Goal: Task Accomplishment & Management: Manage account settings

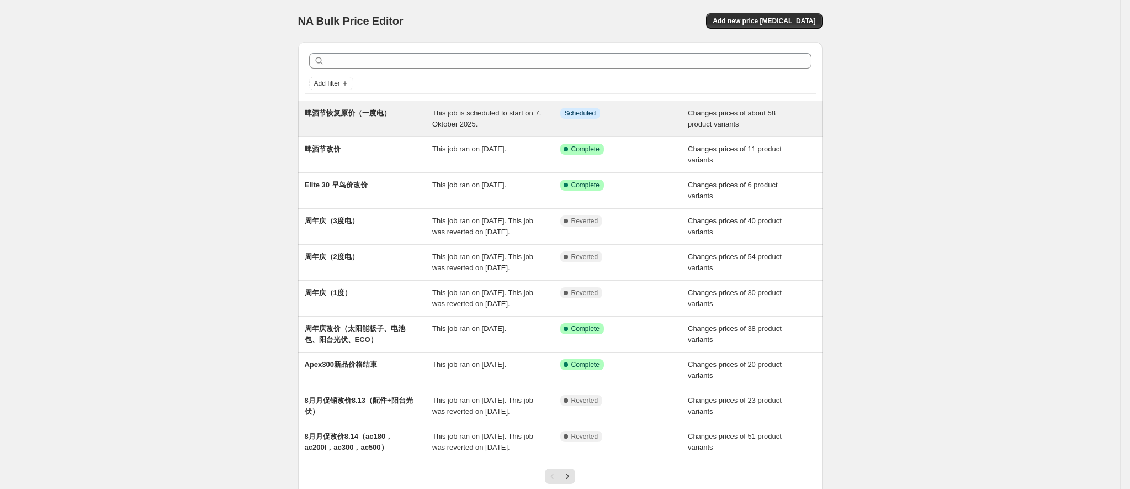
click at [373, 117] on span "啤酒节恢复原价（一度电）" at bounding box center [348, 113] width 86 height 8
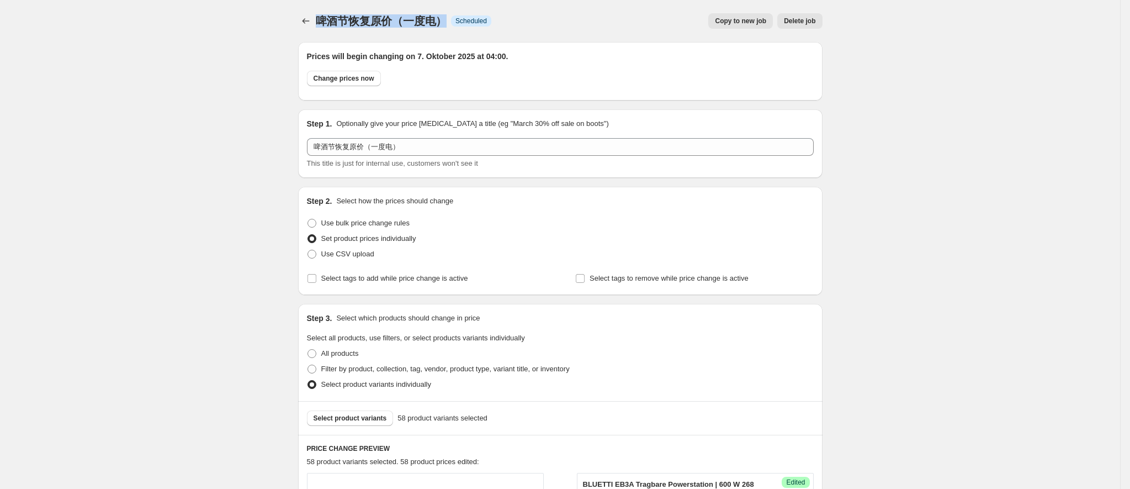
drag, startPoint x: 446, startPoint y: 24, endPoint x: 323, endPoint y: 25, distance: 123.1
click at [323, 25] on span "啤酒节恢复原价（一度电）" at bounding box center [381, 21] width 131 height 12
copy span "啤酒节恢复原价（一度电）"
click at [304, 20] on button "Price change jobs" at bounding box center [305, 20] width 15 height 15
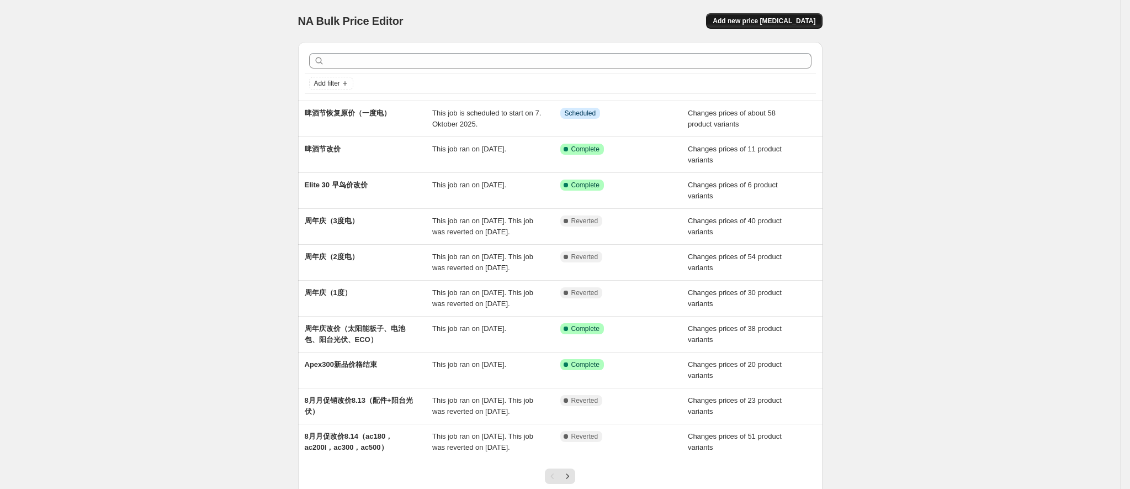
click at [781, 25] on button "Add new price [MEDICAL_DATA]" at bounding box center [764, 20] width 116 height 15
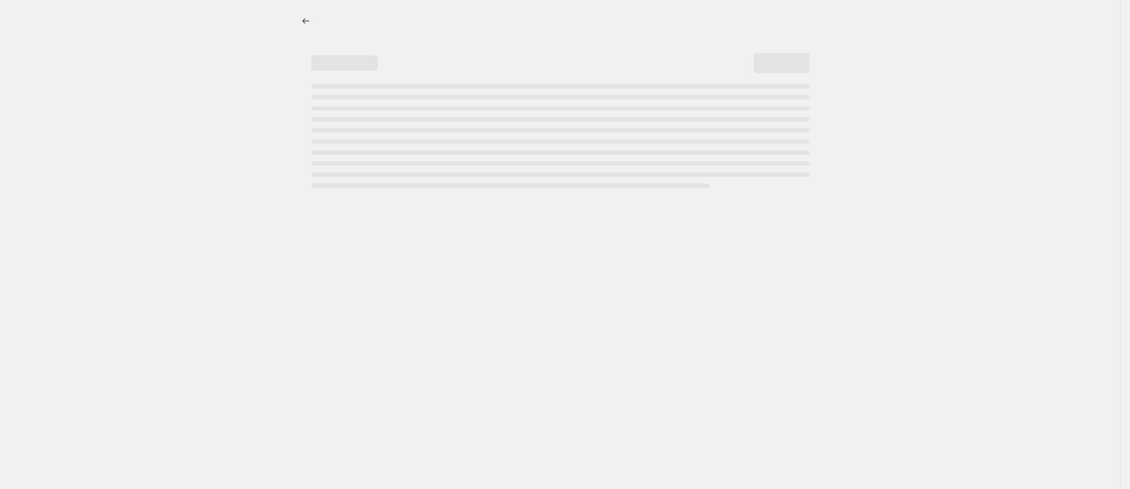
select select "percentage"
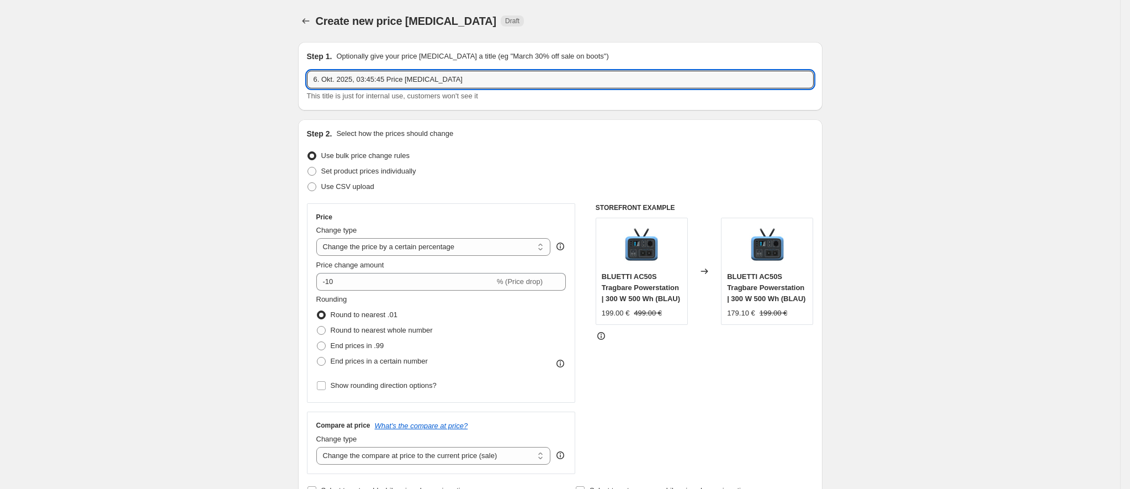
drag, startPoint x: 450, startPoint y: 76, endPoint x: 266, endPoint y: 78, distance: 183.9
paste input "啤酒节恢复原价（一度电）"
click at [380, 81] on input "啤酒节恢复原价（一度电）" at bounding box center [560, 80] width 507 height 18
type input "啤酒节恢复原价（二三度电）"
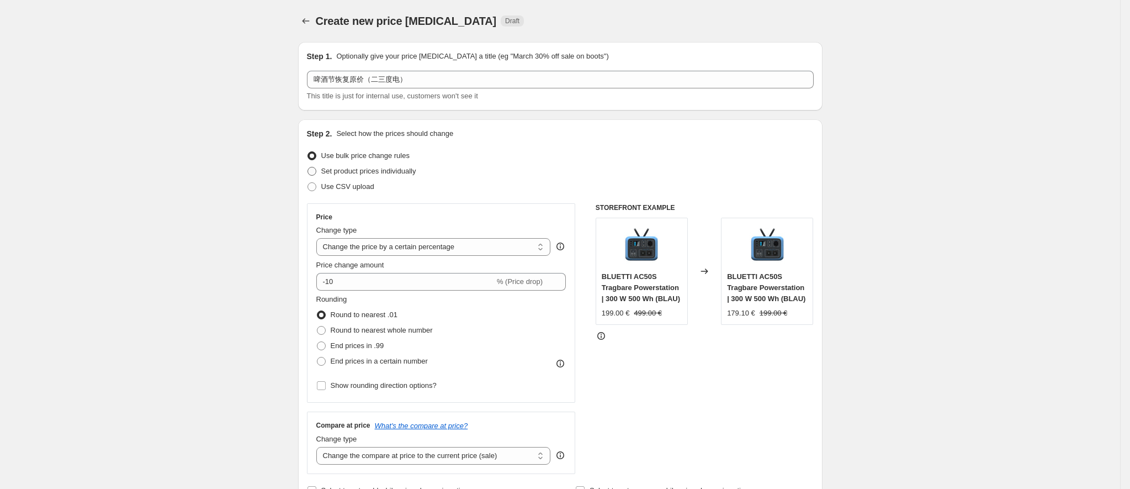
click at [369, 167] on span "Set product prices individually" at bounding box center [368, 171] width 95 height 8
click at [308, 167] on input "Set product prices individually" at bounding box center [308, 167] width 1 height 1
radio input "true"
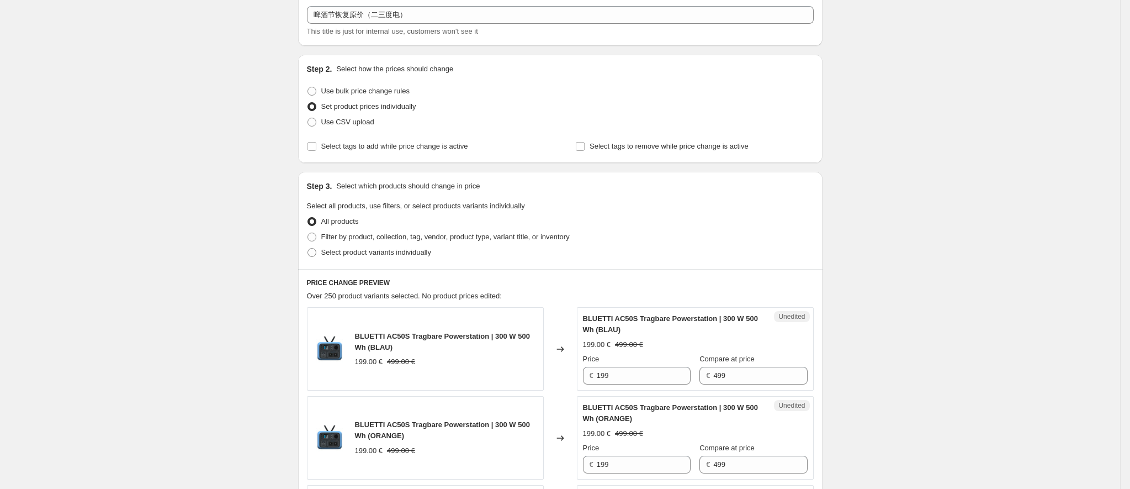
scroll to position [83, 0]
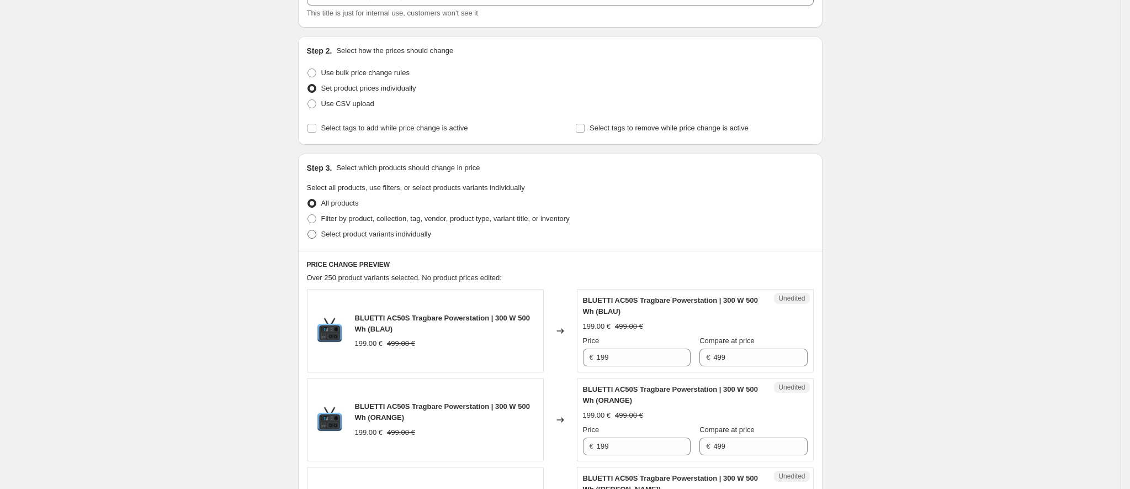
click at [430, 227] on label "Select product variants individually" at bounding box center [369, 233] width 124 height 15
click at [308, 230] on input "Select product variants individually" at bounding box center [308, 230] width 1 height 1
radio input "true"
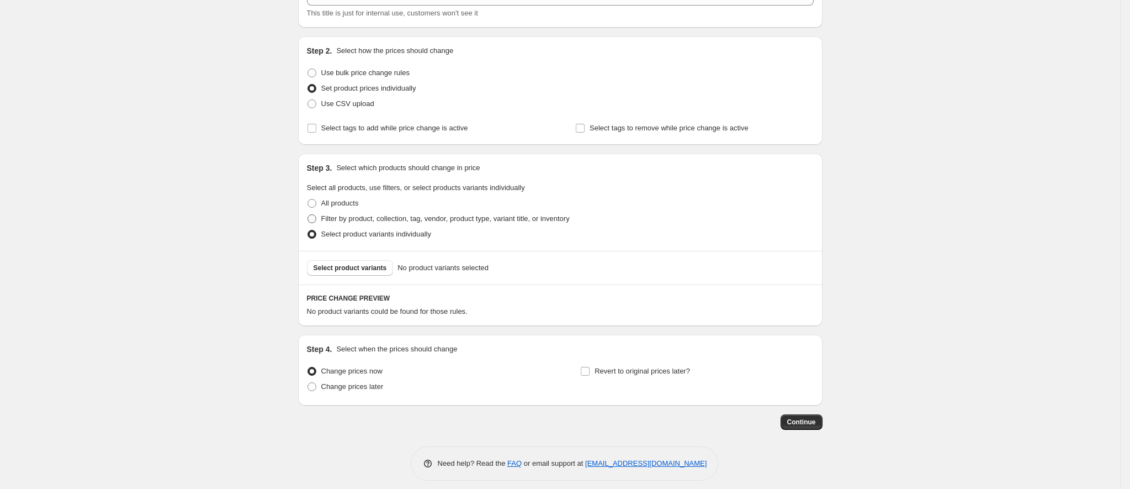
click at [472, 221] on span "Filter by product, collection, tag, vendor, product type, variant title, or inv…" at bounding box center [445, 218] width 248 height 8
click at [308, 215] on input "Filter by product, collection, tag, vendor, product type, variant title, or inv…" at bounding box center [308, 214] width 1 height 1
radio input "true"
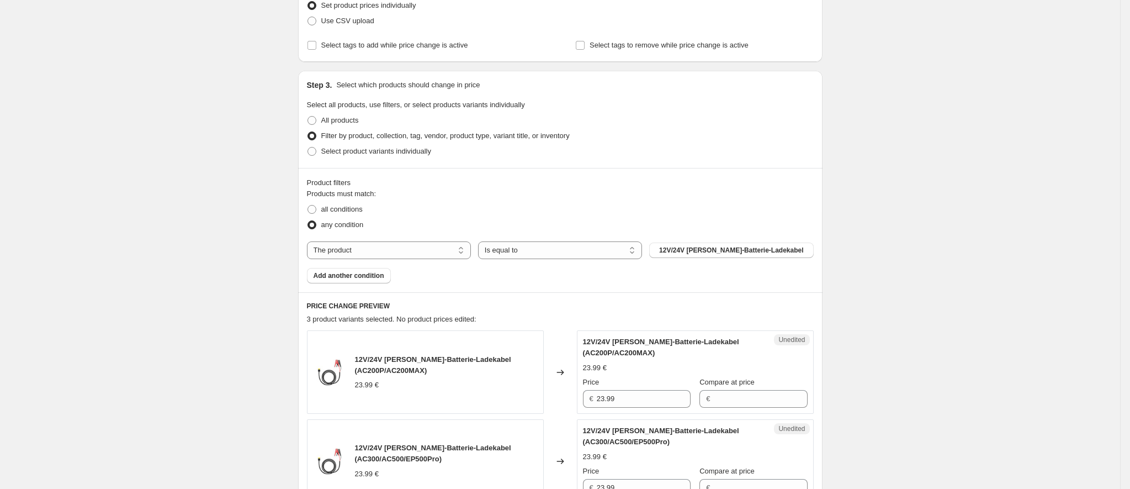
scroll to position [248, 0]
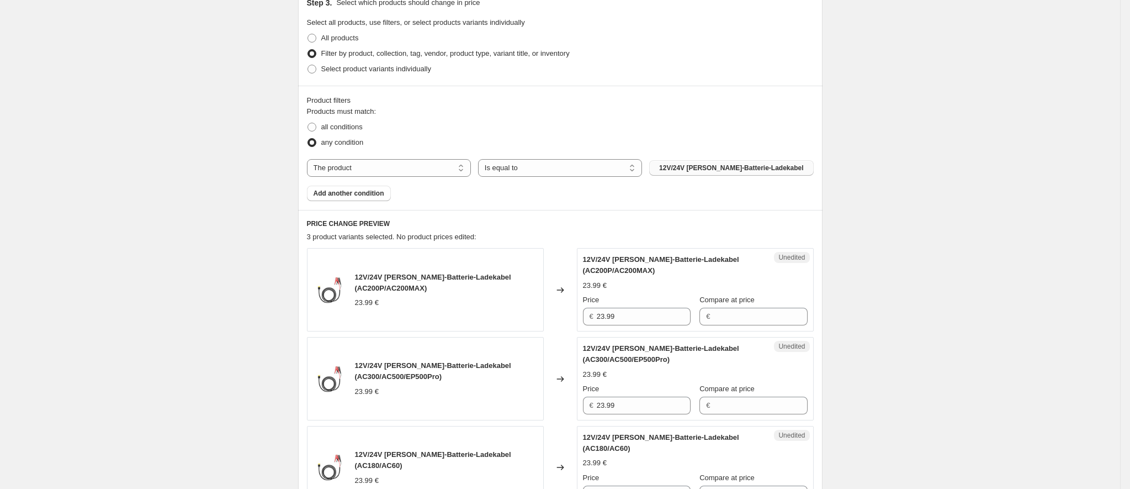
click at [691, 163] on span "12V/24V [PERSON_NAME]-Batterie-Ladekabel" at bounding box center [731, 167] width 144 height 9
click at [385, 167] on select "The product The product's collection The product's tag The product's vendor The…" at bounding box center [389, 168] width 164 height 18
select select "collection"
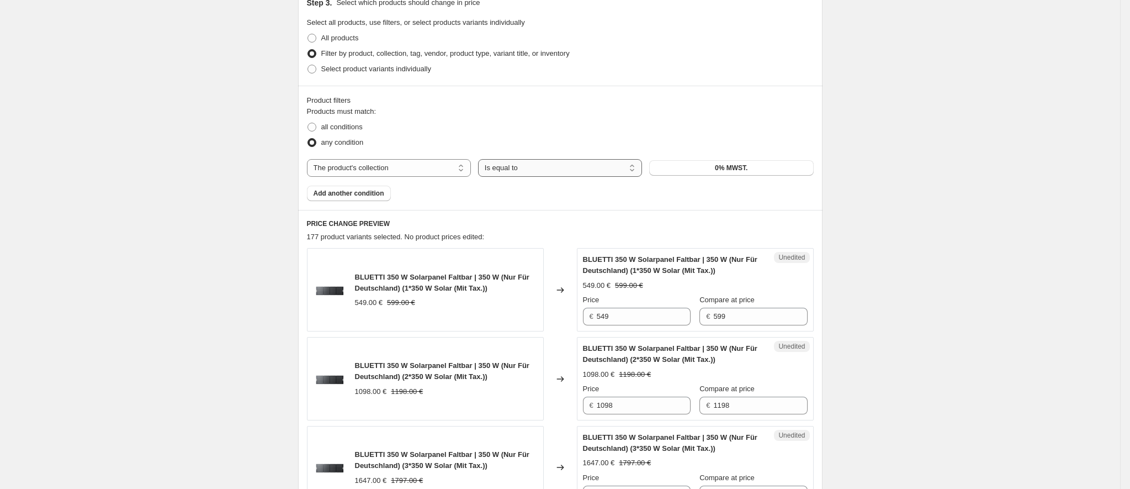
click at [574, 171] on select "Is equal to Is not equal to" at bounding box center [560, 168] width 164 height 18
click at [584, 102] on div "Product filters" at bounding box center [560, 100] width 507 height 11
click at [777, 167] on button "0% MWST." at bounding box center [731, 167] width 164 height 15
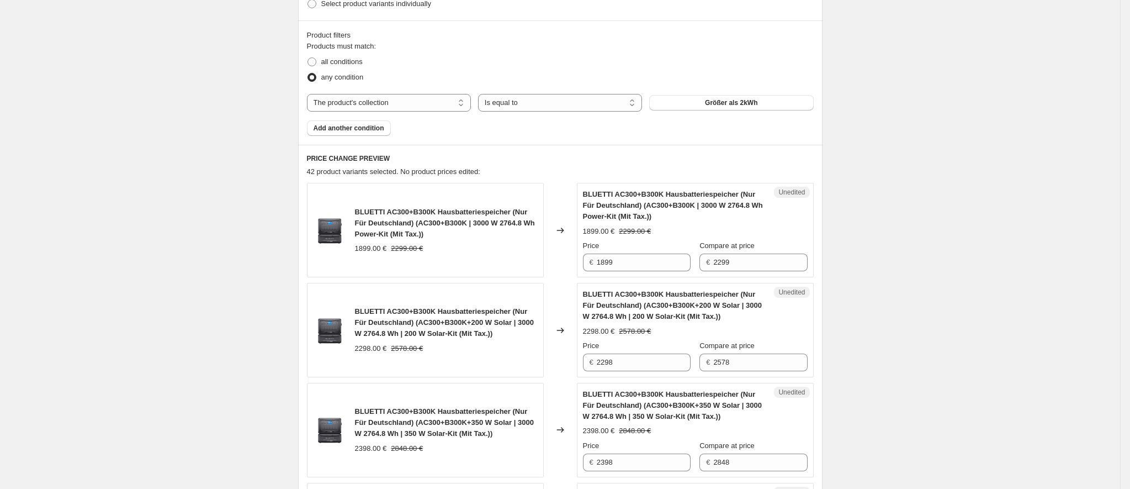
scroll to position [414, 0]
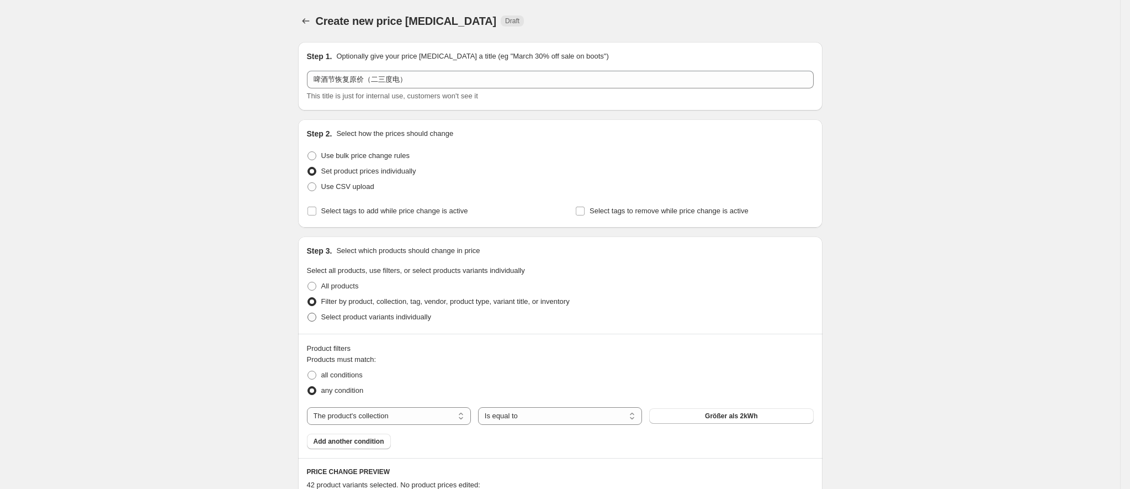
click at [416, 315] on span "Select product variants individually" at bounding box center [376, 317] width 110 height 8
click at [308, 313] on input "Select product variants individually" at bounding box center [308, 313] width 1 height 1
radio input "true"
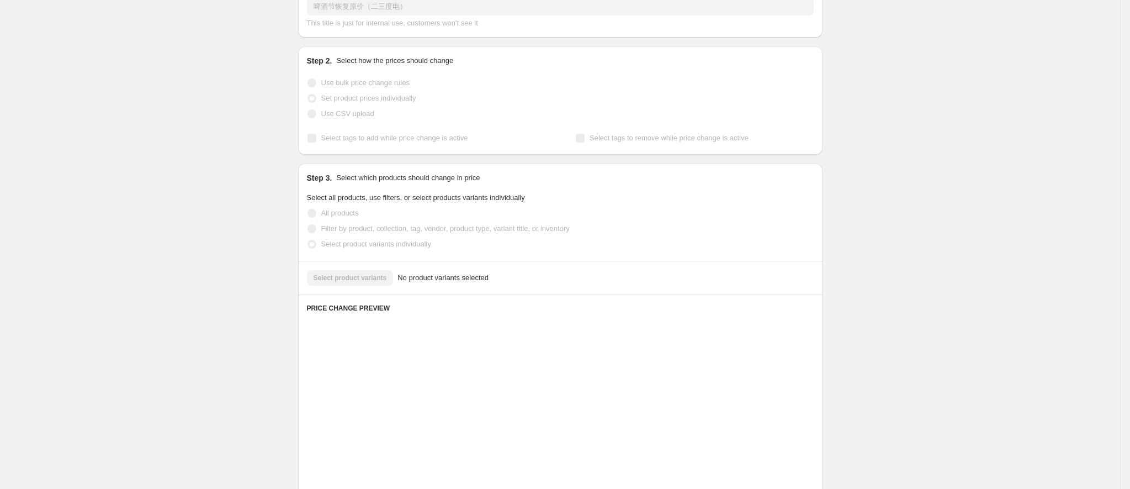
scroll to position [83, 0]
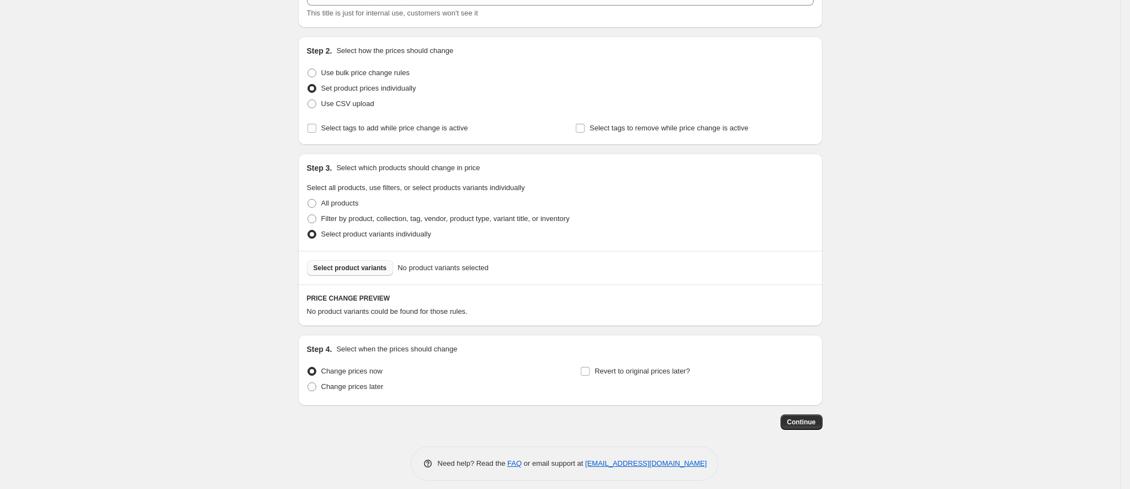
click at [379, 261] on button "Select product variants" at bounding box center [350, 267] width 87 height 15
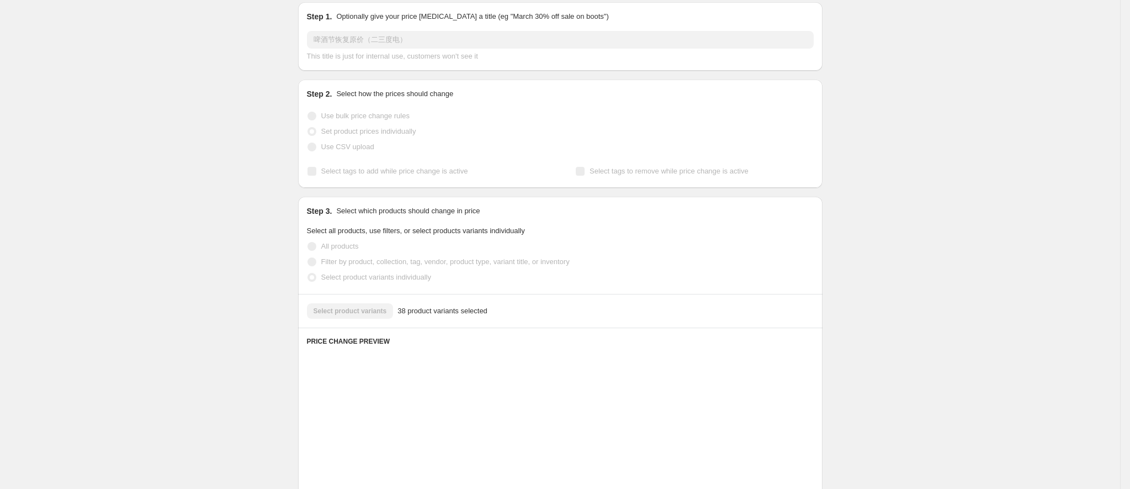
scroll to position [0, 0]
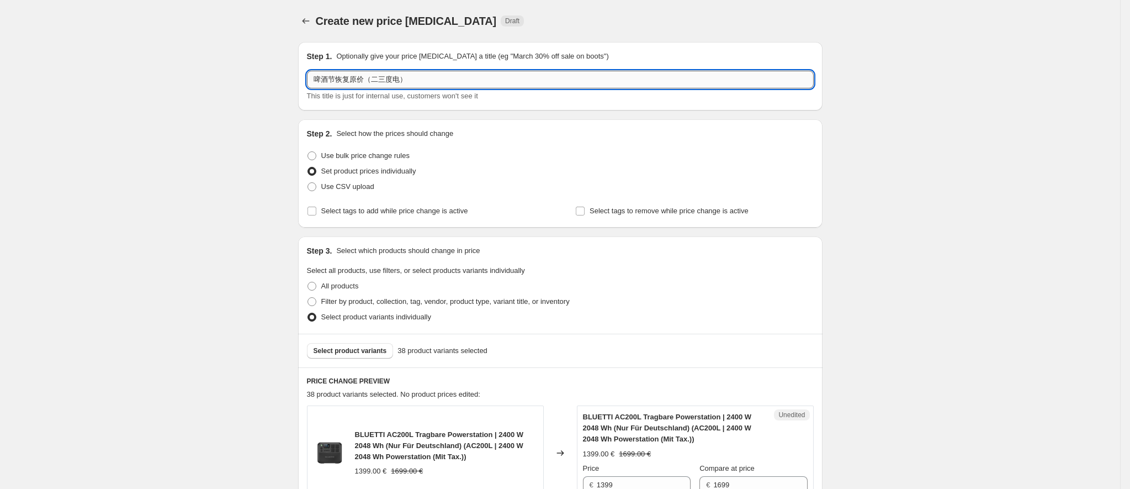
drag, startPoint x: 390, startPoint y: 80, endPoint x: 382, endPoint y: 83, distance: 8.9
click at [382, 83] on input "啤酒节恢复原价（二三度电）" at bounding box center [560, 80] width 507 height 18
type input "啤酒节恢复原价（二度电）"
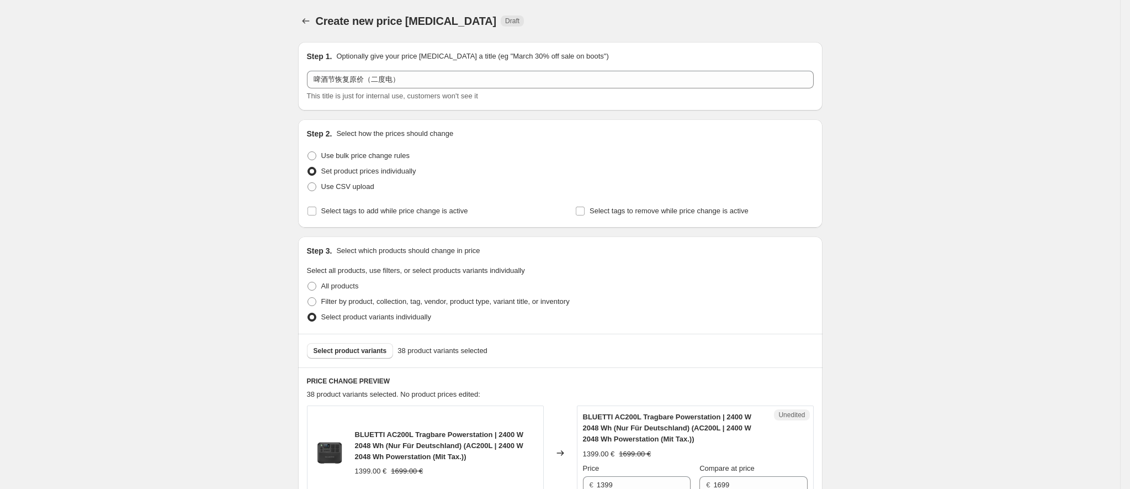
drag, startPoint x: 461, startPoint y: 159, endPoint x: 529, endPoint y: 198, distance: 78.4
click at [482, 169] on div "Step 2. Select how the prices should change Use bulk price change rules Set pro…" at bounding box center [560, 173] width 507 height 91
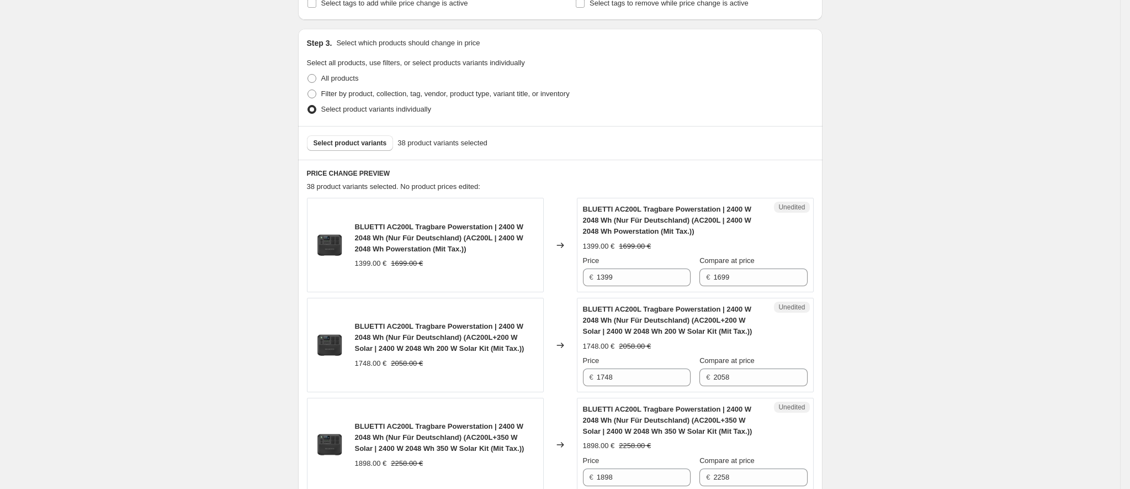
scroll to position [248, 0]
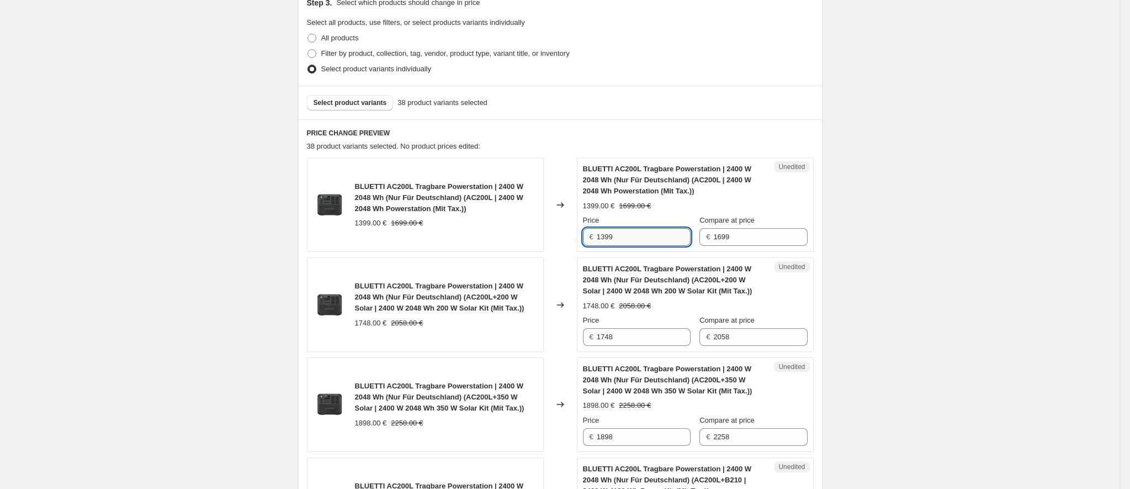
click at [607, 239] on input "1399" at bounding box center [644, 237] width 94 height 18
type input "1499"
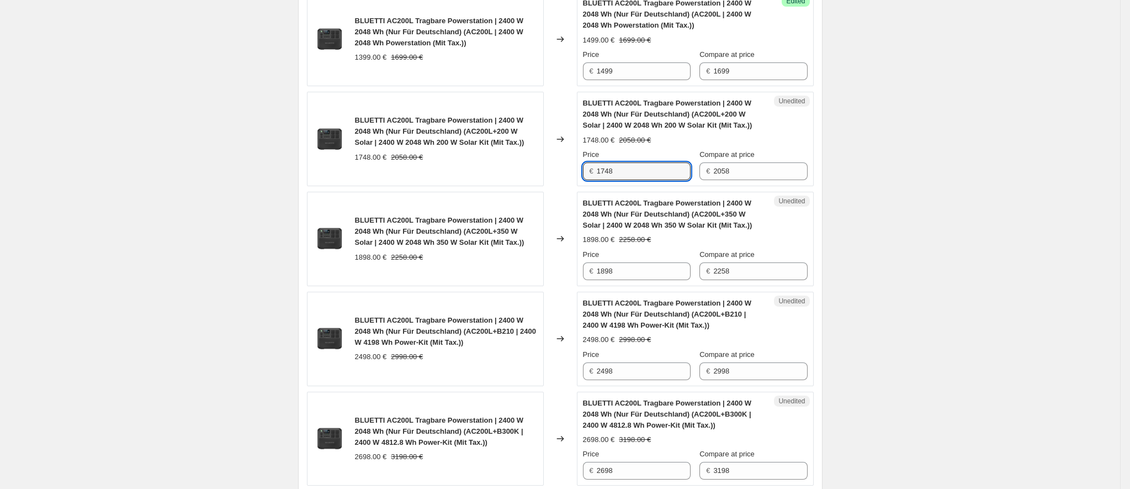
drag, startPoint x: 618, startPoint y: 173, endPoint x: 599, endPoint y: 172, distance: 18.8
click at [599, 172] on div "€ 1748" at bounding box center [637, 171] width 108 height 18
type input "1898"
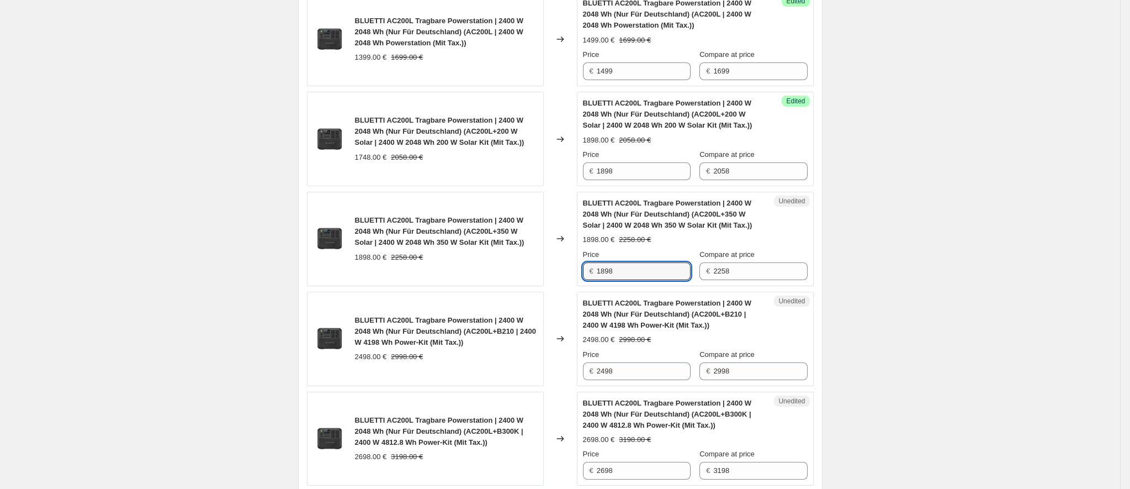
drag, startPoint x: 628, startPoint y: 270, endPoint x: 578, endPoint y: 273, distance: 50.3
click at [578, 273] on div "BLUETTI AC200L Tragbare Powerstation | 2400 W 2048 Wh (Nur Für Deutschland) (AC…" at bounding box center [560, 239] width 507 height 94
type input "2048"
drag, startPoint x: 887, startPoint y: 255, endPoint x: 892, endPoint y: 260, distance: 7.4
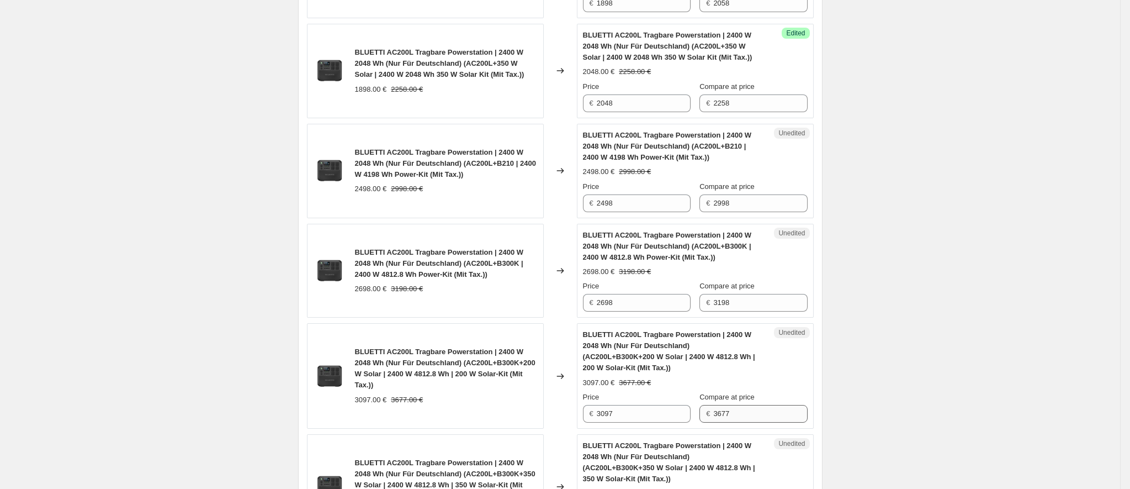
scroll to position [663, 0]
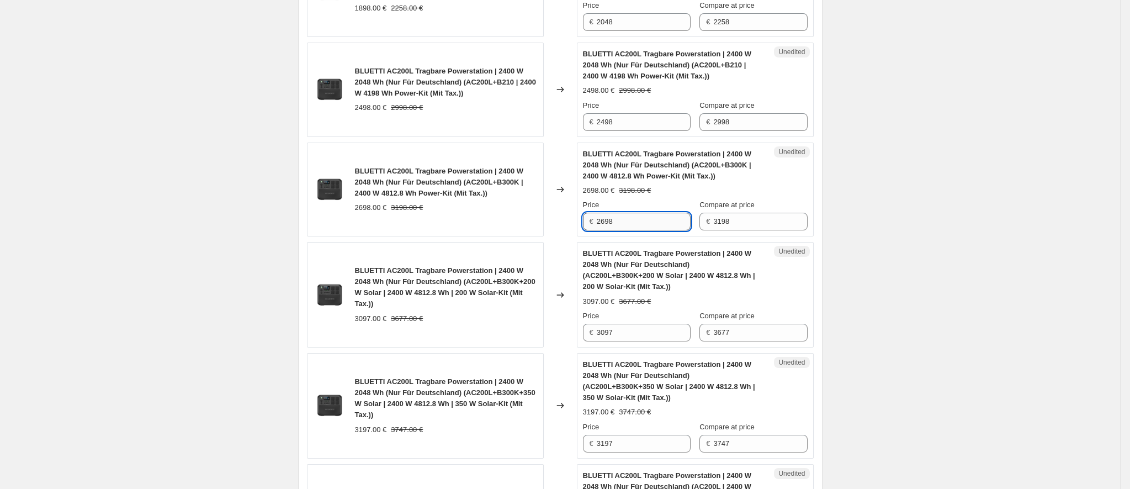
click at [608, 226] on input "2698" at bounding box center [644, 222] width 94 height 18
type input "2798"
click at [607, 126] on input "2498" at bounding box center [644, 122] width 94 height 18
type input "2798"
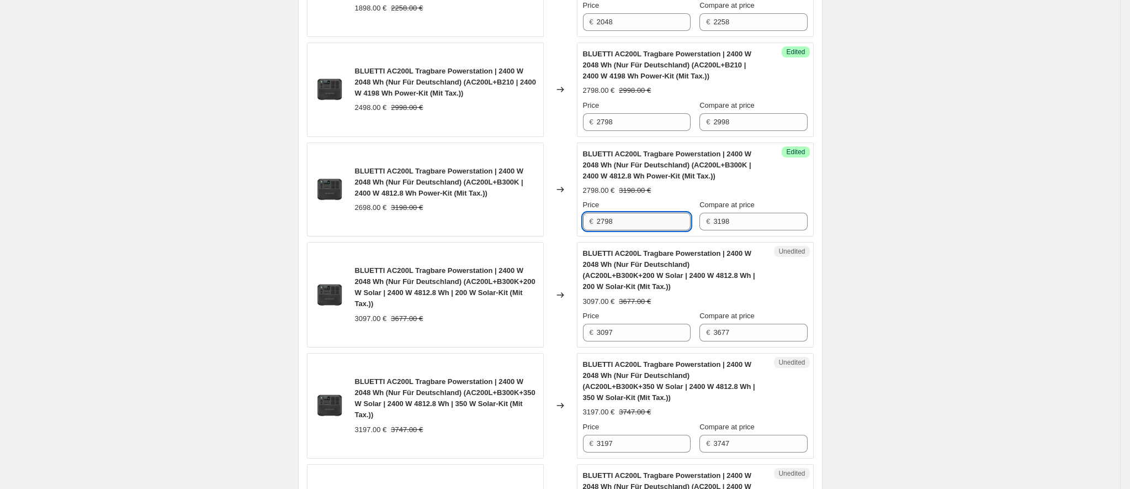
click at [607, 225] on input "2798" at bounding box center [644, 222] width 94 height 18
type input "2998"
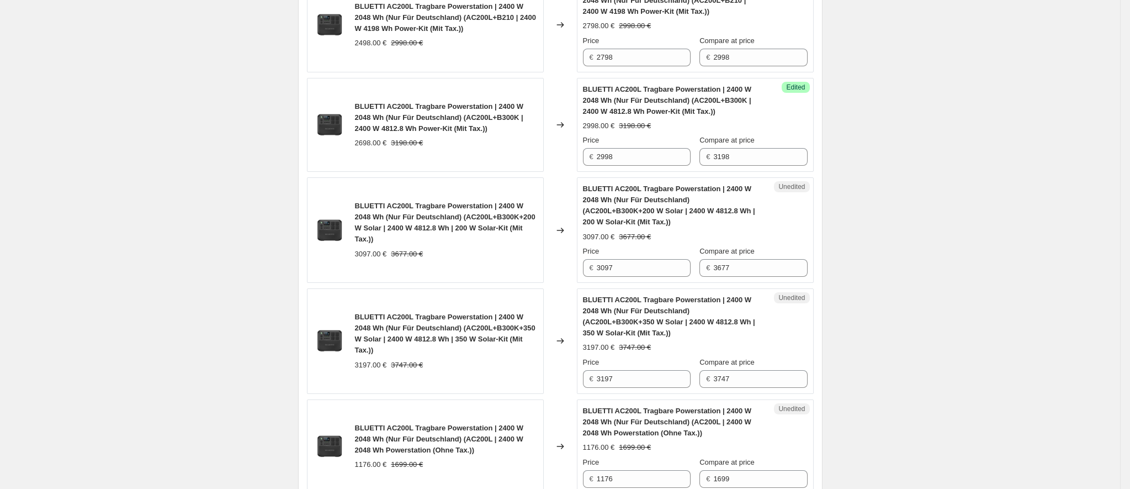
scroll to position [745, 0]
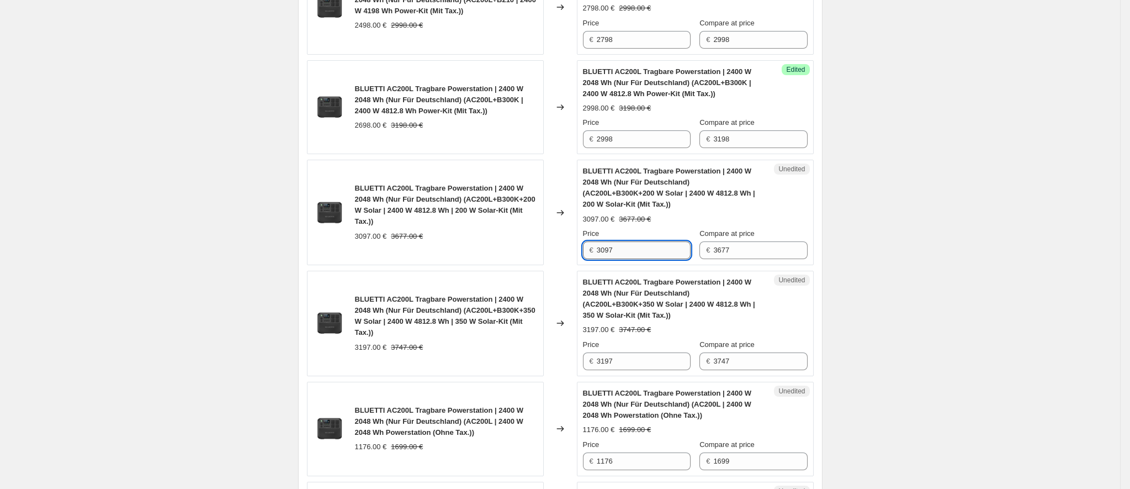
drag, startPoint x: 624, startPoint y: 252, endPoint x: 604, endPoint y: 253, distance: 19.9
click at [604, 253] on input "3097" at bounding box center [644, 250] width 94 height 18
type input "3397"
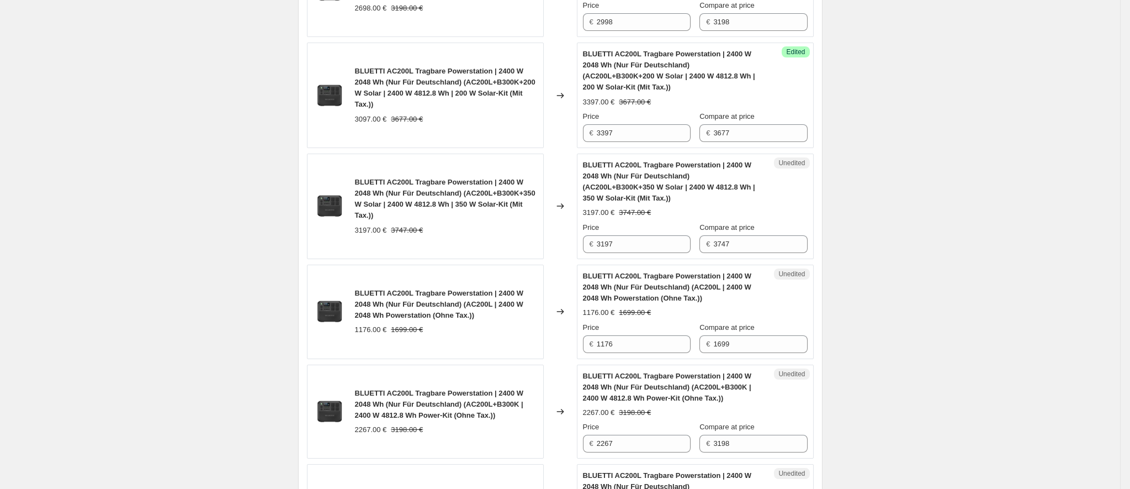
scroll to position [910, 0]
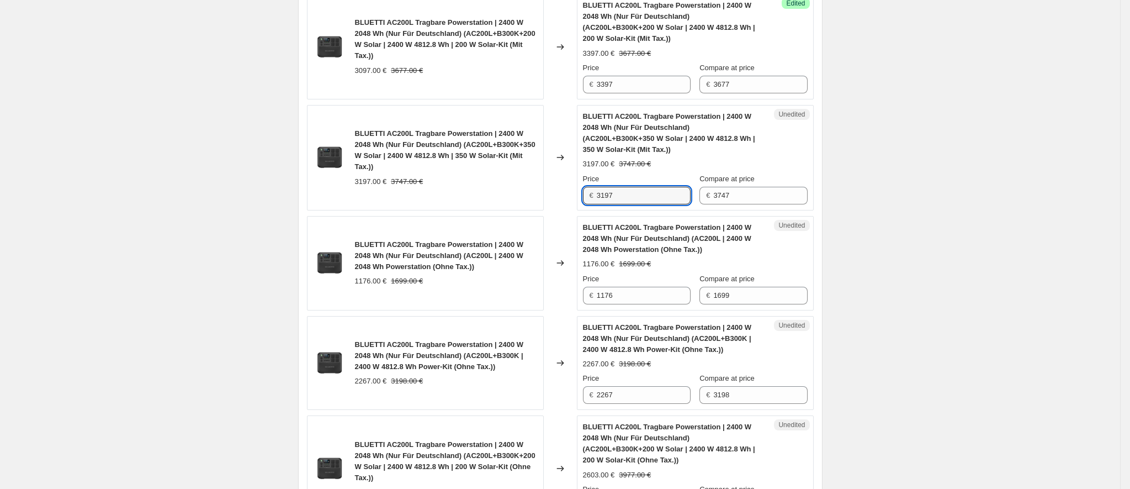
drag, startPoint x: 619, startPoint y: 194, endPoint x: 574, endPoint y: 193, distance: 45.3
click at [574, 193] on div "BLUETTI AC200L Tragbare Powerstation | 2400 W 2048 Wh (Nur Für Deutschland) (AC…" at bounding box center [560, 157] width 507 height 105
type input "3547"
click at [950, 251] on div "Create new price [MEDICAL_DATA]. This page is ready Create new price [MEDICAL_D…" at bounding box center [560, 434] width 1120 height 2689
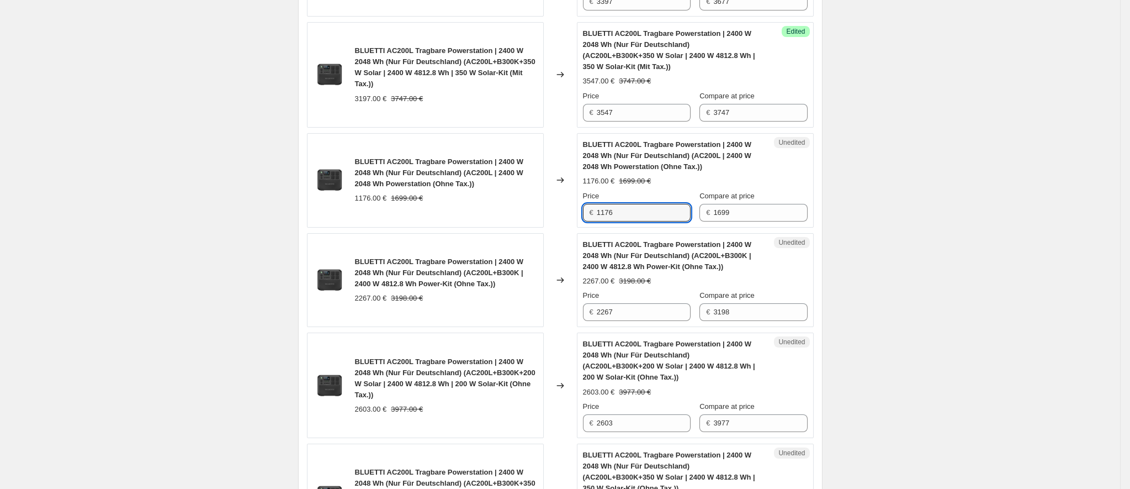
drag, startPoint x: 630, startPoint y: 210, endPoint x: 569, endPoint y: 213, distance: 61.4
click at [569, 213] on div "BLUETTI AC200L Tragbare Powerstation | 2400 W 2048 Wh (Nur Für Deutschland) (AC…" at bounding box center [560, 180] width 507 height 94
type input "2"
type input "1260"
click at [977, 268] on div "Create new price [MEDICAL_DATA]. This page is ready Create new price [MEDICAL_D…" at bounding box center [560, 351] width 1120 height 2689
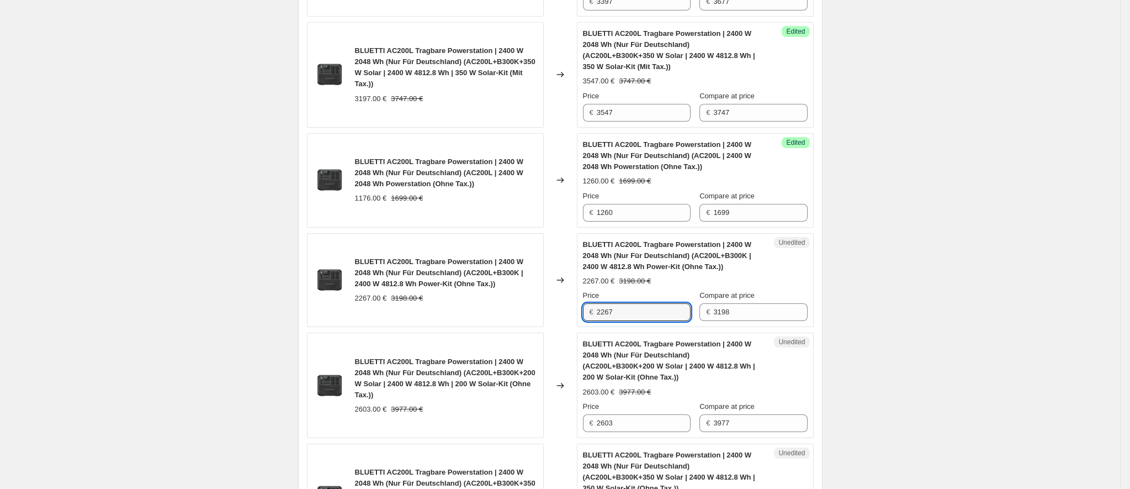
drag, startPoint x: 624, startPoint y: 316, endPoint x: 579, endPoint y: 312, distance: 44.9
click at [580, 313] on div "BLUETTI AC200L Tragbare Powerstation | 2400 W 2048 Wh (Nur Für Deutschland) (AC…" at bounding box center [560, 280] width 507 height 94
type input "2519"
click at [951, 298] on div "Create new price [MEDICAL_DATA]. This page is ready Create new price [MEDICAL_D…" at bounding box center [560, 351] width 1120 height 2689
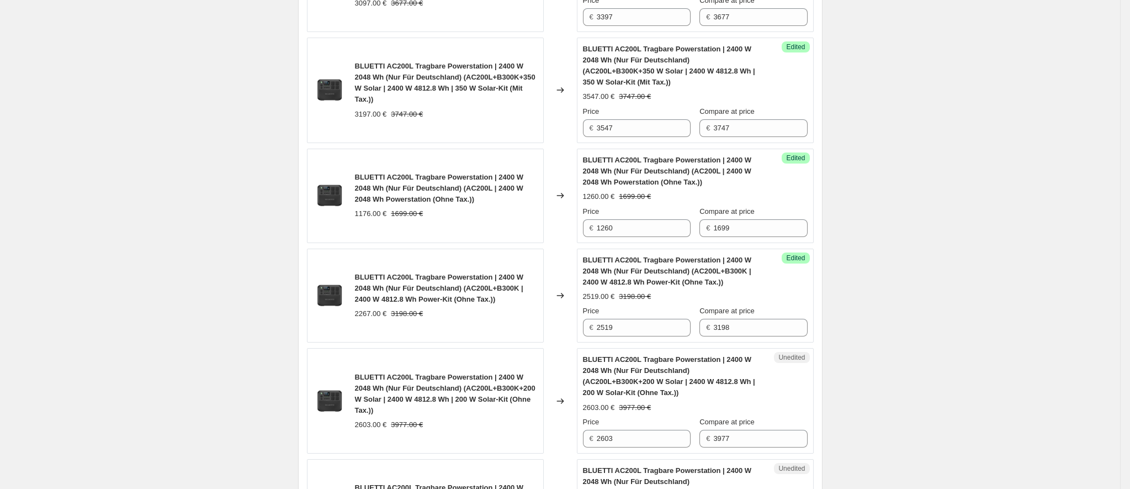
scroll to position [1160, 0]
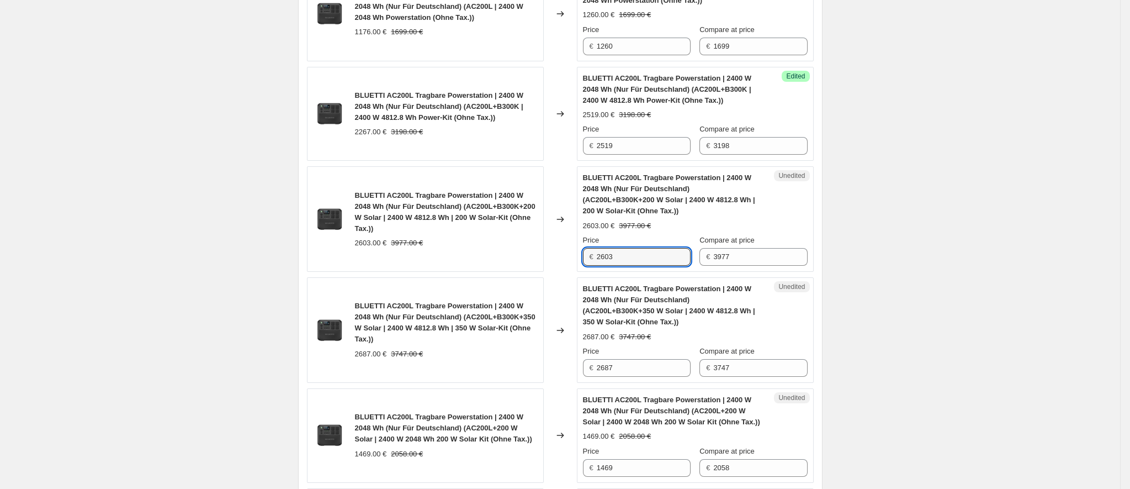
drag, startPoint x: 637, startPoint y: 258, endPoint x: 585, endPoint y: 258, distance: 51.9
click at [585, 258] on div "Unedited BLUETTI AC200L Tragbare Powerstation | 2400 W 2048 Wh (Nur Für Deutsch…" at bounding box center [695, 218] width 237 height 105
type input "2855"
click at [908, 235] on div "Create new price [MEDICAL_DATA]. This page is ready Create new price [MEDICAL_D…" at bounding box center [560, 184] width 1120 height 2689
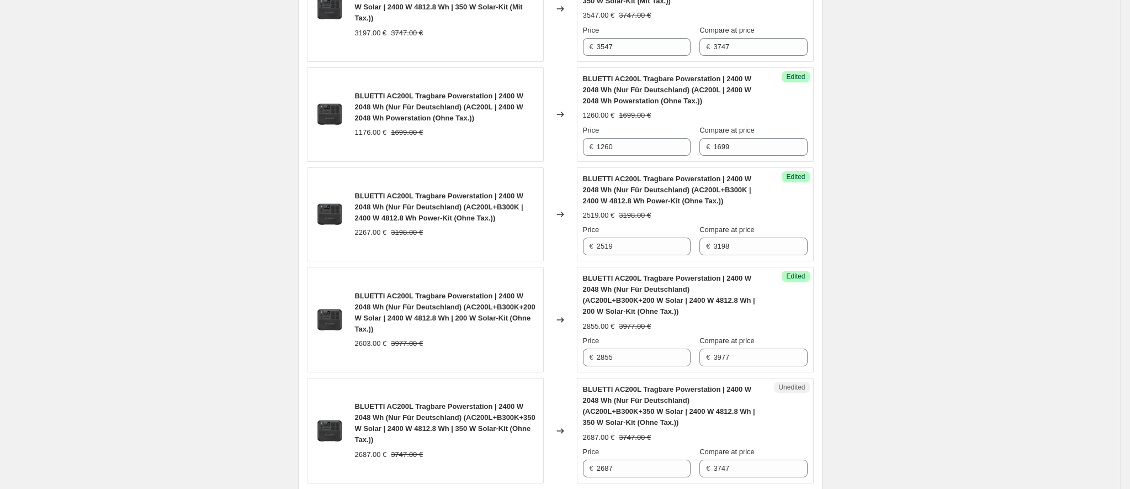
scroll to position [1076, 0]
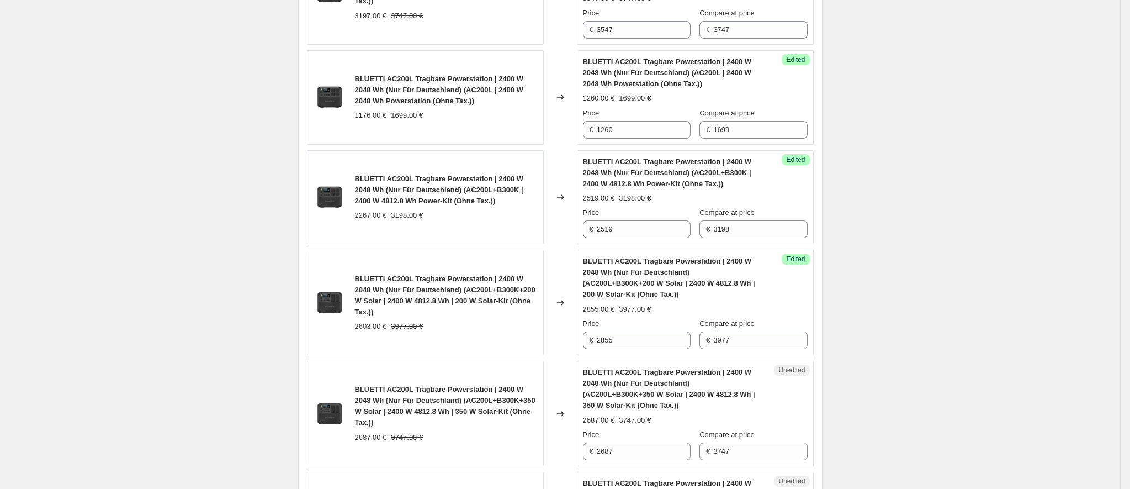
click at [933, 413] on div "Create new price [MEDICAL_DATA]. This page is ready Create new price [MEDICAL_D…" at bounding box center [560, 268] width 1120 height 2689
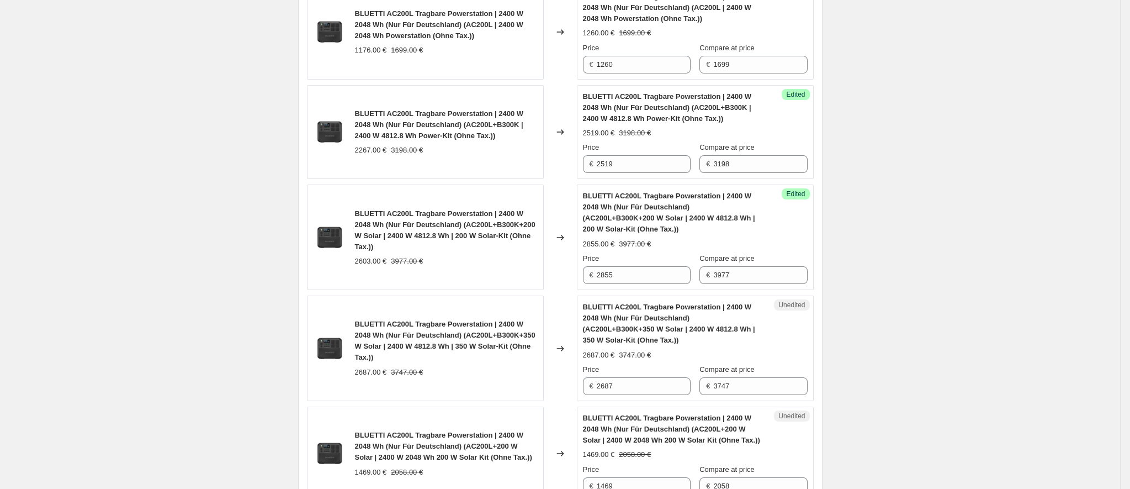
scroll to position [1160, 0]
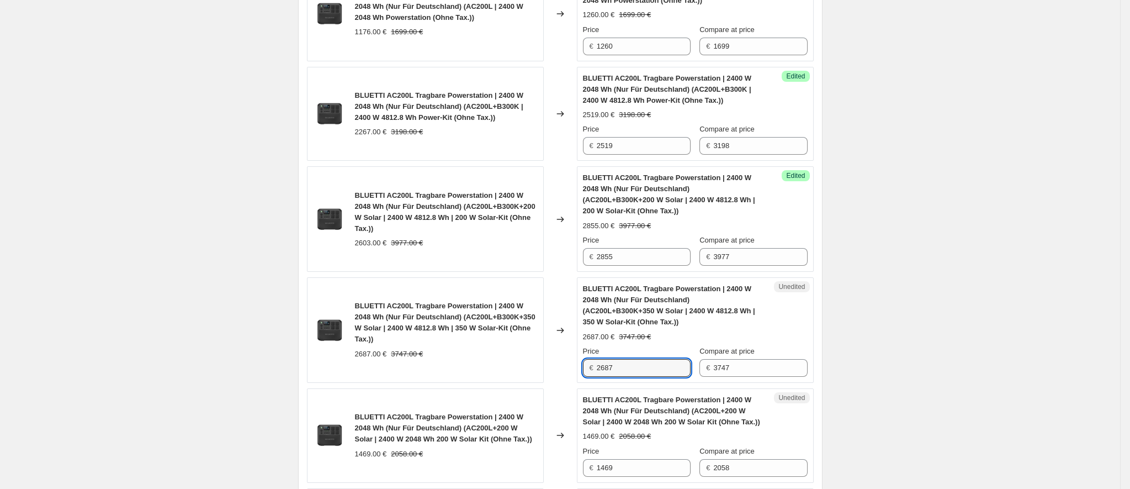
drag, startPoint x: 633, startPoint y: 373, endPoint x: 579, endPoint y: 370, distance: 54.7
click at [579, 370] on div "BLUETTI AC200L Tragbare Powerstation | 2400 W 2048 Wh (Nur Für Deutschland) (AC…" at bounding box center [560, 329] width 507 height 105
type input "2981"
click at [987, 383] on div "Create new price [MEDICAL_DATA]. This page is ready Create new price [MEDICAL_D…" at bounding box center [560, 184] width 1120 height 2689
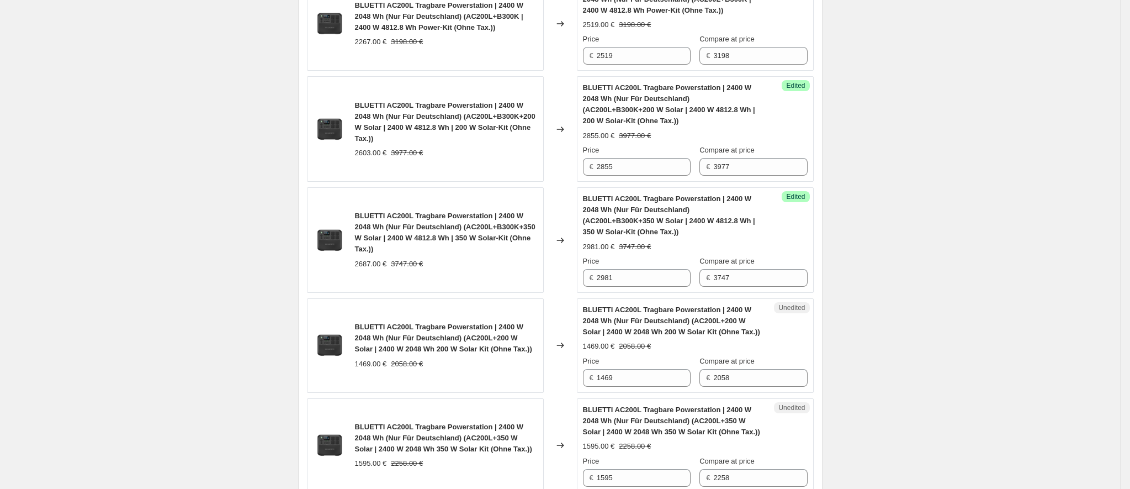
scroll to position [1325, 0]
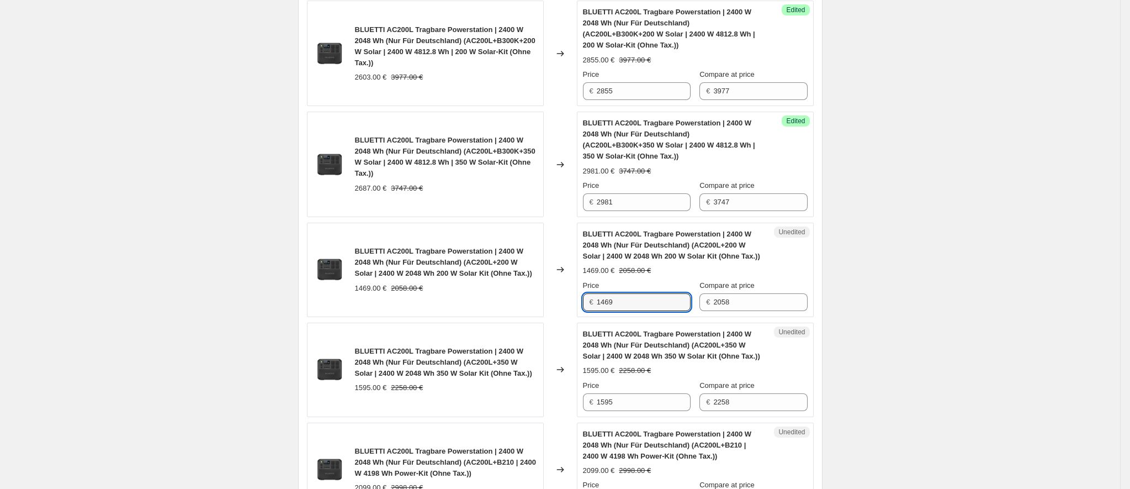
drag, startPoint x: 634, startPoint y: 308, endPoint x: 600, endPoint y: 308, distance: 34.2
click at [597, 309] on div "€ 1469" at bounding box center [637, 302] width 108 height 18
type input "1595"
click at [1105, 203] on div "Create new price [MEDICAL_DATA]. This page is ready Create new price [MEDICAL_D…" at bounding box center [560, 19] width 1120 height 2689
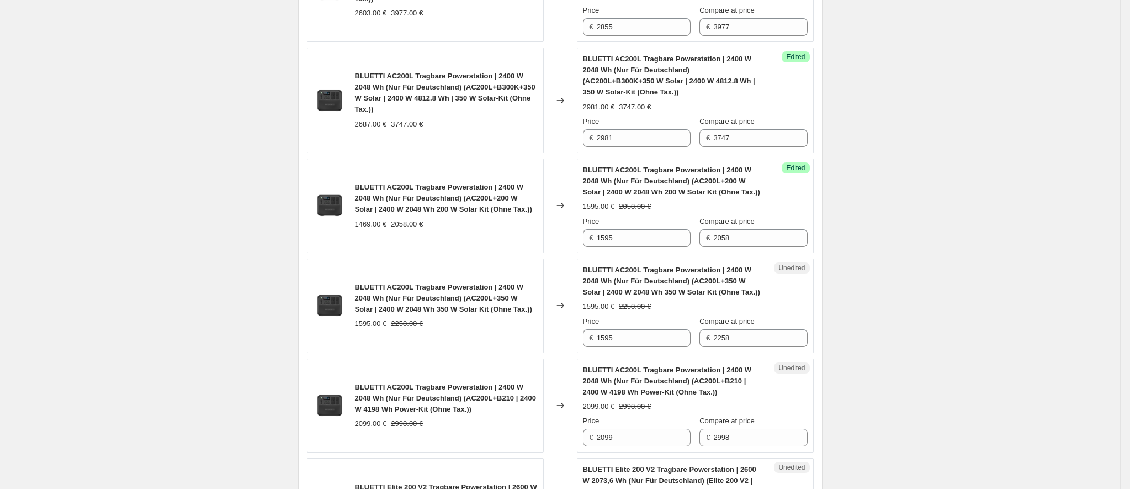
scroll to position [1408, 0]
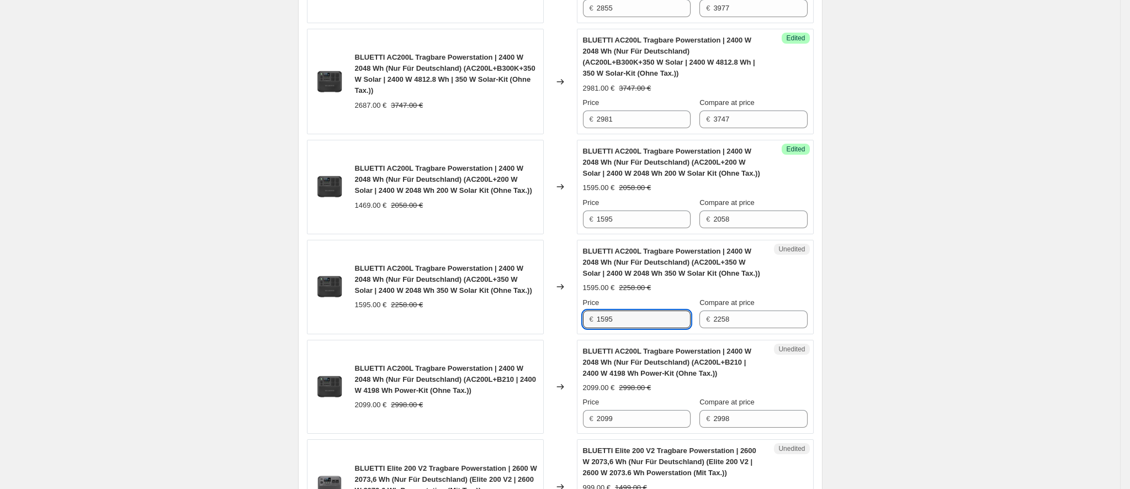
drag, startPoint x: 624, startPoint y: 322, endPoint x: 579, endPoint y: 322, distance: 44.7
click at [579, 322] on div "BLUETTI AC200L Tragbare Powerstation | 2400 W 2048 Wh (Nur Für Deutschland) (AC…" at bounding box center [560, 287] width 507 height 94
type input "1721"
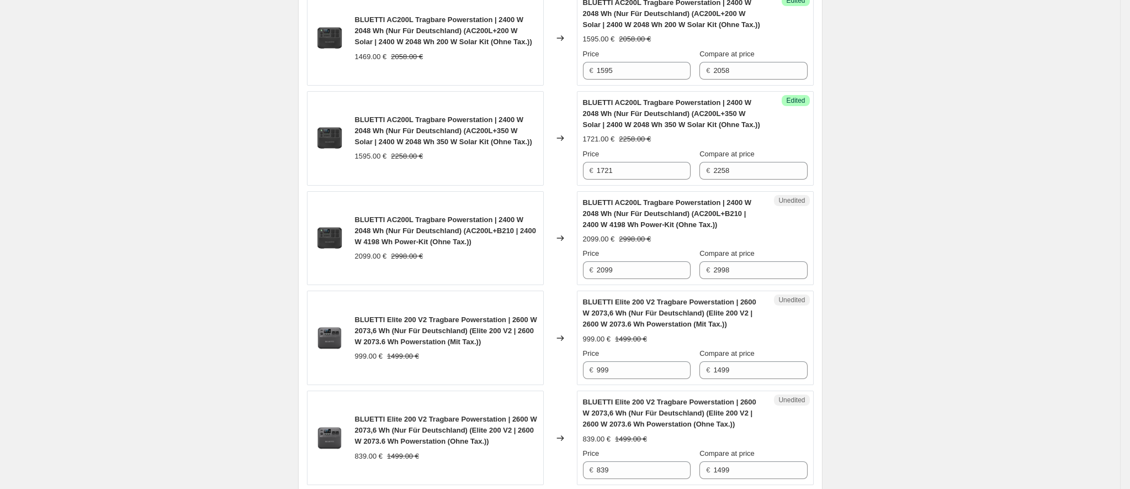
scroll to position [1573, 0]
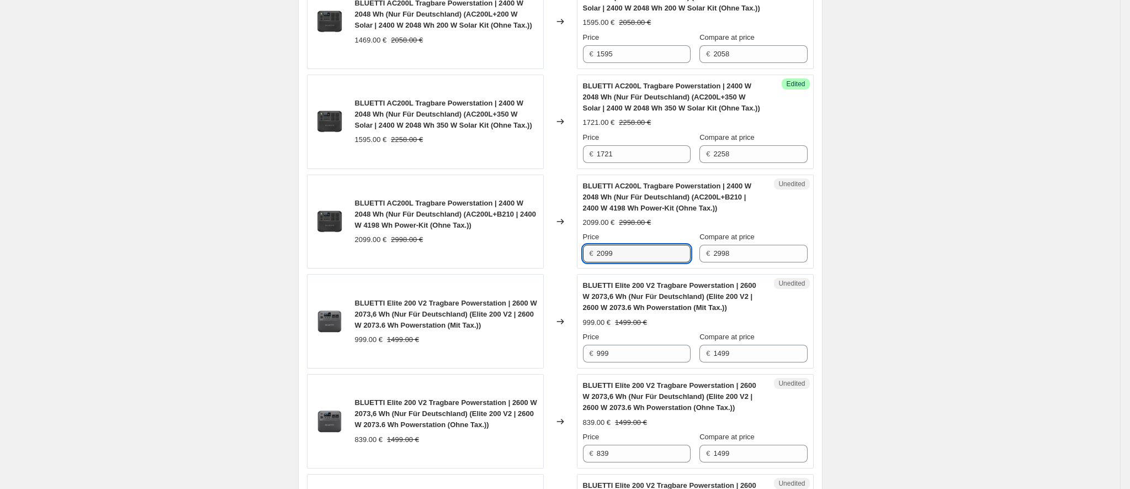
drag, startPoint x: 633, startPoint y: 256, endPoint x: 595, endPoint y: 260, distance: 38.2
click at [595, 260] on div "€ 2099" at bounding box center [637, 254] width 108 height 18
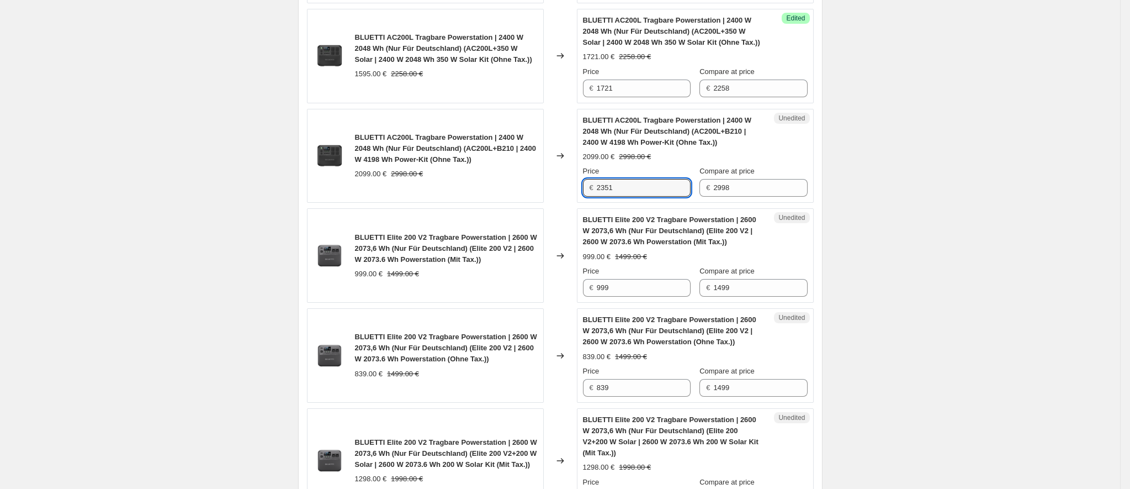
scroll to position [1656, 0]
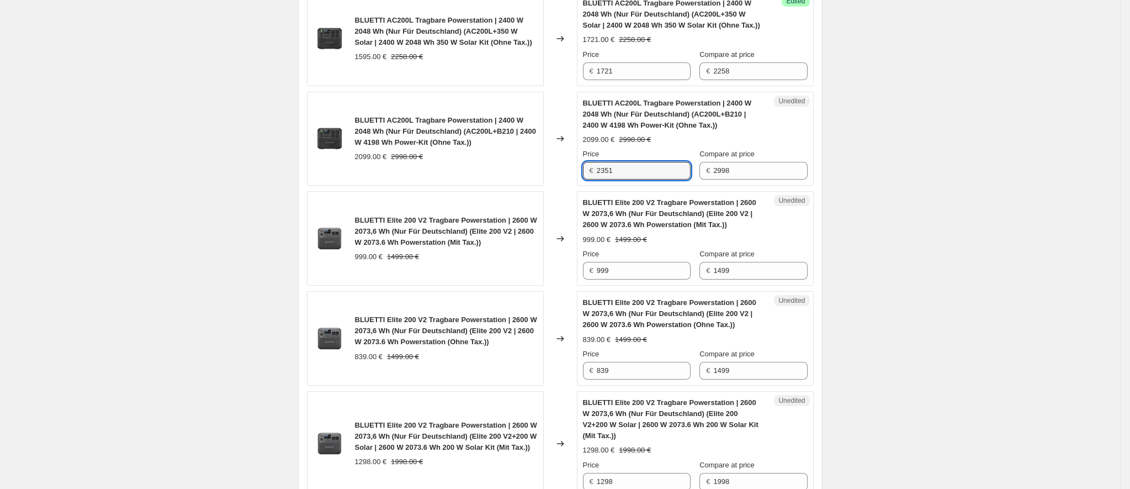
type input "2351"
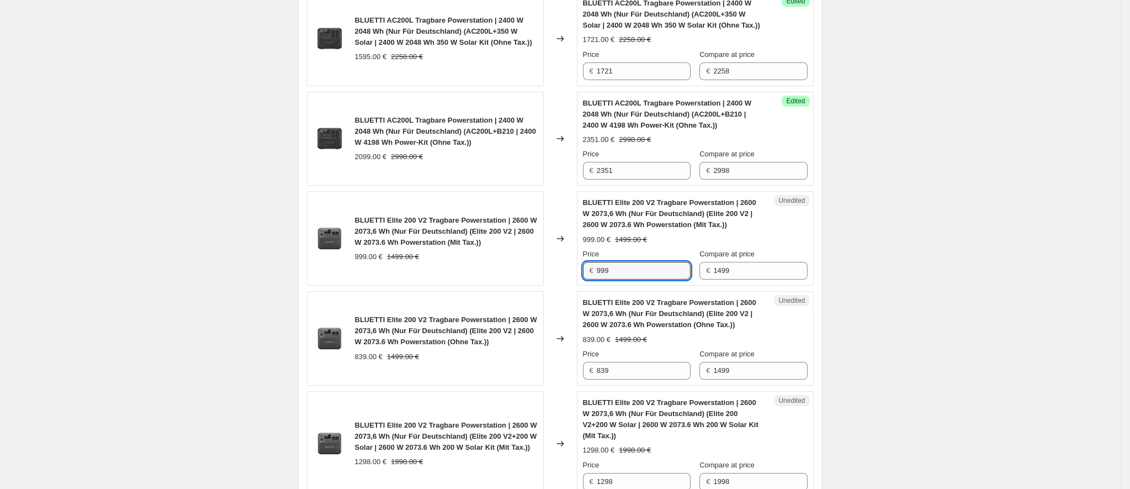
drag, startPoint x: 621, startPoint y: 274, endPoint x: 564, endPoint y: 276, distance: 56.9
click at [564, 276] on div "BLUETTI Elite 200 V2 Tragbare Powerstation | 2600 W 2073,6 Wh (Nur Für Deutschl…" at bounding box center [560, 238] width 507 height 94
type input "1499"
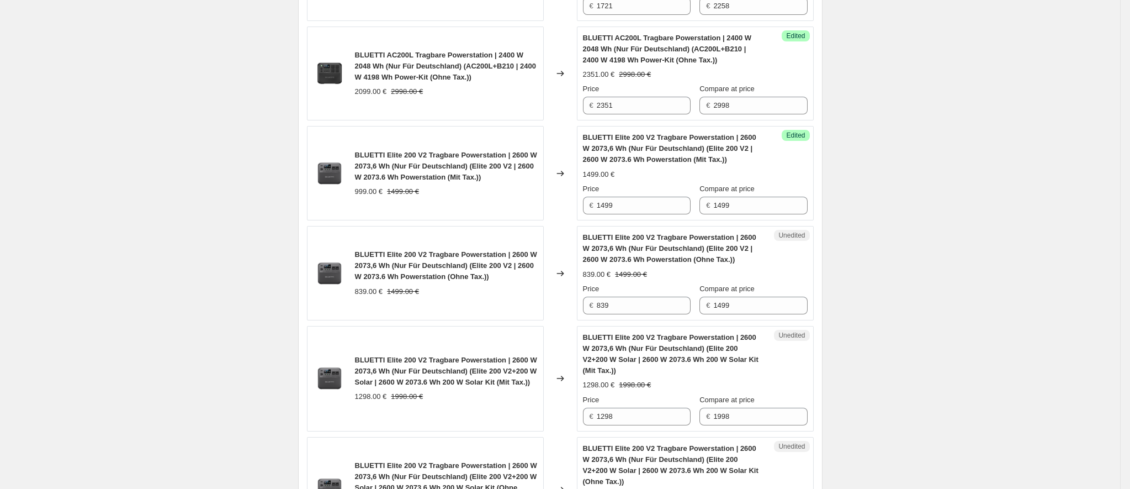
scroll to position [1739, 0]
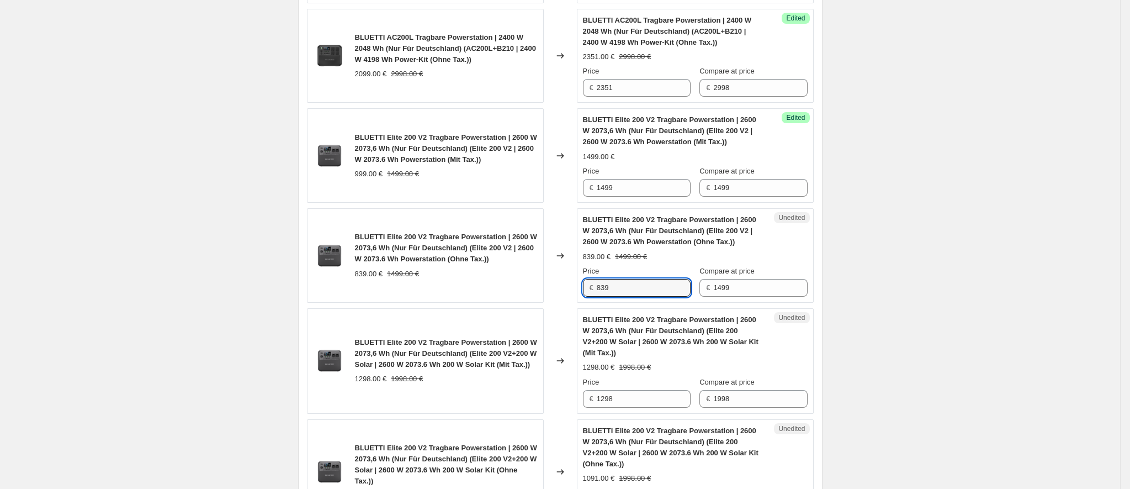
drag, startPoint x: 629, startPoint y: 293, endPoint x: 585, endPoint y: 295, distance: 43.7
click at [585, 295] on div "Unedited BLUETTI Elite 200 V2 Tragbare Powerstation | 2600 W 2073,6 Wh (Nur Für…" at bounding box center [695, 255] width 237 height 94
type input "1260"
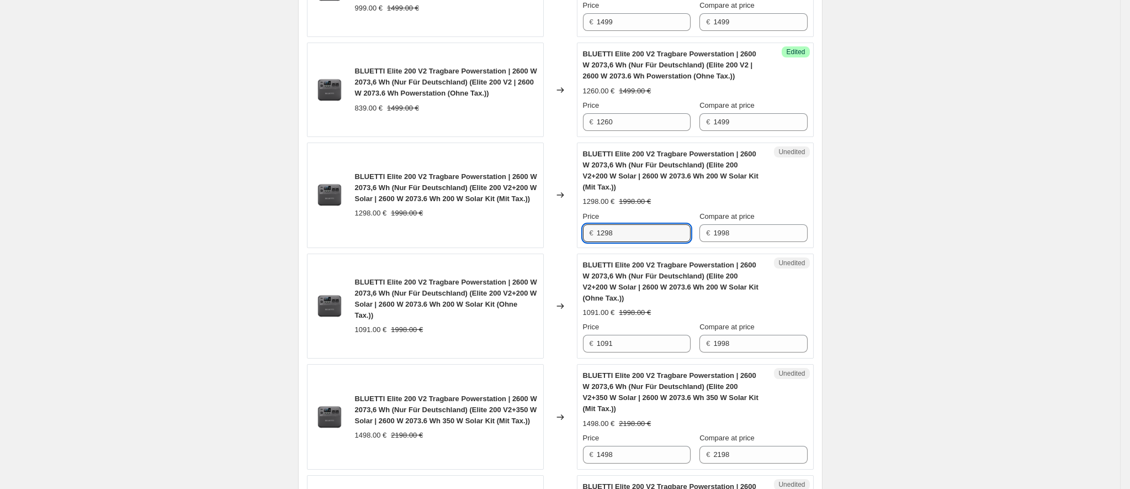
drag, startPoint x: 625, startPoint y: 238, endPoint x: 578, endPoint y: 237, distance: 47.5
click at [578, 237] on div "BLUETTI Elite 200 V2 Tragbare Powerstation | 2600 W 2073,6 Wh (Nur Für Deutschl…" at bounding box center [560, 194] width 507 height 105
type input "1898"
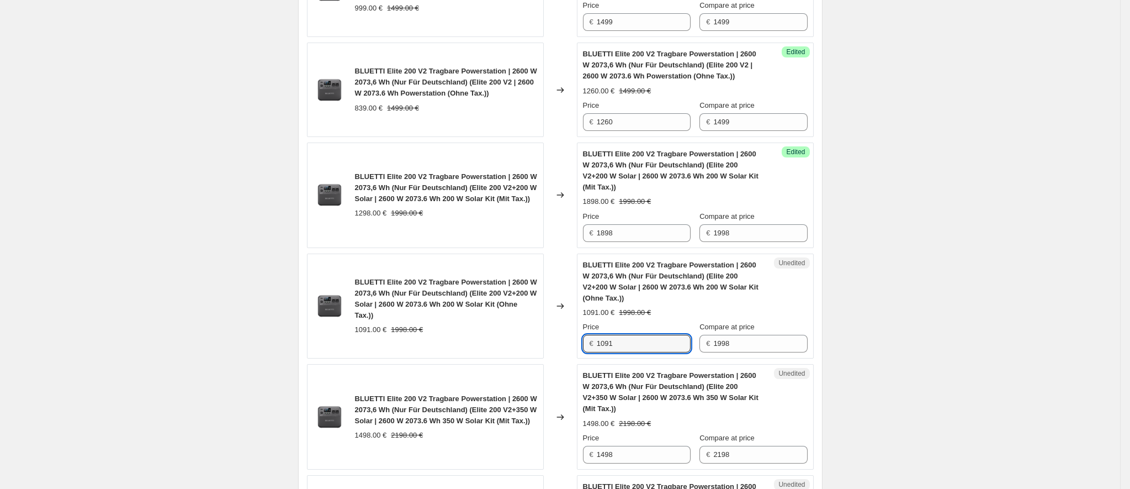
drag, startPoint x: 624, startPoint y: 350, endPoint x: 595, endPoint y: 351, distance: 29.3
click at [595, 351] on div "€ 1091" at bounding box center [637, 344] width 108 height 18
type input "1595"
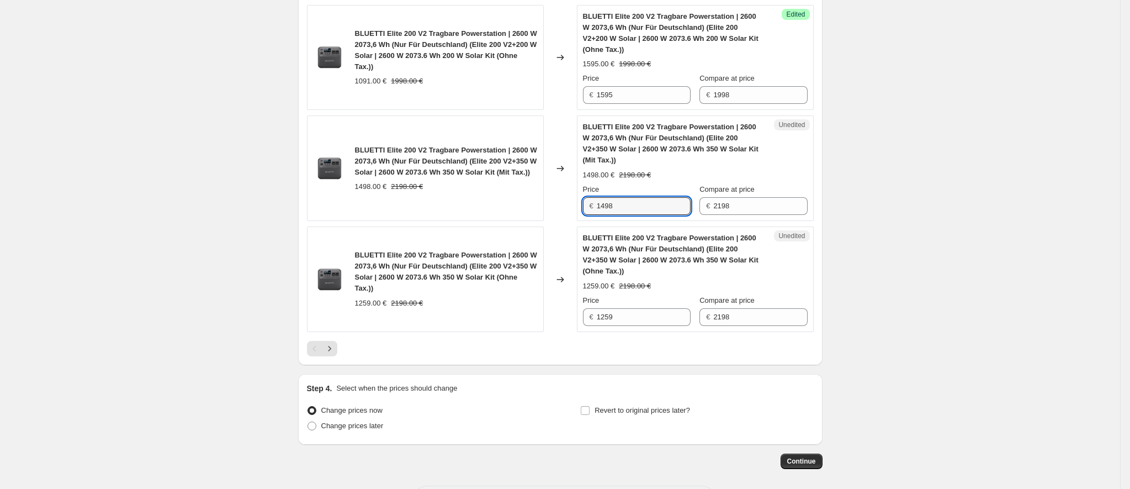
drag, startPoint x: 631, startPoint y: 216, endPoint x: 589, endPoint y: 211, distance: 41.6
click at [589, 211] on div "€ 1498" at bounding box center [637, 206] width 108 height 18
type input "2048"
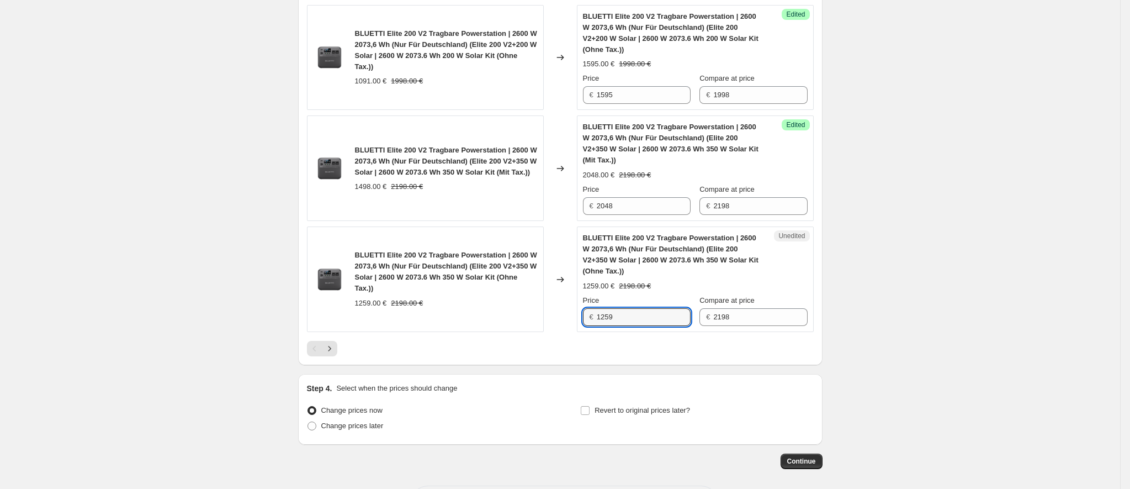
drag, startPoint x: 618, startPoint y: 317, endPoint x: 595, endPoint y: 316, distance: 23.2
click at [595, 316] on div "€ 1259" at bounding box center [637, 317] width 108 height 18
type input "1721"
click at [332, 349] on icon "Next" at bounding box center [329, 348] width 11 height 11
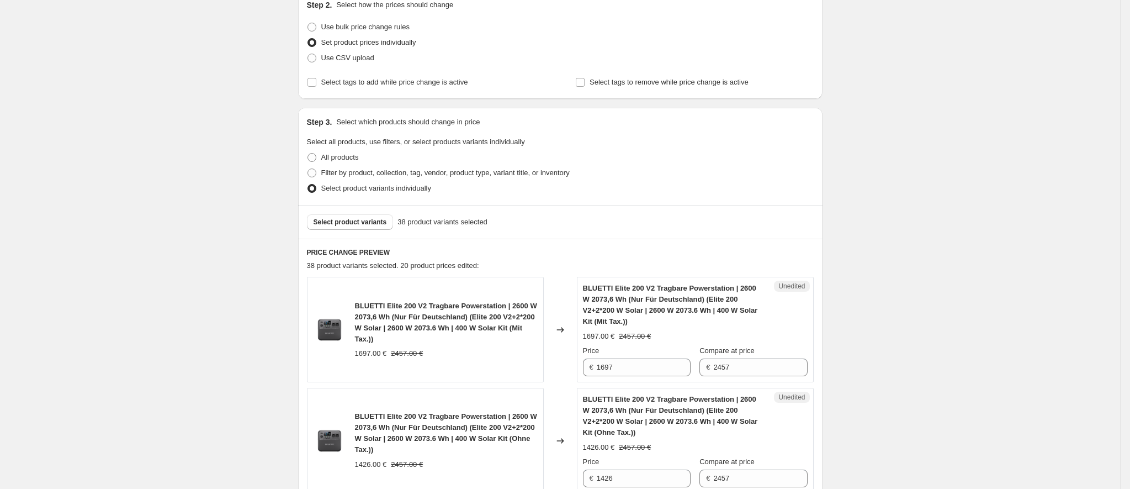
scroll to position [0, 0]
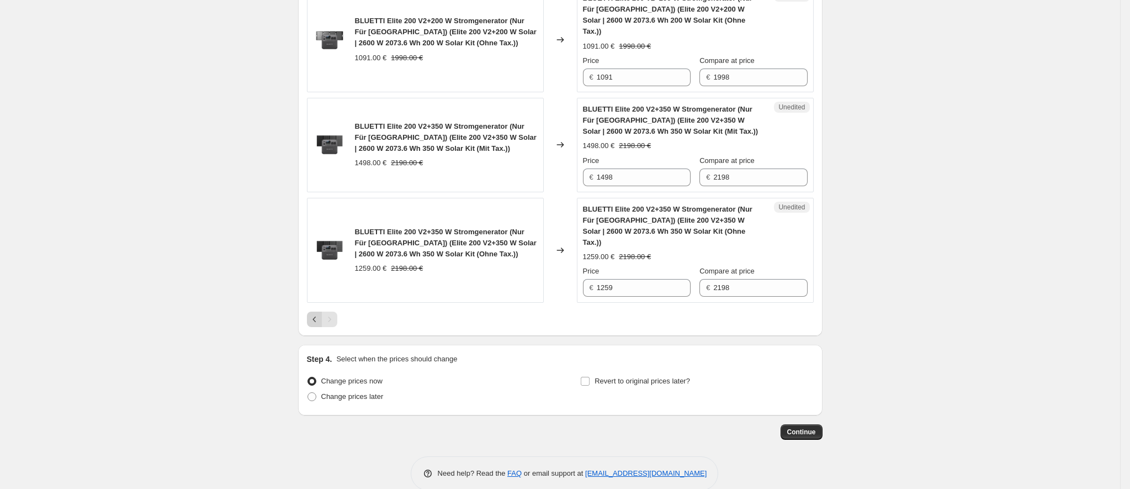
click at [317, 314] on icon "Previous" at bounding box center [314, 319] width 11 height 11
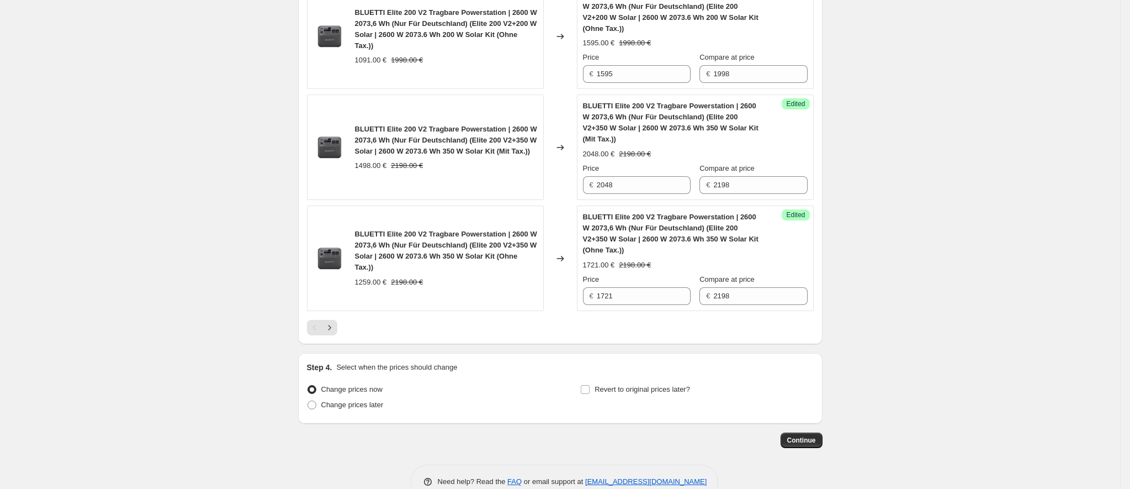
scroll to position [2205, 0]
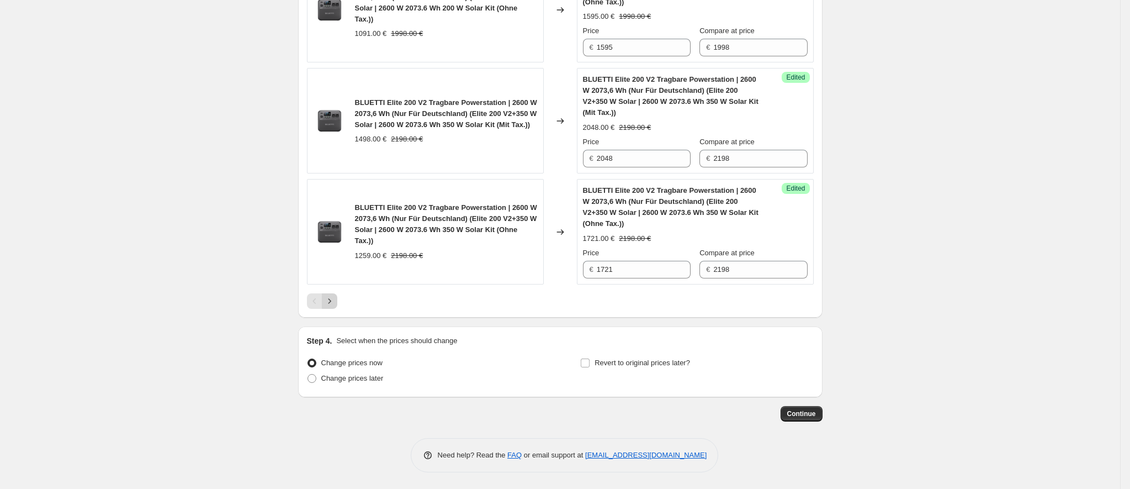
click at [335, 303] on icon "Next" at bounding box center [329, 300] width 11 height 11
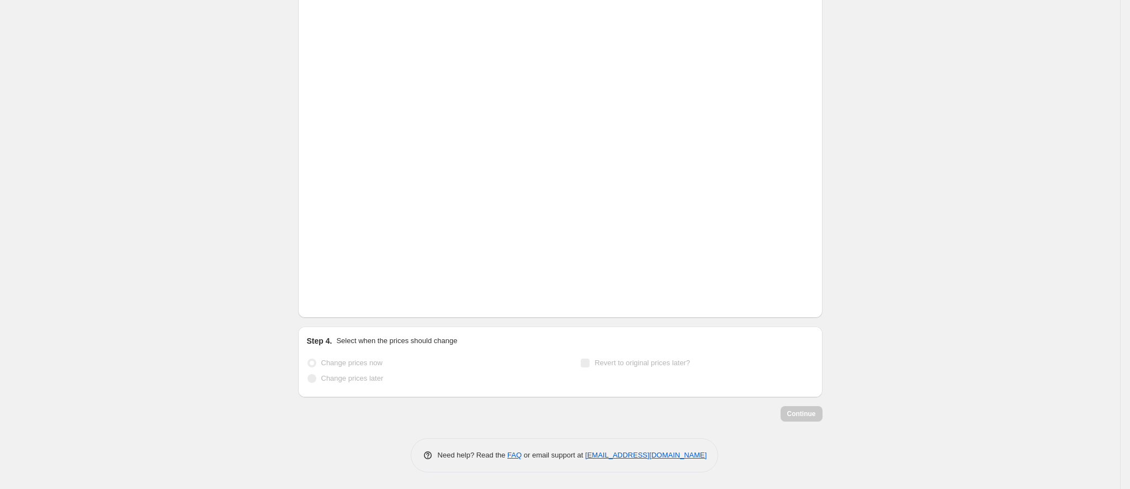
scroll to position [1982, 0]
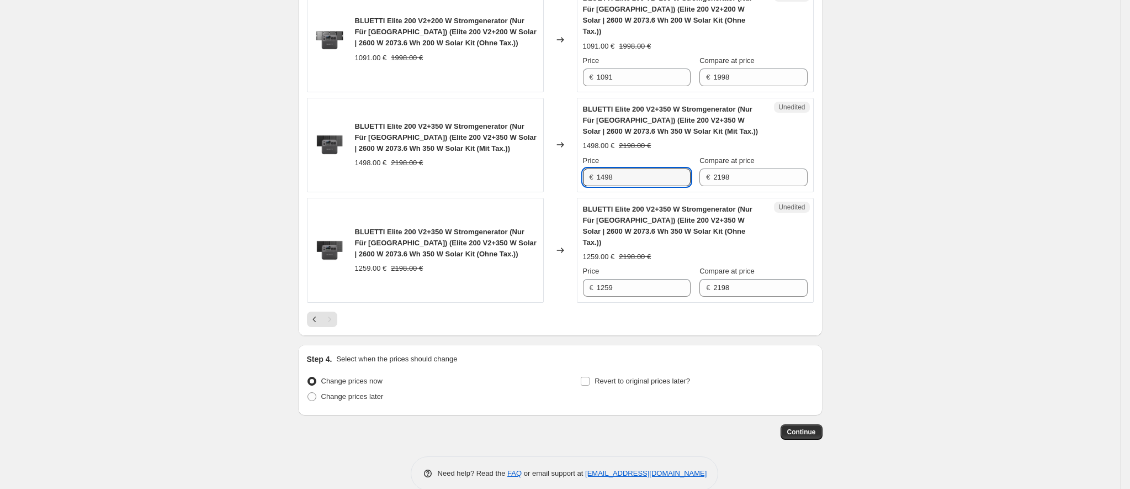
drag, startPoint x: 628, startPoint y: 165, endPoint x: 594, endPoint y: 171, distance: 34.1
click at [594, 171] on div "€ 1498" at bounding box center [637, 177] width 108 height 18
type input "2048"
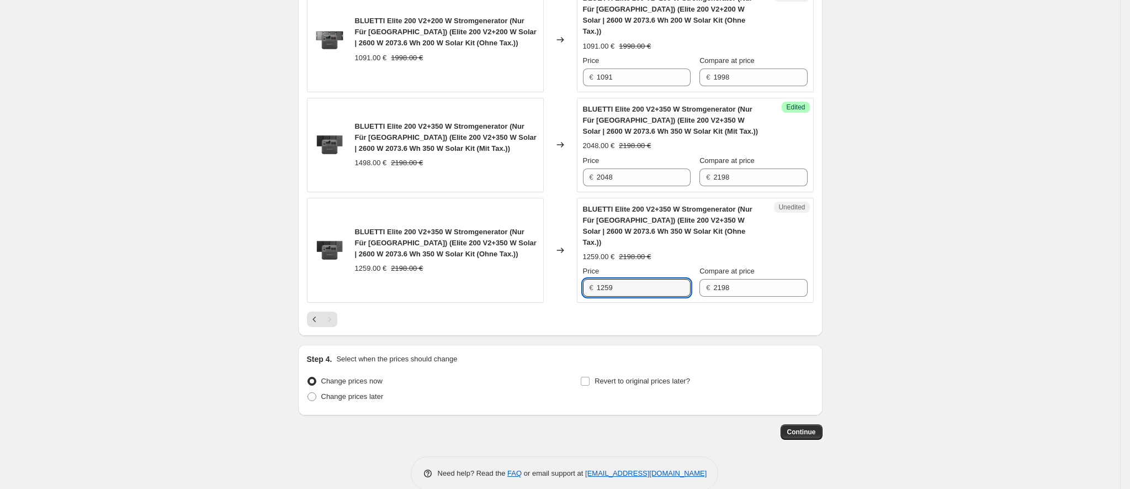
drag, startPoint x: 637, startPoint y: 276, endPoint x: 570, endPoint y: 274, distance: 66.8
click at [570, 274] on div "BLUETTI Elite 200 V2+350 W Stromgenerator (Nur Für [GEOGRAPHIC_DATA]) (Elite 20…" at bounding box center [560, 250] width 507 height 105
type input "1721"
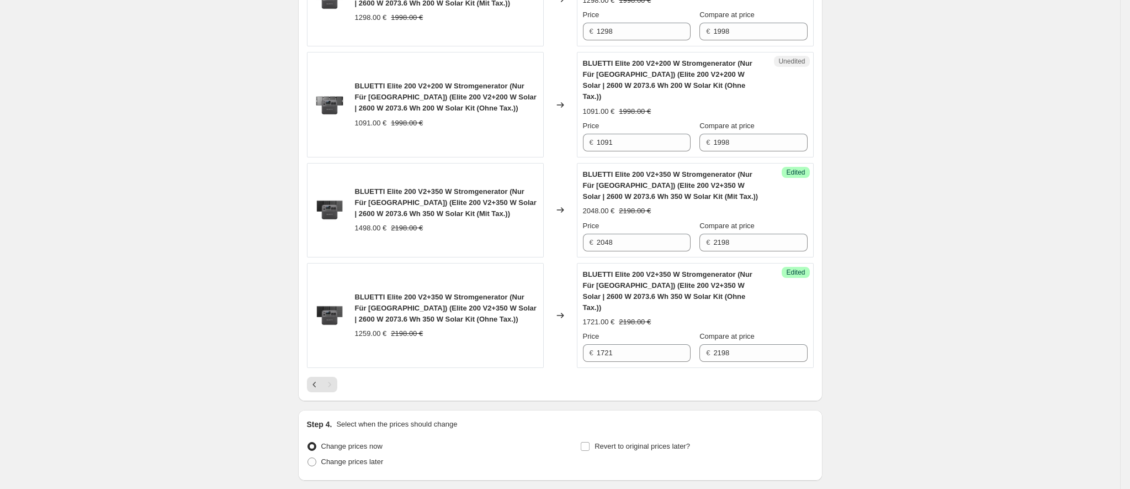
scroll to position [1817, 0]
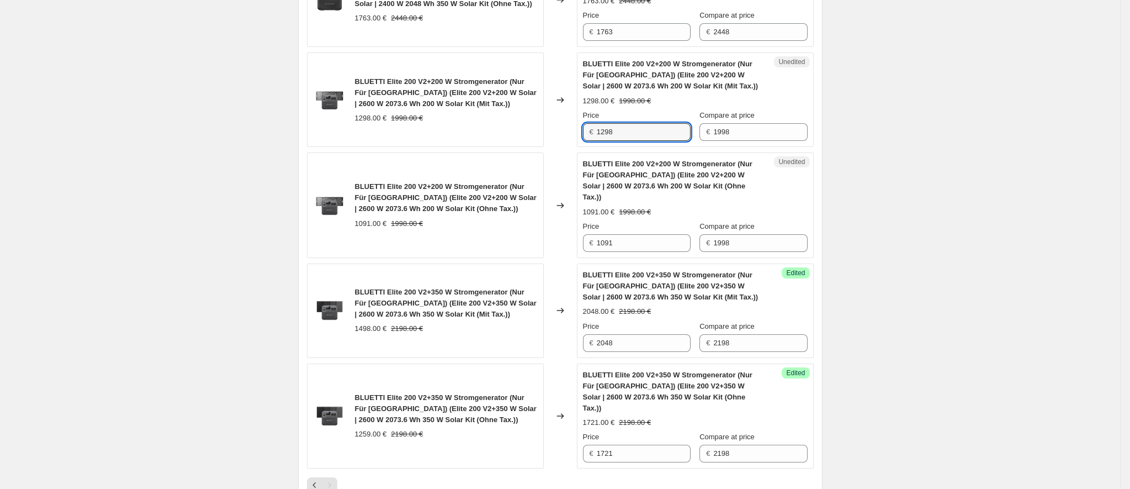
drag, startPoint x: 634, startPoint y: 138, endPoint x: 599, endPoint y: 139, distance: 35.3
click at [599, 139] on div "€ 1298" at bounding box center [637, 132] width 108 height 18
type input "1898"
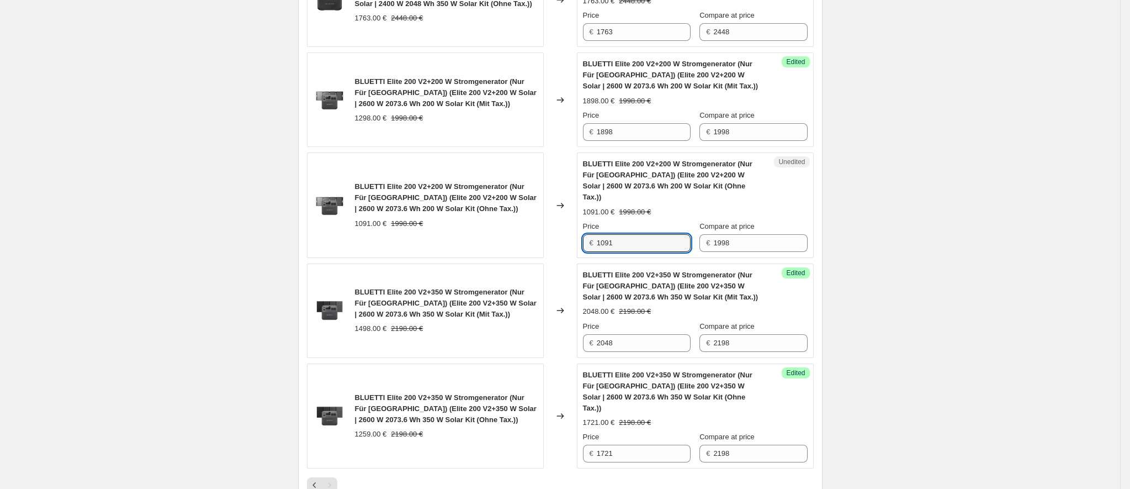
drag, startPoint x: 625, startPoint y: 237, endPoint x: 597, endPoint y: 238, distance: 28.2
click at [597, 238] on div "€ 1091" at bounding box center [637, 243] width 108 height 18
type input "1595"
drag, startPoint x: 901, startPoint y: 191, endPoint x: 910, endPoint y: 188, distance: 10.0
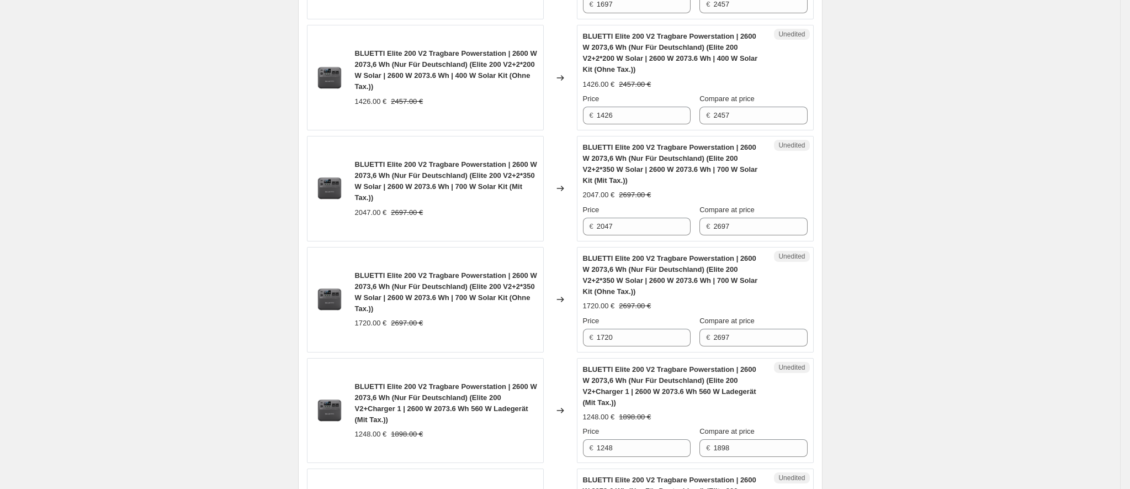
scroll to position [326, 0]
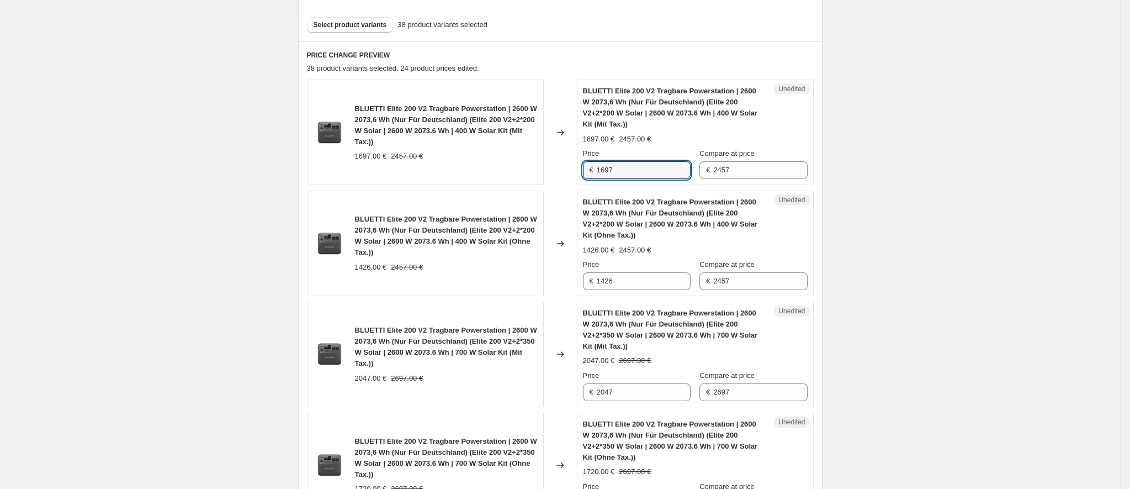
drag, startPoint x: 648, startPoint y: 170, endPoint x: 558, endPoint y: 176, distance: 90.2
click at [558, 176] on div "BLUETTI Elite 200 V2 Tragbare Powerstation | 2600 W 2073,6 Wh (Nur Für Deutschl…" at bounding box center [560, 132] width 507 height 105
type input "2297"
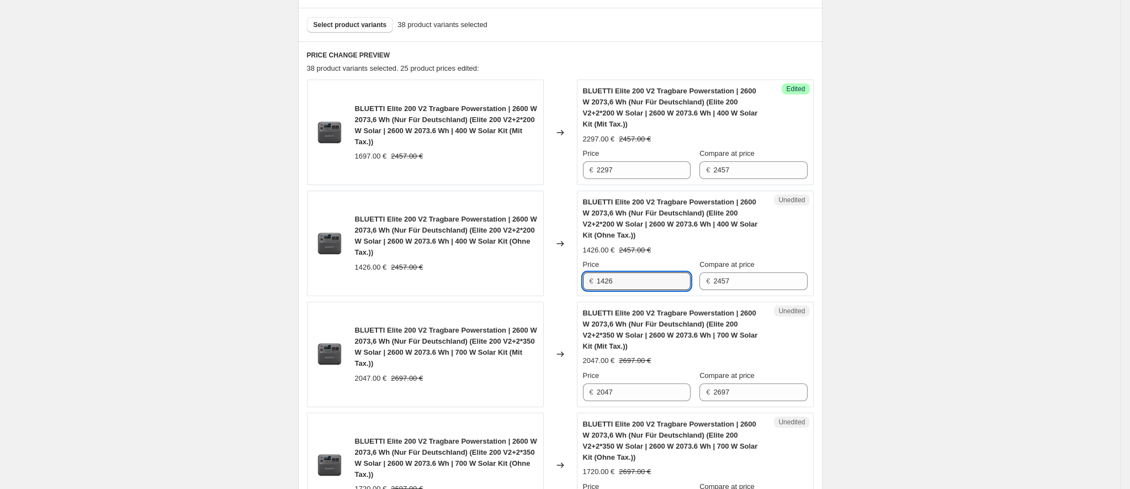
drag, startPoint x: 638, startPoint y: 282, endPoint x: 585, endPoint y: 283, distance: 53.6
click at [585, 283] on div "Unedited BLUETTI Elite 200 V2 Tragbare Powerstation | 2600 W 2073,6 Wh (Nur Für…" at bounding box center [695, 242] width 237 height 105
type input "1930"
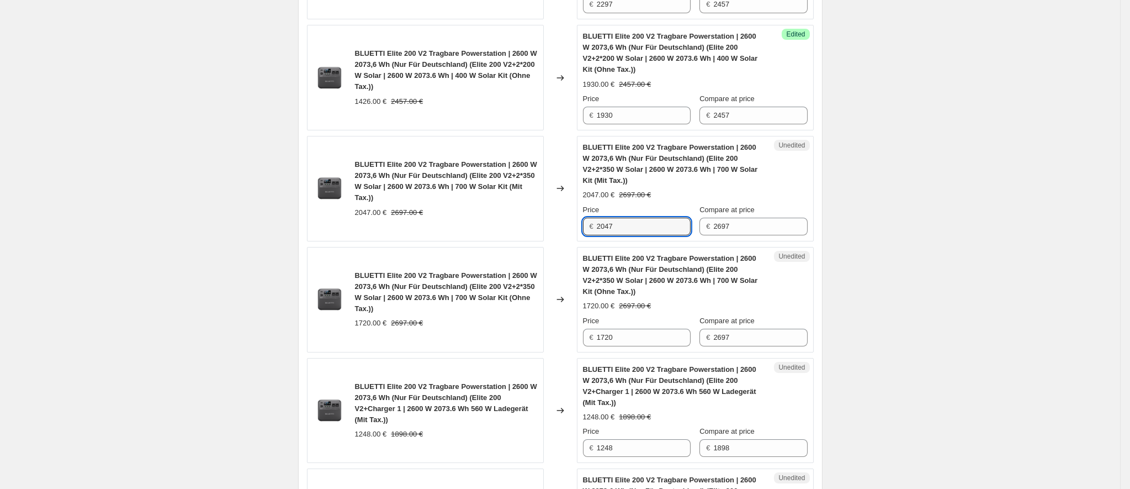
drag, startPoint x: 647, startPoint y: 230, endPoint x: 581, endPoint y: 229, distance: 65.7
click at [581, 229] on div "Unedited BLUETTI Elite 200 V2 Tragbare Powerstation | 2600 W 2073,6 Wh (Nur Für…" at bounding box center [695, 188] width 237 height 105
type input "2647"
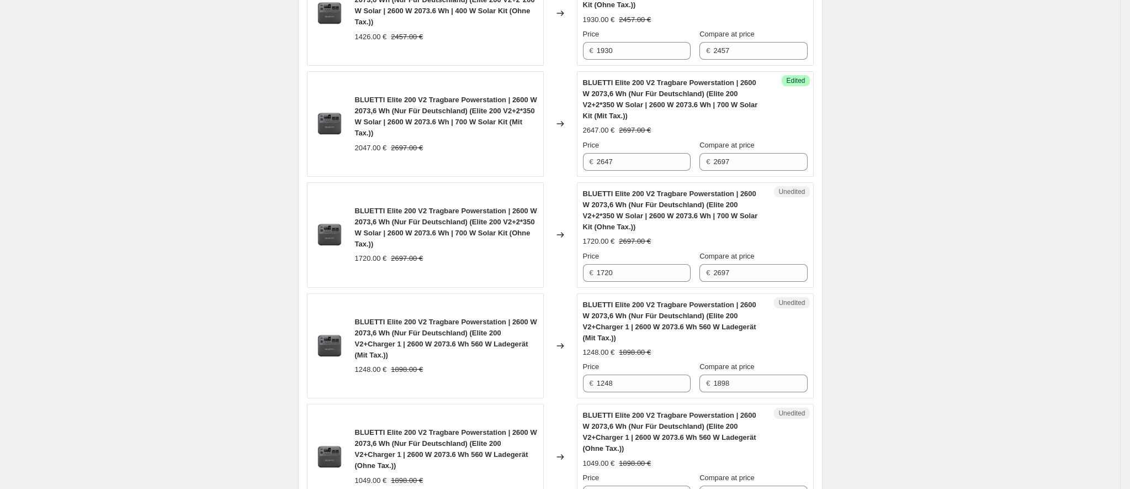
scroll to position [574, 0]
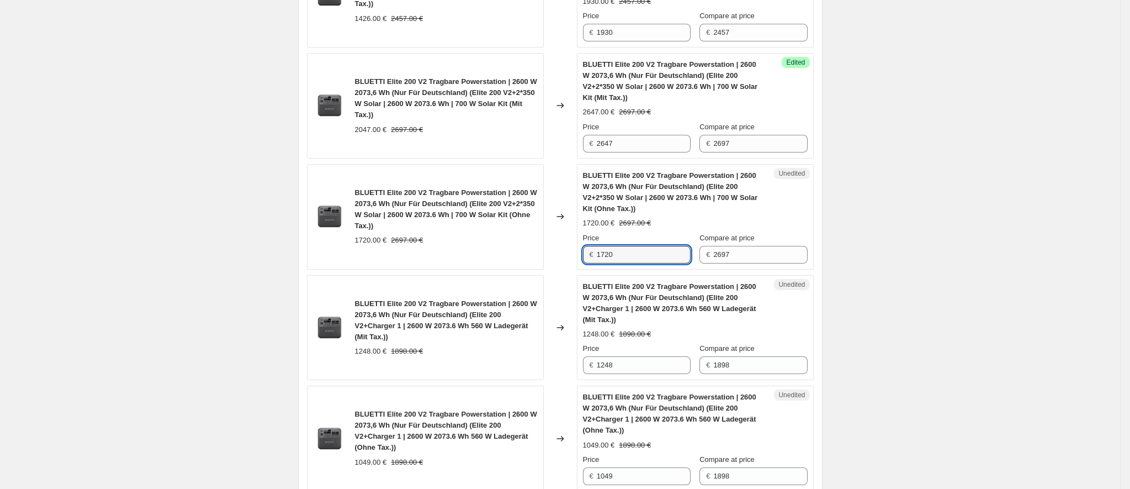
drag, startPoint x: 631, startPoint y: 257, endPoint x: 581, endPoint y: 255, distance: 49.7
click at [581, 255] on div "Unedited BLUETTI Elite 200 V2 Tragbare Powerstation | 2600 W 2073,6 Wh (Nur Für…" at bounding box center [695, 216] width 237 height 105
type input "2224"
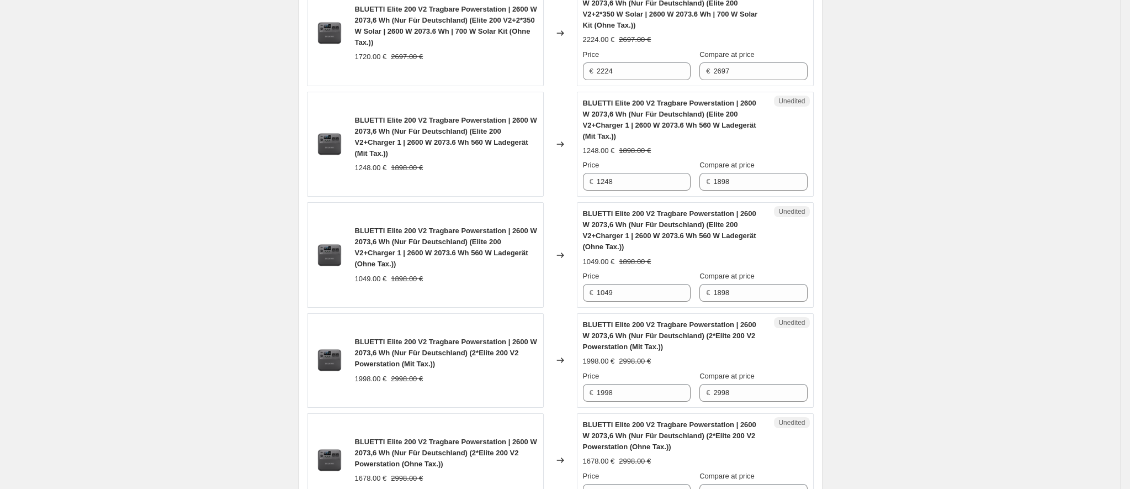
scroll to position [740, 0]
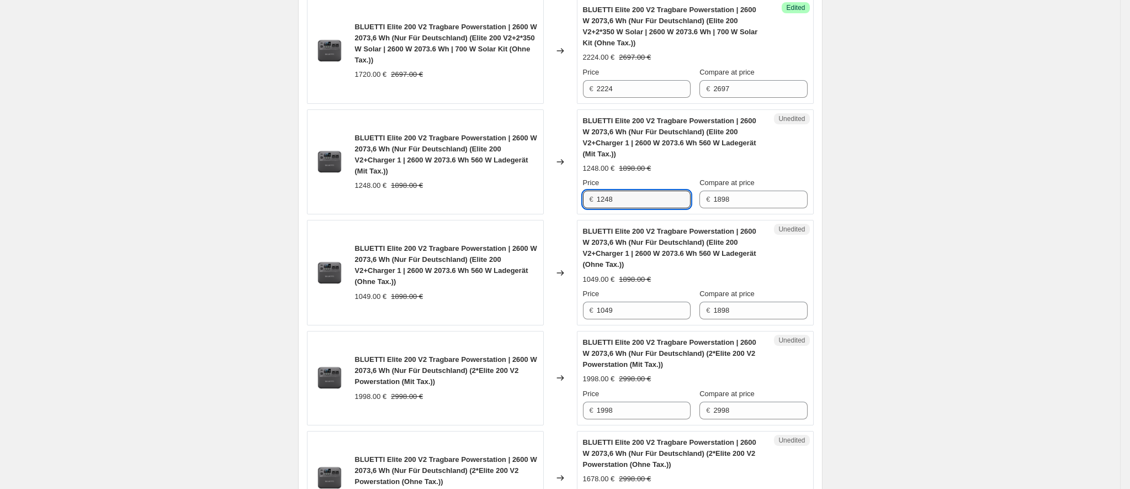
drag, startPoint x: 627, startPoint y: 197, endPoint x: 571, endPoint y: 203, distance: 56.1
click at [571, 203] on div "BLUETTI Elite 200 V2 Tragbare Powerstation | 2600 W 2073,6 Wh (Nur Für Deutschl…" at bounding box center [560, 161] width 507 height 105
type input "1798"
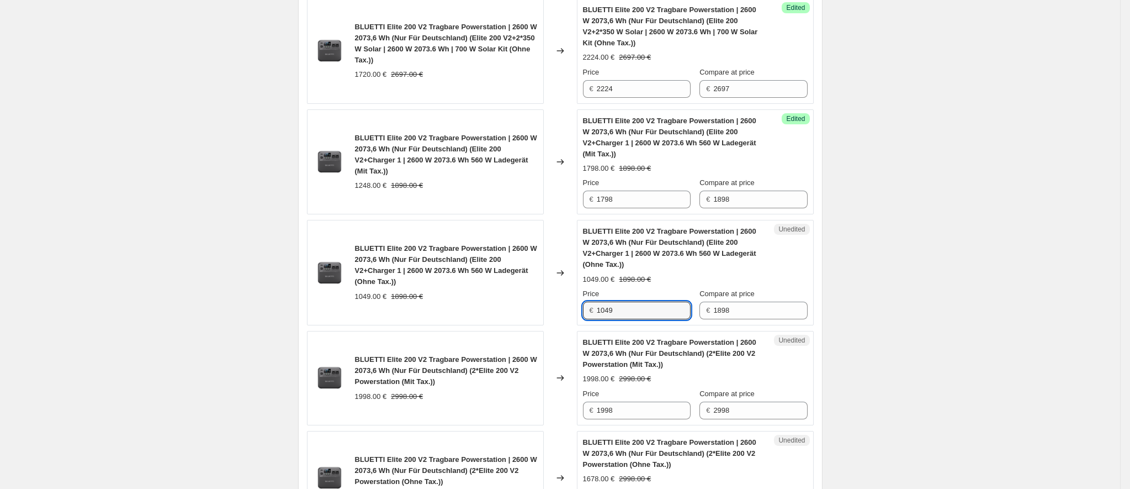
drag, startPoint x: 631, startPoint y: 309, endPoint x: 582, endPoint y: 313, distance: 48.8
click at [582, 313] on div "Unedited BLUETTI Elite 200 V2 Tragbare Powerstation | 2600 W 2073,6 Wh (Nur Für…" at bounding box center [695, 272] width 237 height 105
type input "1511"
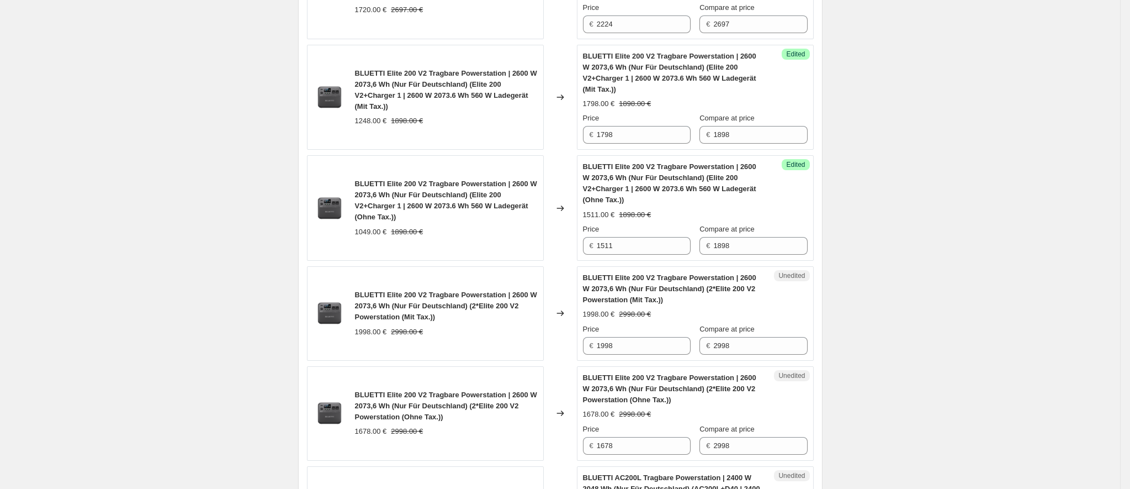
scroll to position [823, 0]
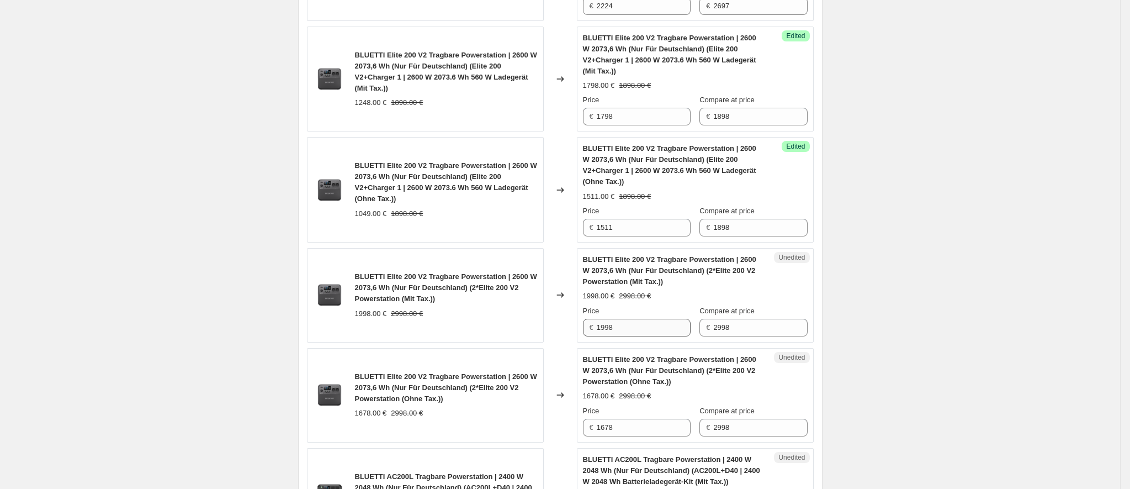
drag, startPoint x: 599, startPoint y: 330, endPoint x: 606, endPoint y: 331, distance: 6.6
click at [606, 331] on div "€ 1998" at bounding box center [637, 328] width 108 height 18
click at [602, 332] on input "1998" at bounding box center [644, 328] width 94 height 18
click at [606, 332] on input "1998" at bounding box center [644, 328] width 94 height 18
type input "2998"
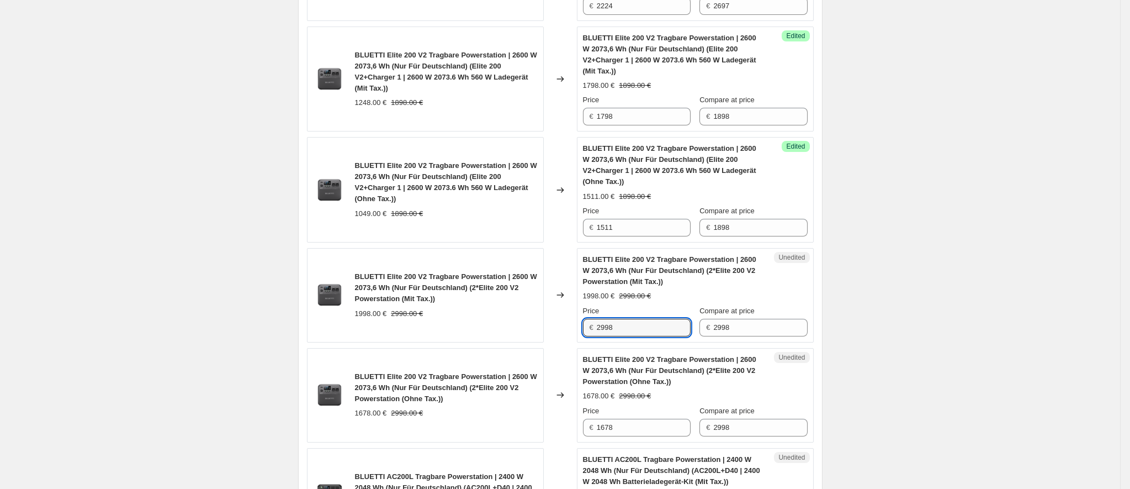
click at [922, 336] on div "Create new price [MEDICAL_DATA]. This page is ready Create new price [MEDICAL_D…" at bounding box center [560, 421] width 1120 height 2489
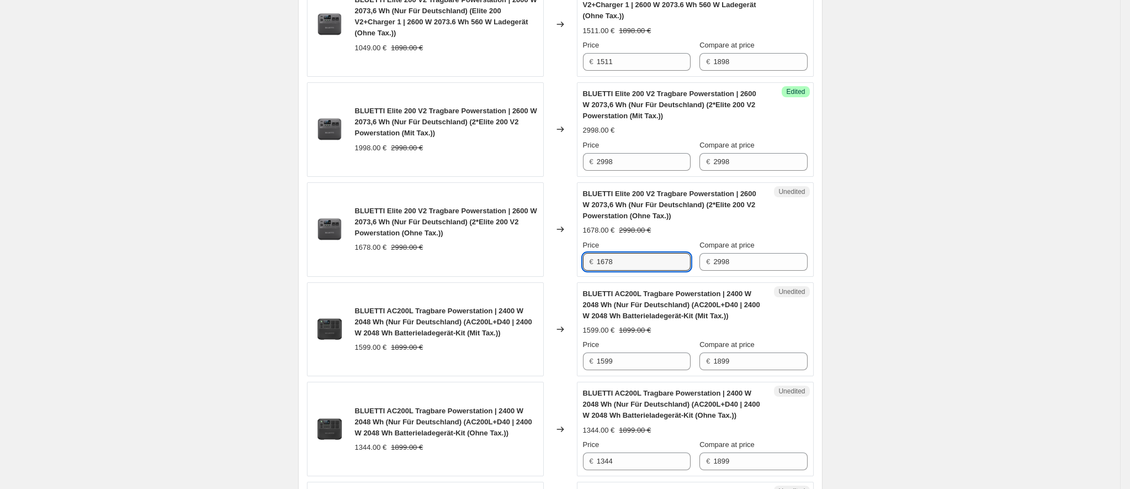
drag, startPoint x: 631, startPoint y: 261, endPoint x: 589, endPoint y: 267, distance: 42.3
click at [589, 267] on div "€ 1678" at bounding box center [637, 262] width 108 height 18
type input "2519"
click at [1062, 189] on div "Create new price [MEDICAL_DATA]. This page is ready Create new price [MEDICAL_D…" at bounding box center [560, 256] width 1120 height 2489
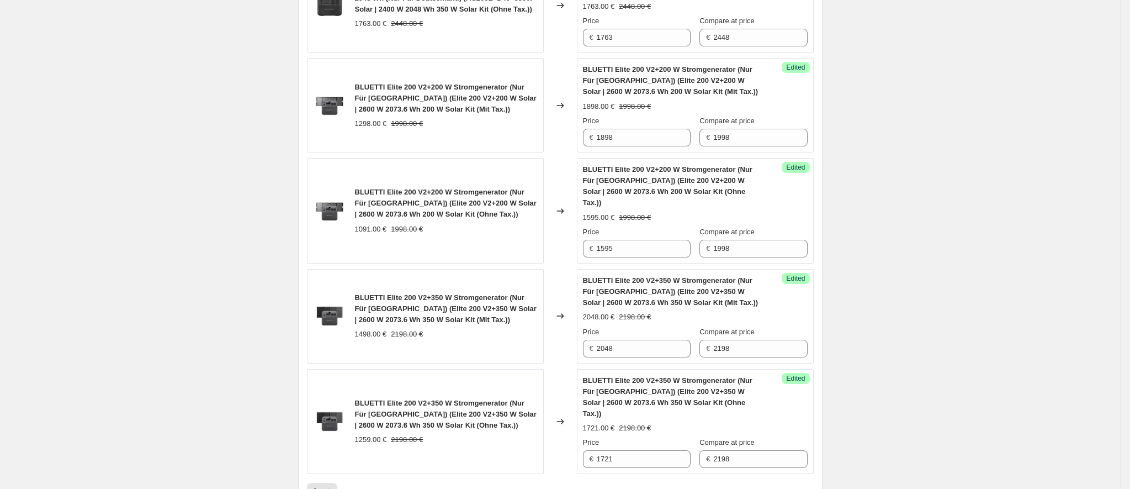
scroll to position [1982, 0]
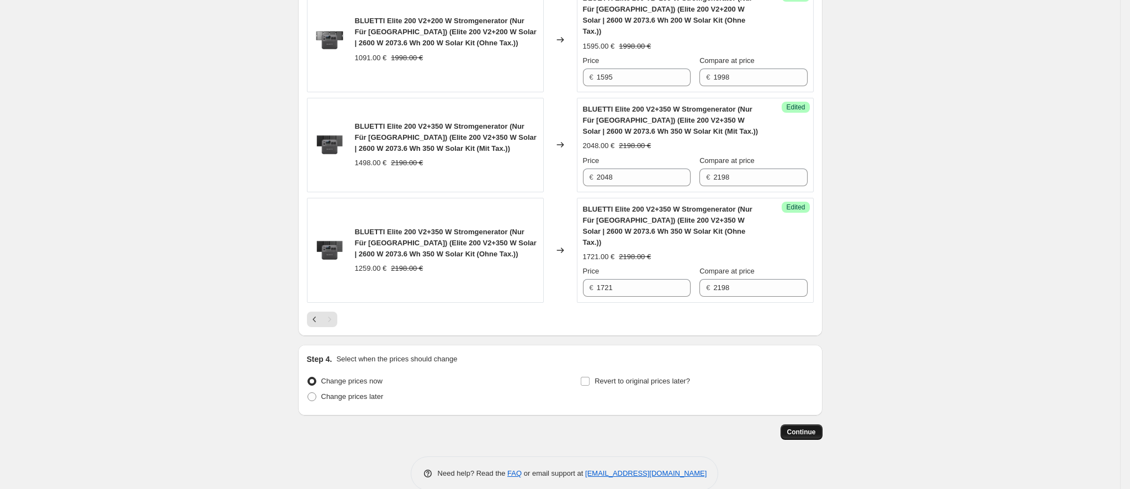
click at [819, 424] on button "Continue" at bounding box center [802, 431] width 42 height 15
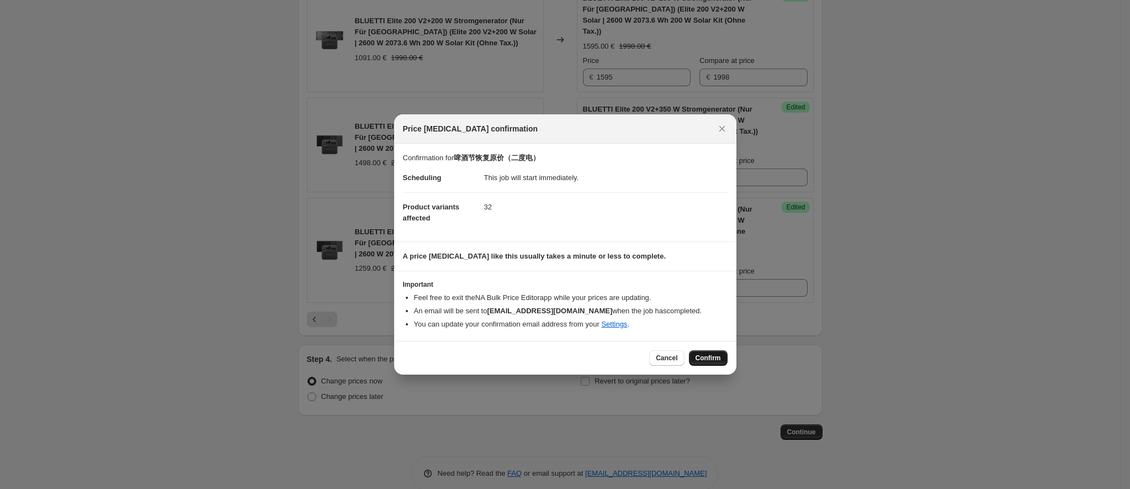
click at [717, 355] on span "Confirm" at bounding box center [708, 357] width 25 height 9
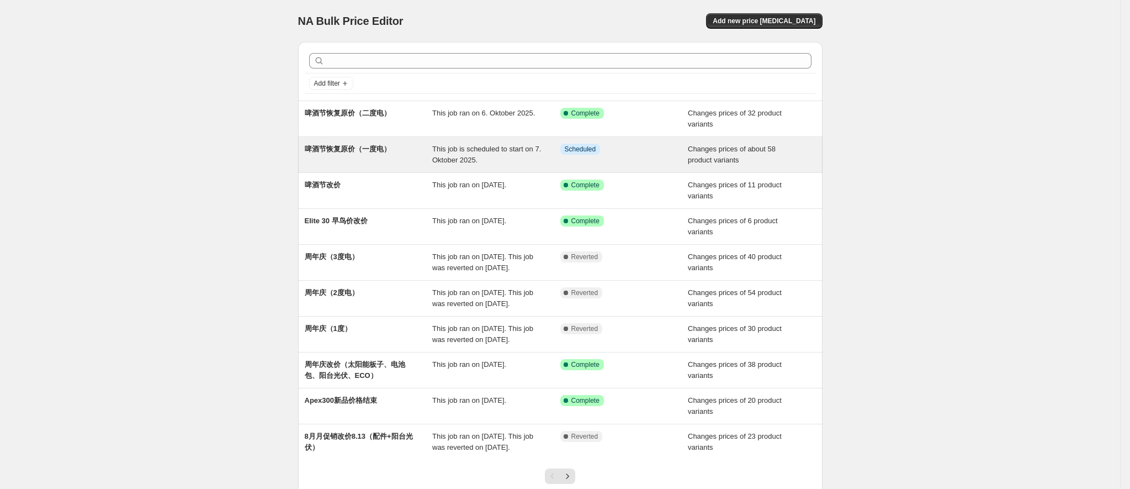
click at [527, 160] on div "This job is scheduled to start on 7. Oktober 2025." at bounding box center [496, 155] width 128 height 22
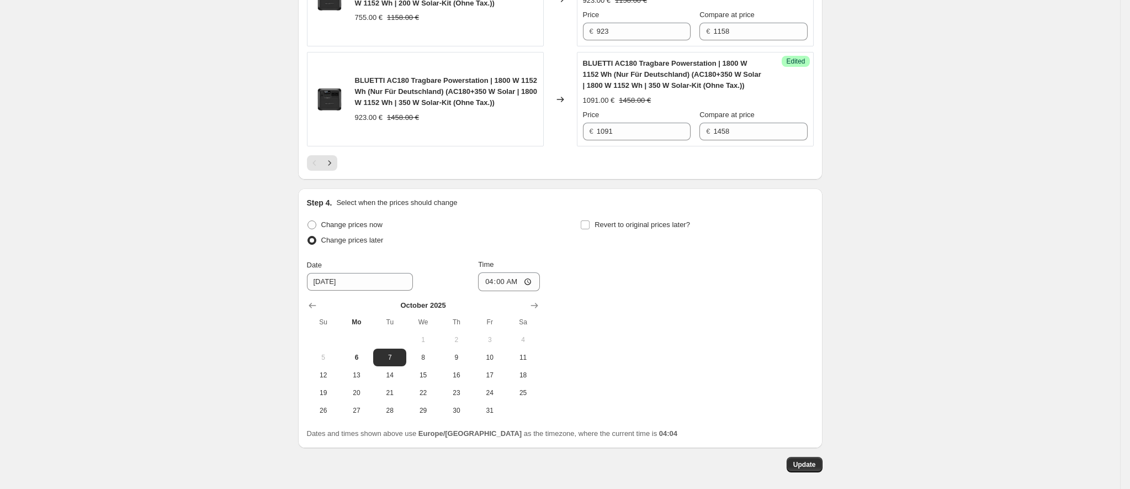
scroll to position [2373, 0]
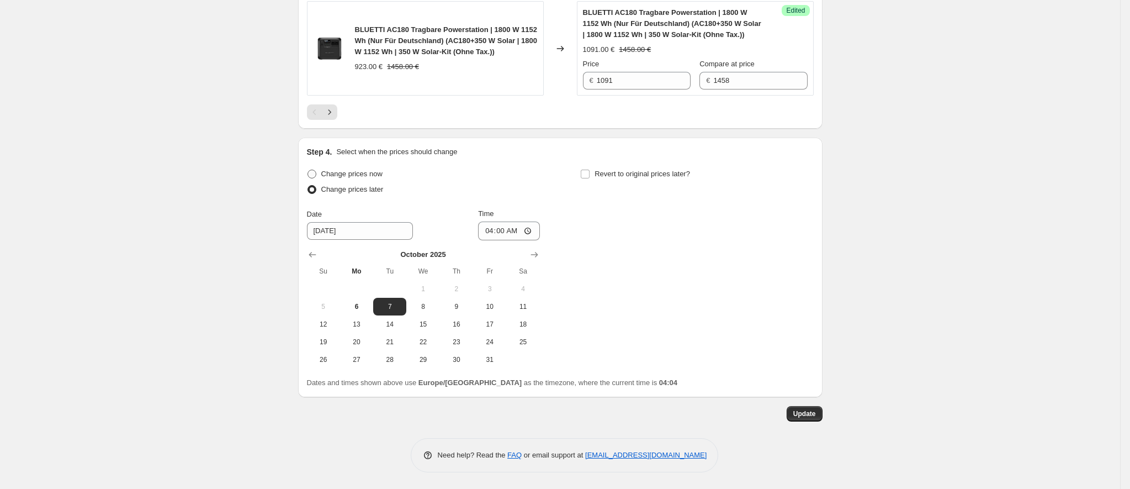
click at [347, 173] on span "Change prices now" at bounding box center [351, 174] width 61 height 8
click at [308, 170] on input "Change prices now" at bounding box center [308, 170] width 1 height 1
radio input "true"
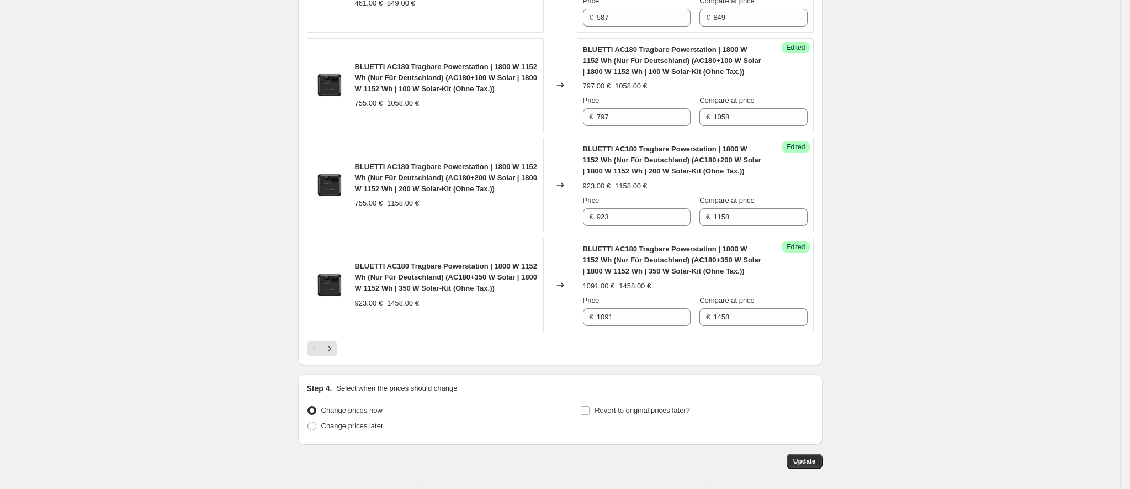
scroll to position [2184, 0]
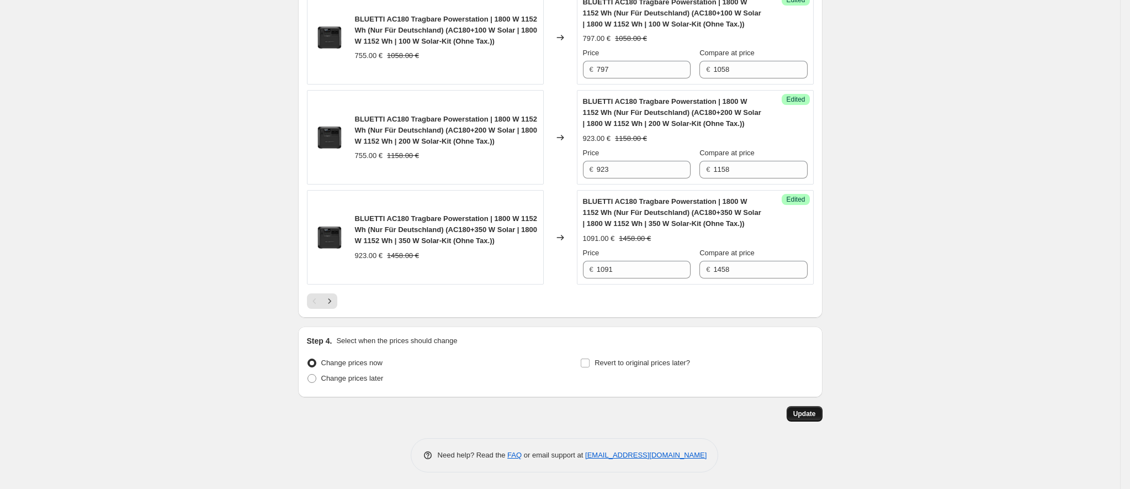
click at [816, 416] on span "Update" at bounding box center [804, 413] width 23 height 9
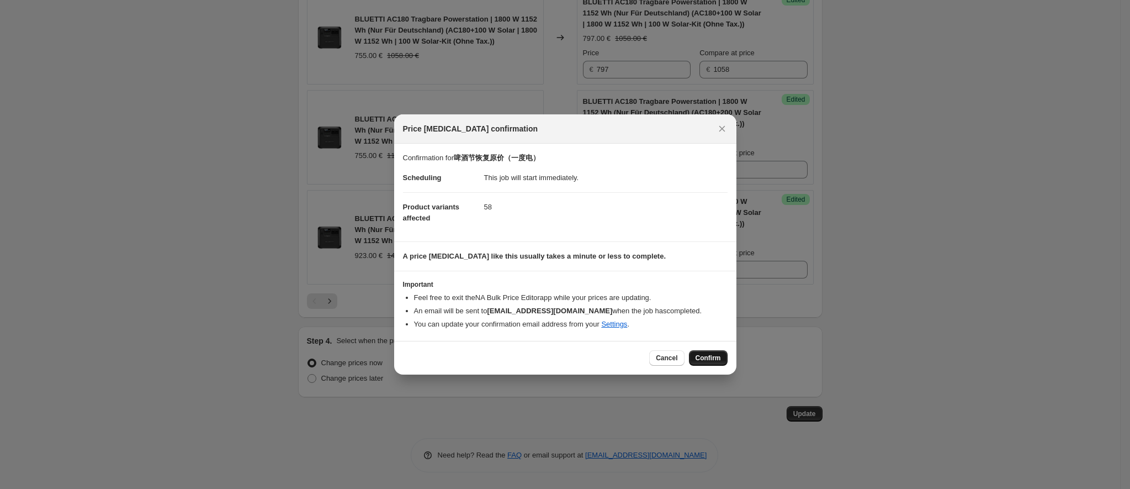
click at [723, 359] on button "Confirm" at bounding box center [708, 357] width 39 height 15
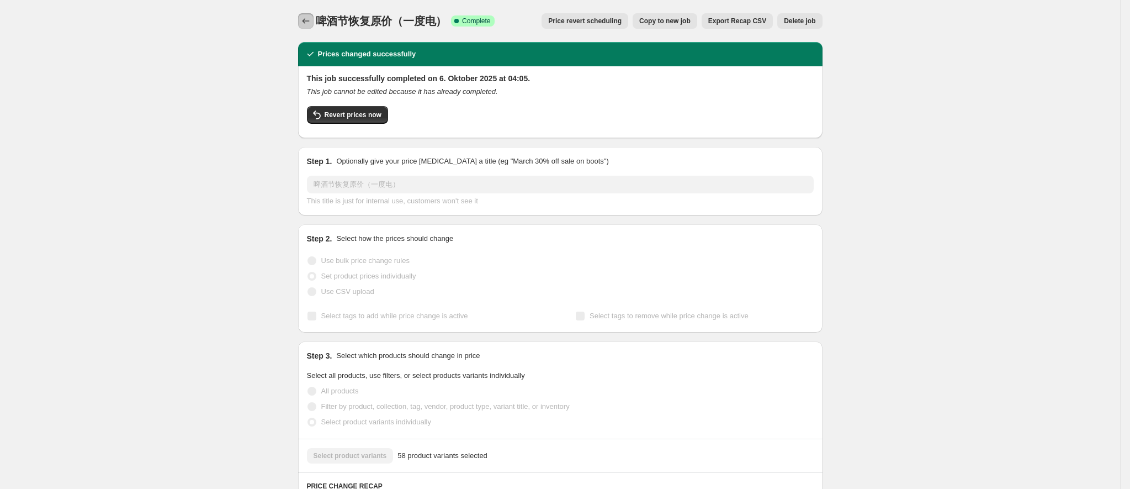
click at [309, 18] on icon "Price change jobs" at bounding box center [305, 20] width 11 height 11
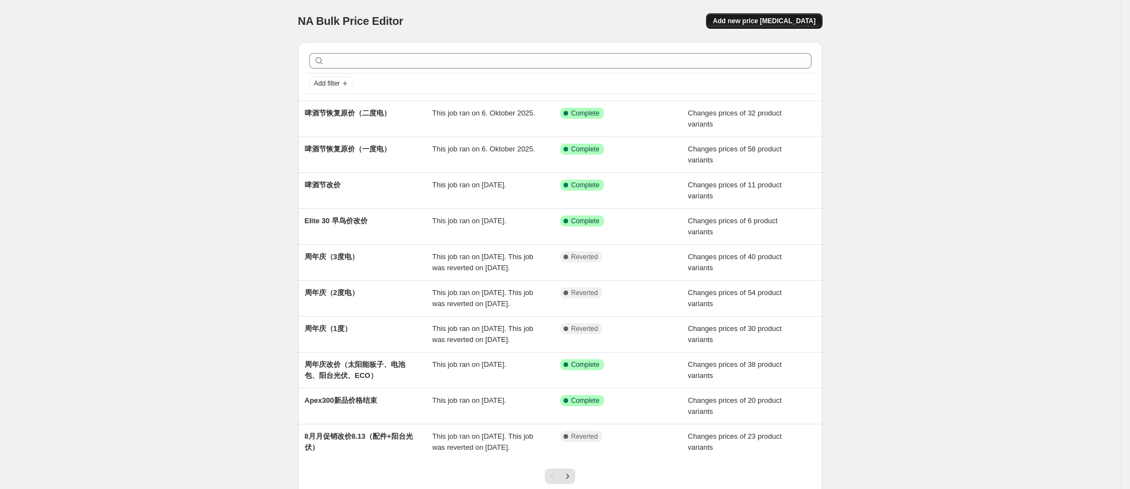
click at [810, 20] on span "Add new price [MEDICAL_DATA]" at bounding box center [764, 21] width 103 height 9
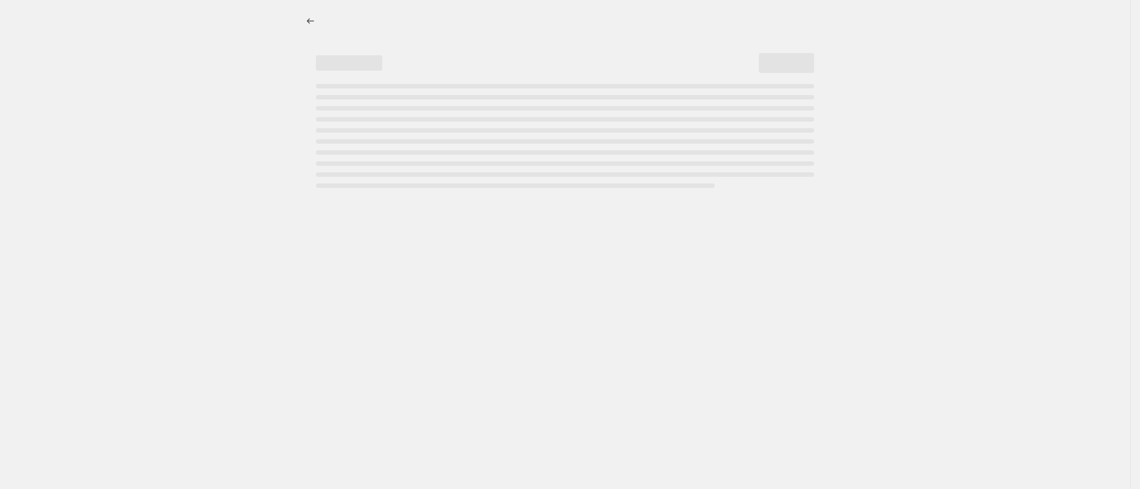
select select "percentage"
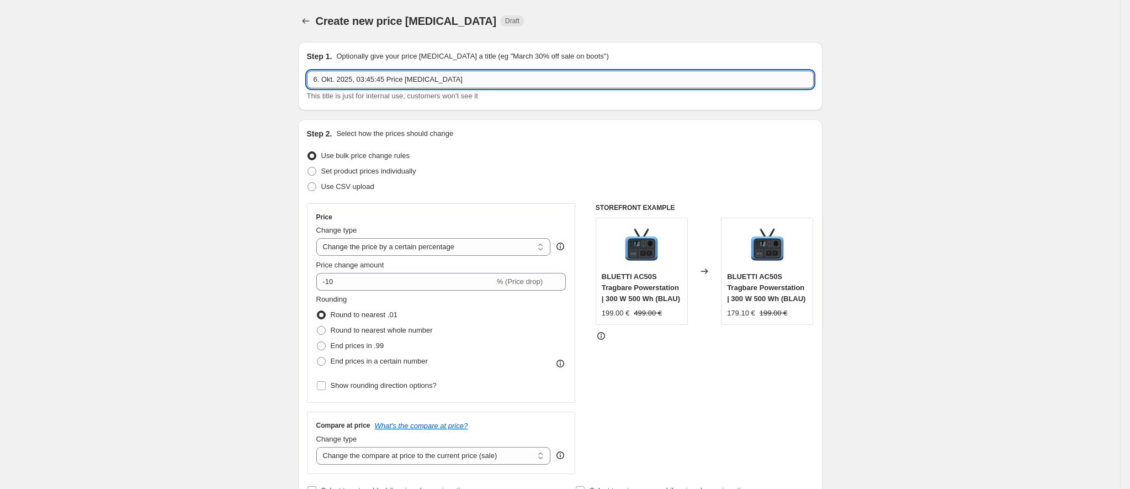
drag, startPoint x: 452, startPoint y: 80, endPoint x: 313, endPoint y: 73, distance: 139.3
click at [313, 73] on input "6. Okt. 2025, 03:45:45 Price [MEDICAL_DATA]" at bounding box center [560, 80] width 507 height 18
paste input "啤酒节恢复原价（一度电"
paste input "）"
type input "啤酒节恢复原价（一度电）"
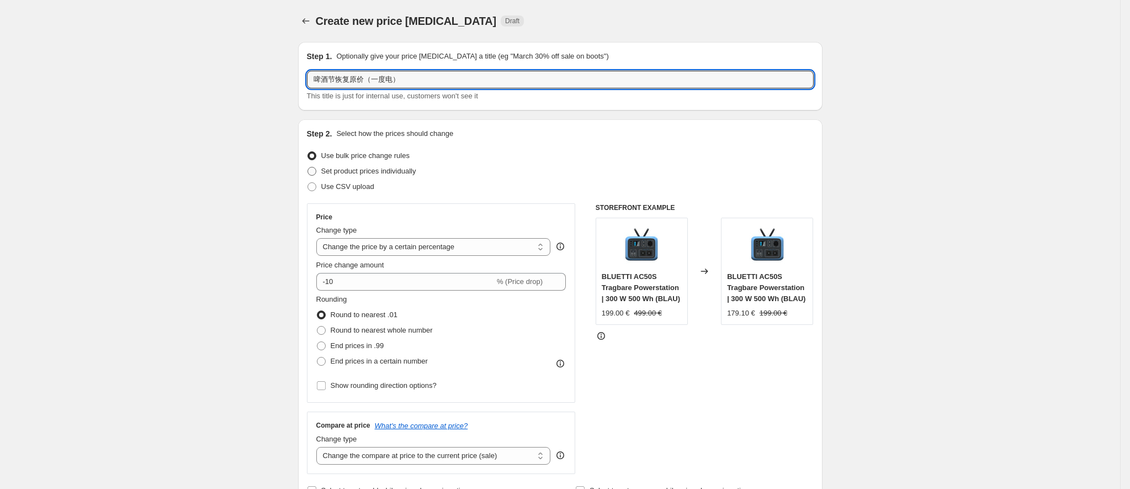
click at [374, 170] on span "Set product prices individually" at bounding box center [368, 171] width 95 height 8
click at [308, 167] on input "Set product prices individually" at bounding box center [308, 167] width 1 height 1
radio input "true"
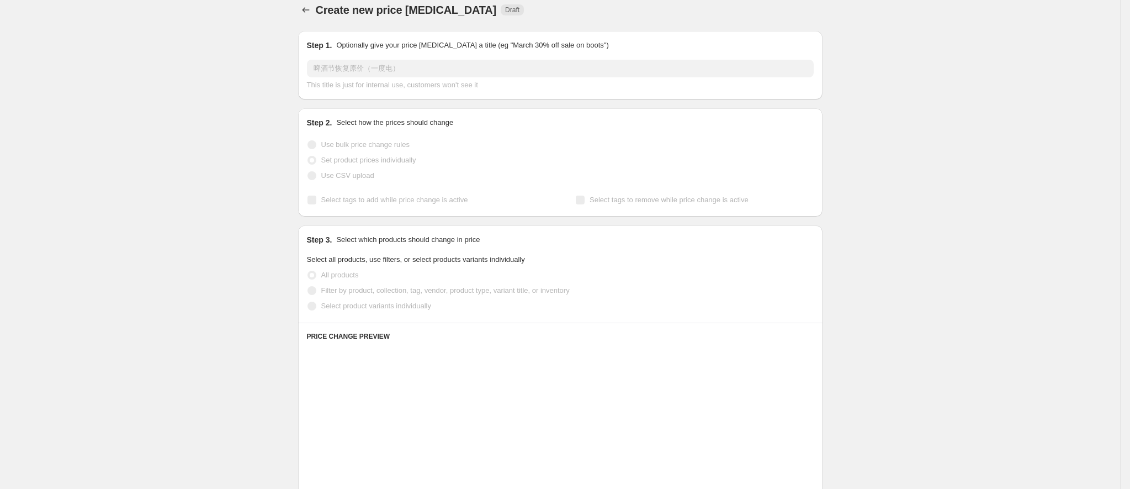
scroll to position [83, 0]
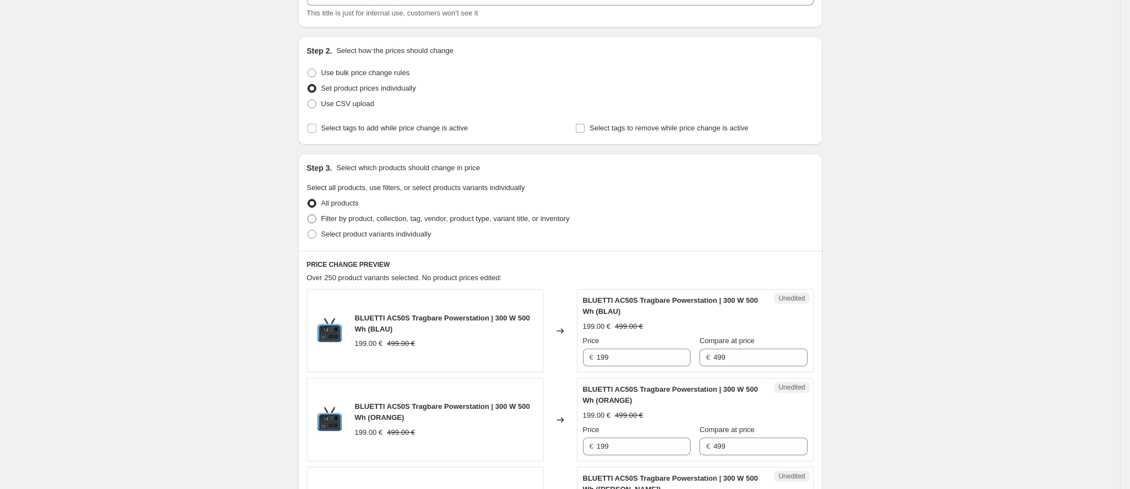
click at [420, 216] on span "Filter by product, collection, tag, vendor, product type, variant title, or inv…" at bounding box center [445, 218] width 248 height 8
click at [308, 215] on input "Filter by product, collection, tag, vendor, product type, variant title, or inv…" at bounding box center [308, 214] width 1 height 1
radio input "true"
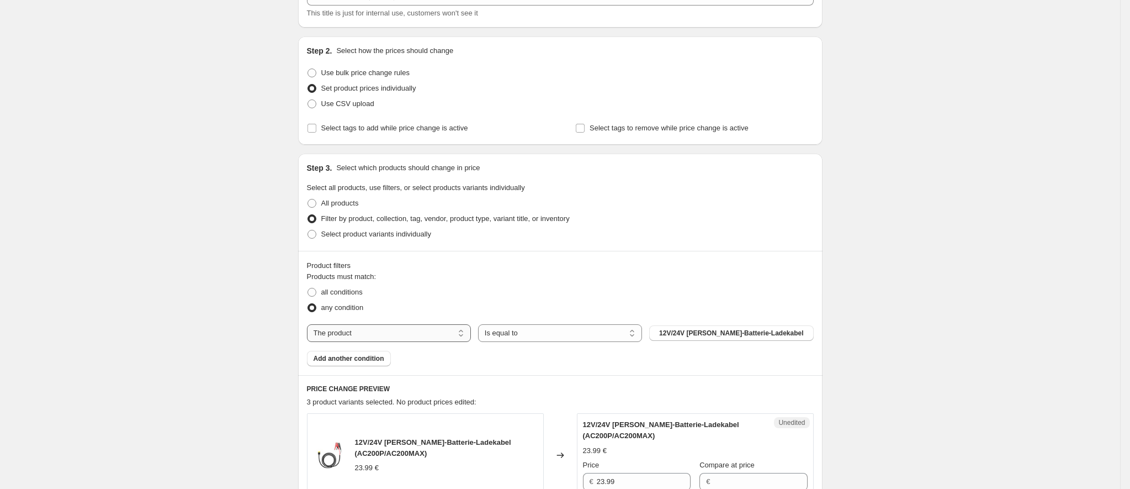
click at [418, 330] on select "The product The product's collection The product's tag The product's vendor The…" at bounding box center [389, 333] width 164 height 18
select select "collection"
click at [559, 337] on select "Is equal to Is not equal to" at bounding box center [560, 333] width 164 height 18
click at [790, 333] on button "0% MWST." at bounding box center [731, 332] width 164 height 15
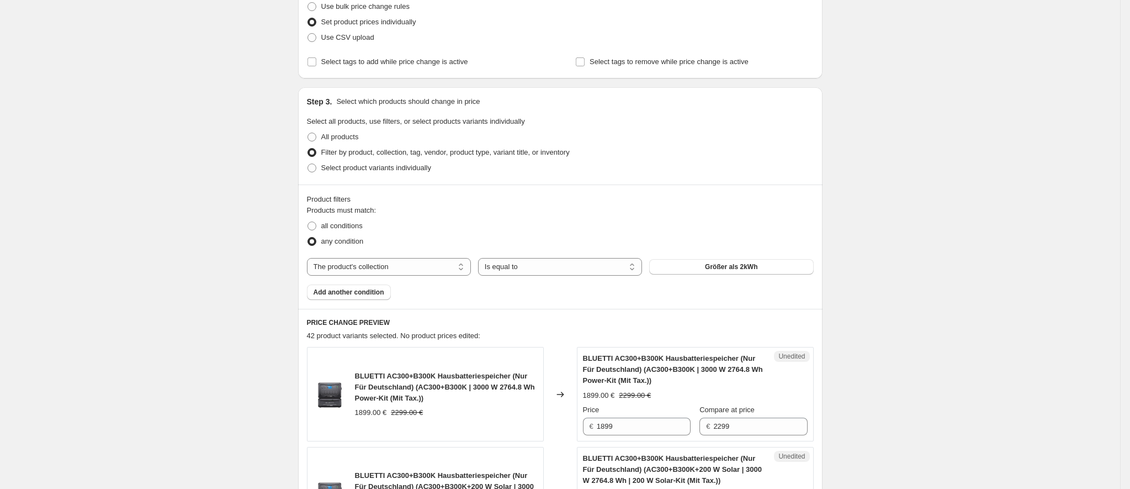
scroll to position [248, 0]
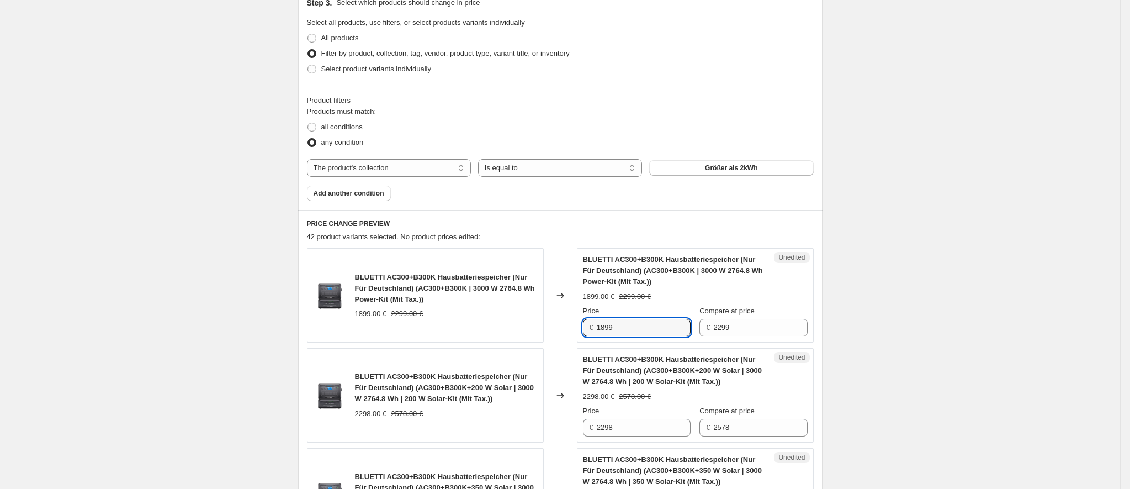
drag, startPoint x: 630, startPoint y: 329, endPoint x: 589, endPoint y: 331, distance: 41.4
click at [589, 331] on div "€ 1899" at bounding box center [637, 328] width 108 height 18
type input "2099"
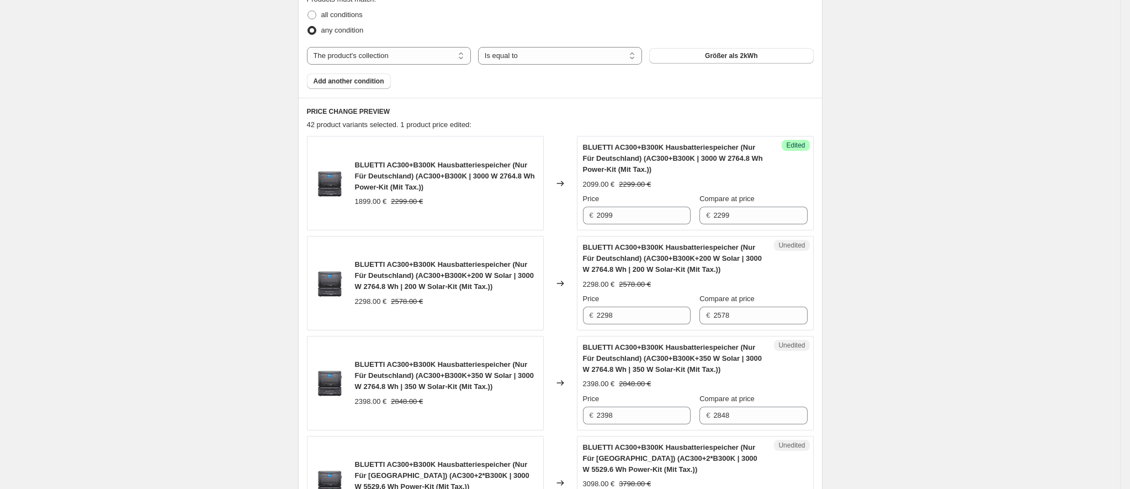
scroll to position [414, 0]
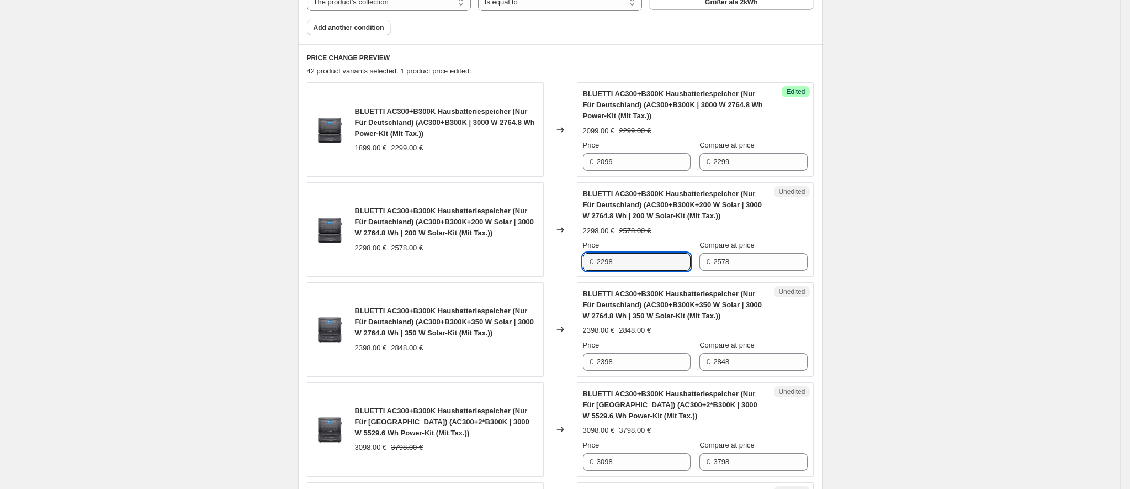
drag, startPoint x: 634, startPoint y: 257, endPoint x: 586, endPoint y: 260, distance: 48.1
click at [586, 260] on div "Unedited BLUETTI AC300+B300K Hausbatteriespeicher (Nur Für Deutschland) (AC300+…" at bounding box center [695, 229] width 237 height 94
type input "2498"
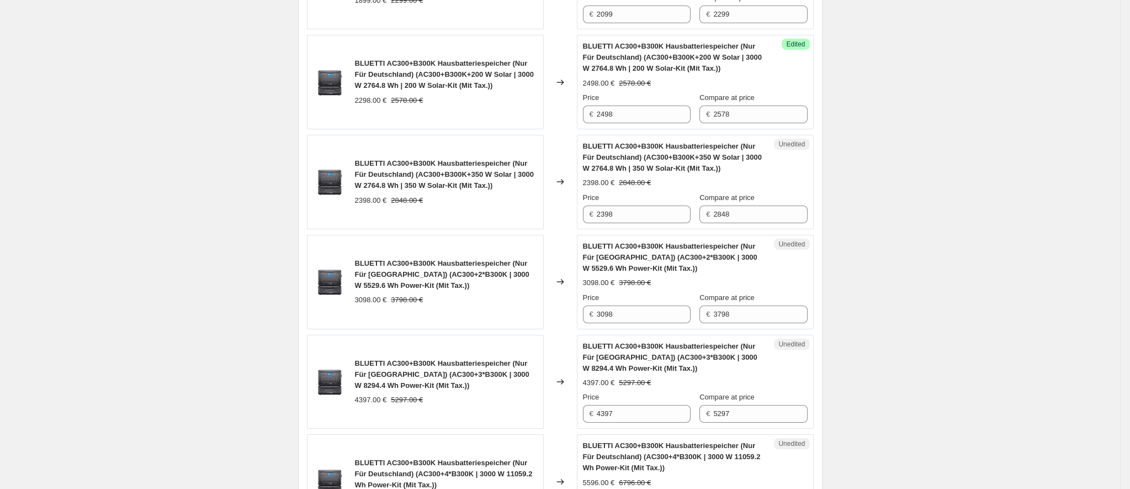
scroll to position [580, 0]
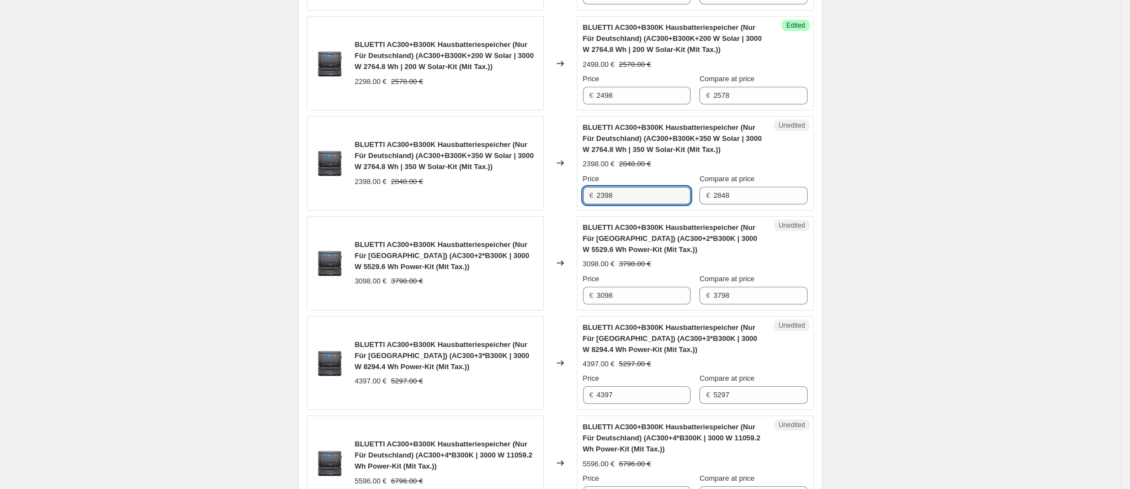
drag, startPoint x: 623, startPoint y: 195, endPoint x: 594, endPoint y: 195, distance: 29.3
click at [594, 195] on div "€ 2398" at bounding box center [637, 196] width 108 height 18
type input "2698"
click at [609, 301] on input "3098" at bounding box center [644, 296] width 94 height 18
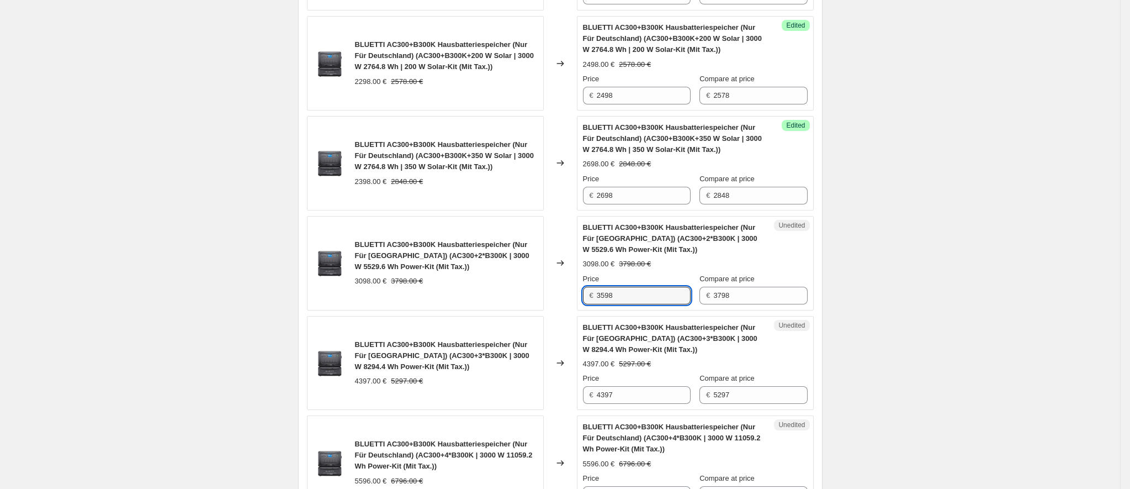
type input "3598"
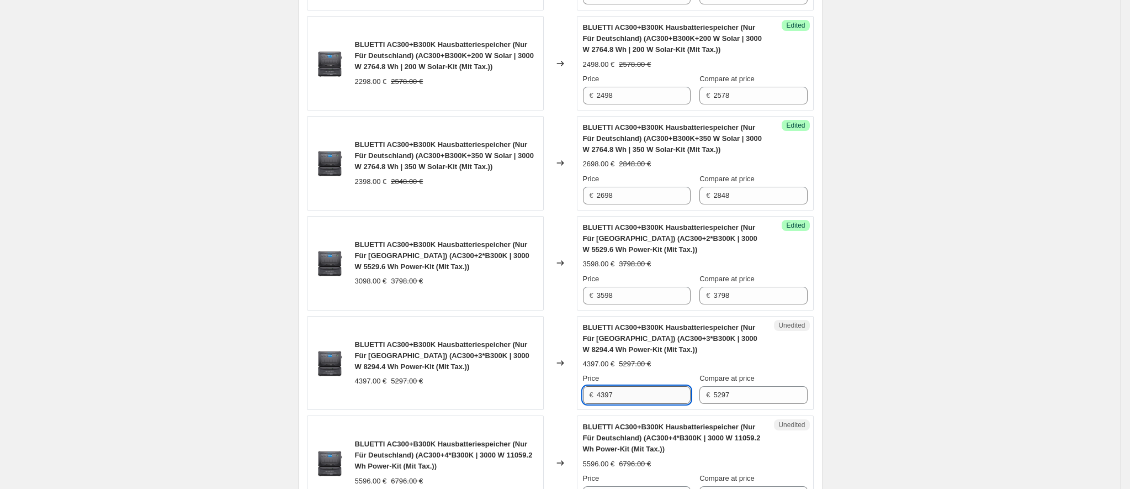
click at [625, 395] on input "4397" at bounding box center [644, 395] width 94 height 18
drag, startPoint x: 608, startPoint y: 397, endPoint x: 597, endPoint y: 398, distance: 10.5
click at [597, 398] on div "€ 4397" at bounding box center [637, 395] width 108 height 18
type input "5097"
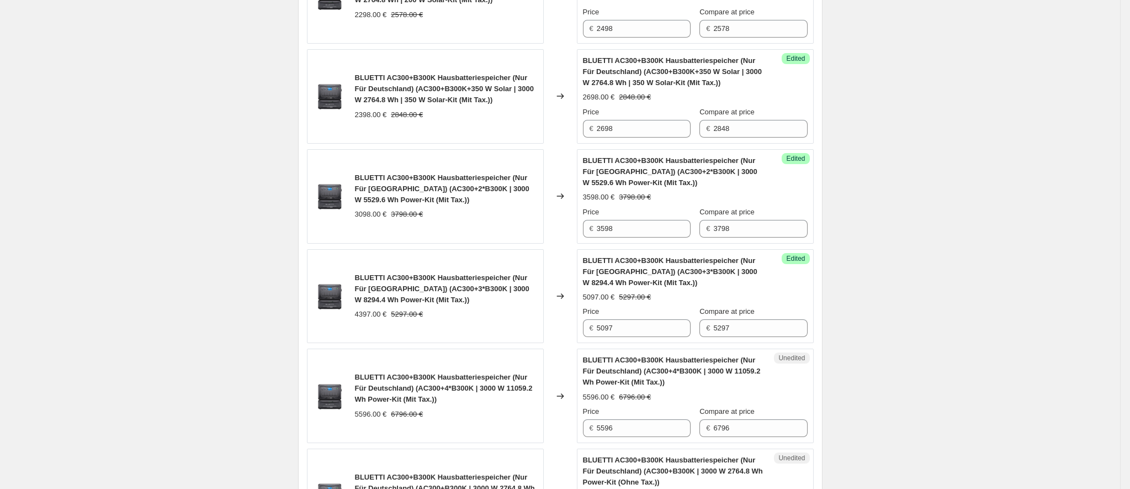
scroll to position [745, 0]
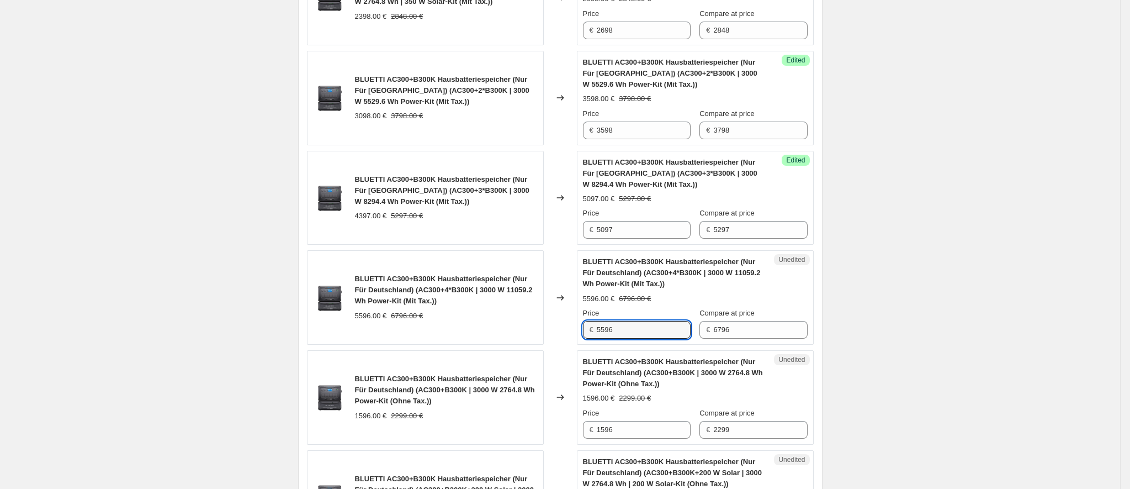
drag, startPoint x: 627, startPoint y: 330, endPoint x: 597, endPoint y: 331, distance: 29.3
click at [597, 331] on div "€ 5596" at bounding box center [637, 330] width 108 height 18
click at [612, 327] on input "5596" at bounding box center [644, 330] width 94 height 18
click at [601, 331] on input "5596" at bounding box center [644, 330] width 94 height 18
type input "6596"
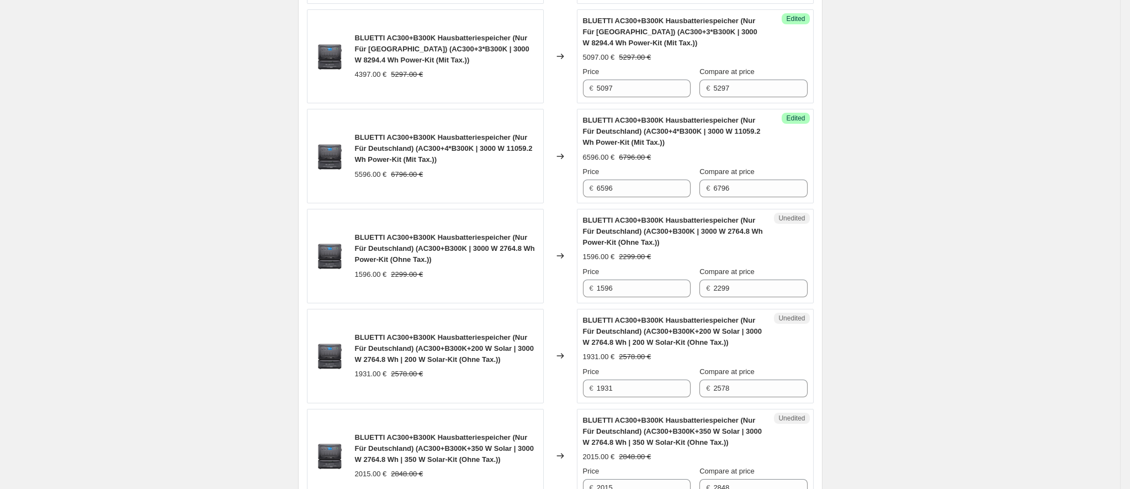
scroll to position [993, 0]
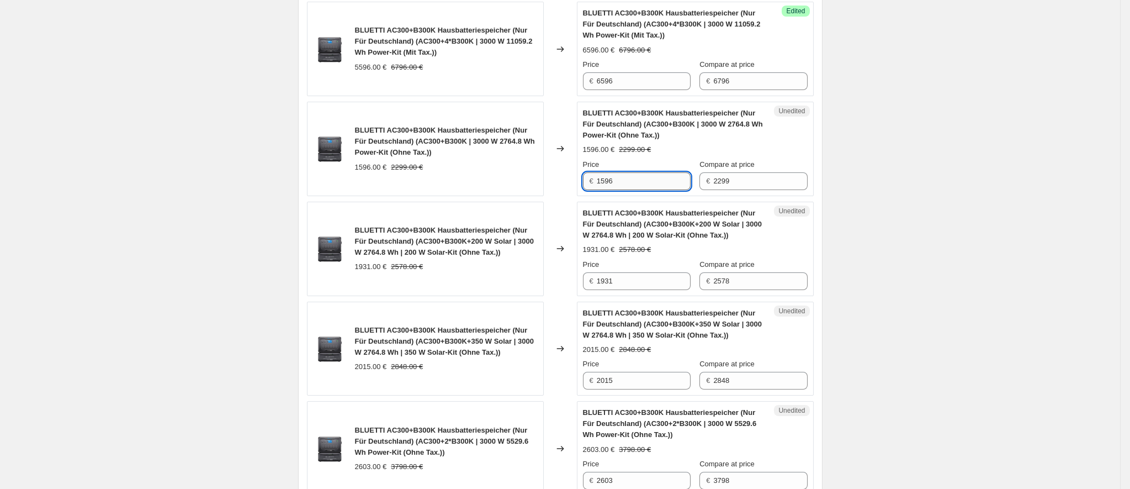
drag, startPoint x: 633, startPoint y: 182, endPoint x: 605, endPoint y: 185, distance: 28.3
click at [605, 185] on input "1596" at bounding box center [644, 181] width 94 height 18
type input "1764"
click at [872, 203] on div "Create new price [MEDICAL_DATA]. This page is ready Create new price [MEDICAL_D…" at bounding box center [560, 363] width 1120 height 2713
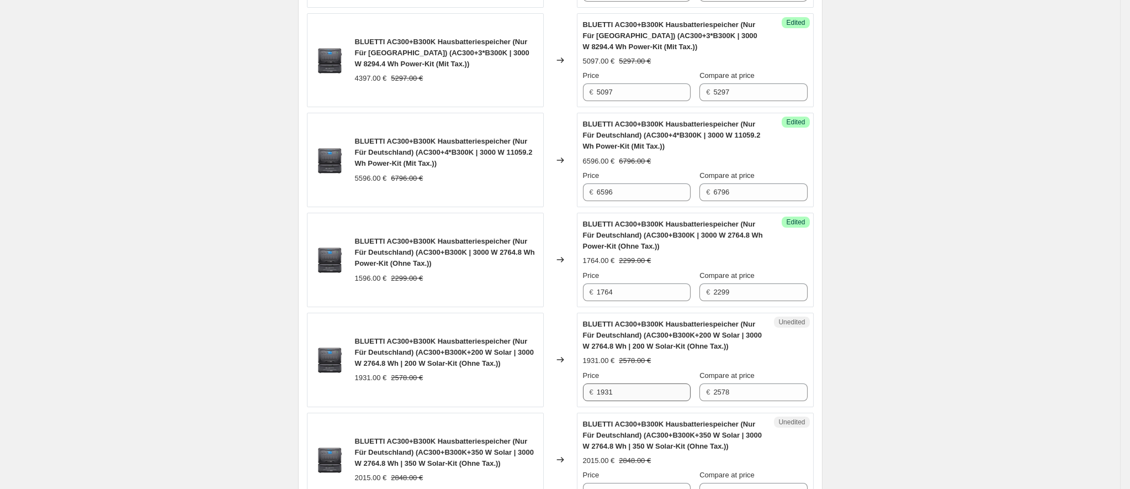
scroll to position [910, 0]
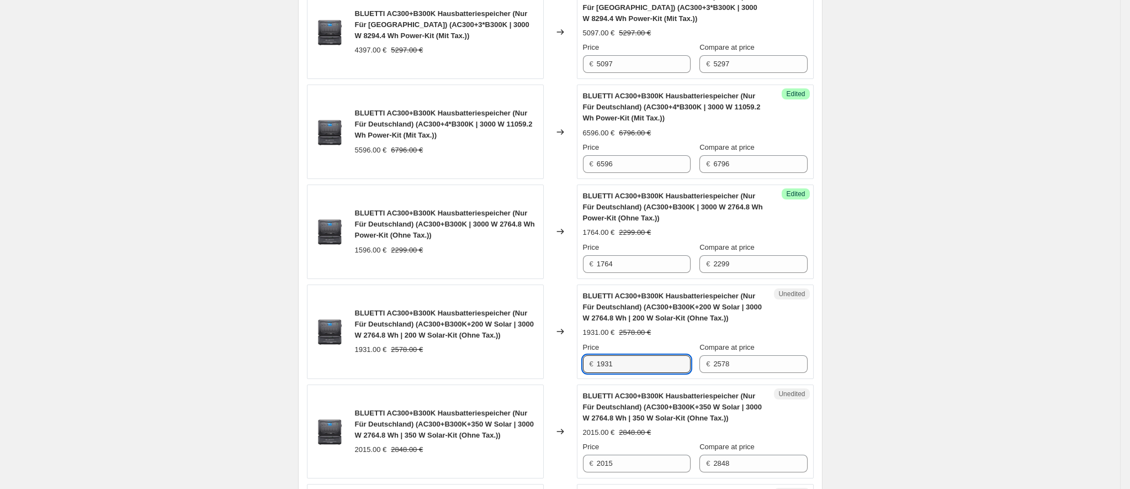
drag, startPoint x: 625, startPoint y: 364, endPoint x: 591, endPoint y: 365, distance: 33.7
click at [591, 365] on div "€ 1931" at bounding box center [637, 364] width 108 height 18
type input "2099"
click at [953, 311] on div "Create new price [MEDICAL_DATA]. This page is ready Create new price [MEDICAL_D…" at bounding box center [560, 446] width 1120 height 2713
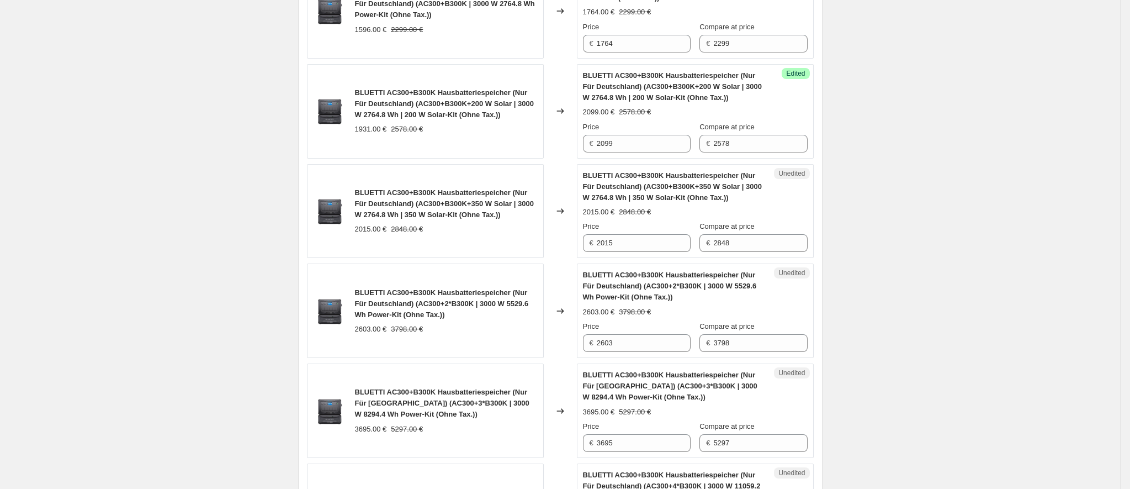
scroll to position [1076, 0]
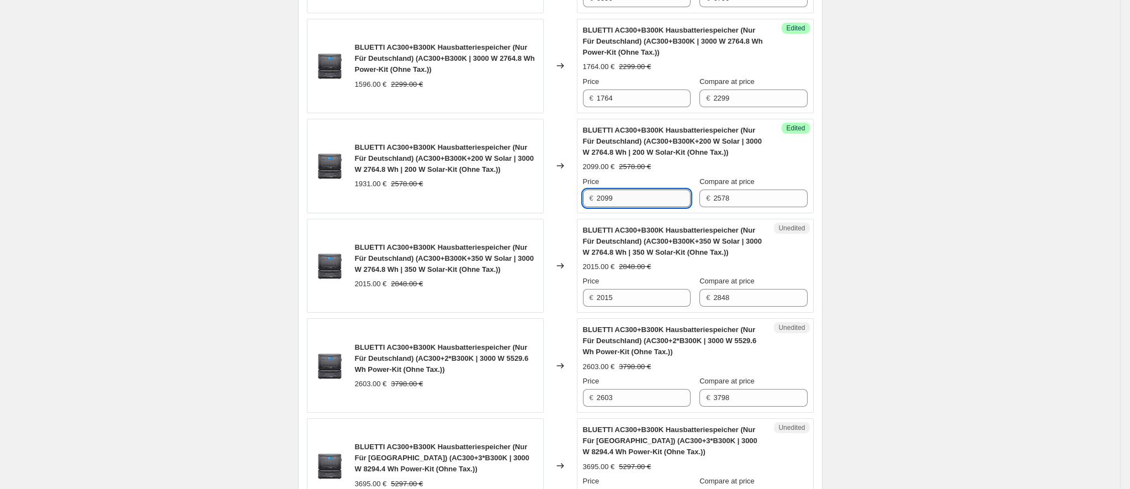
drag, startPoint x: 634, startPoint y: 200, endPoint x: 603, endPoint y: 199, distance: 31.0
click at [603, 199] on input "2099" at bounding box center [644, 198] width 94 height 18
click at [640, 292] on input "2015" at bounding box center [644, 298] width 94 height 18
drag, startPoint x: 620, startPoint y: 302, endPoint x: 607, endPoint y: 303, distance: 13.3
click at [607, 303] on input "2015" at bounding box center [644, 298] width 94 height 18
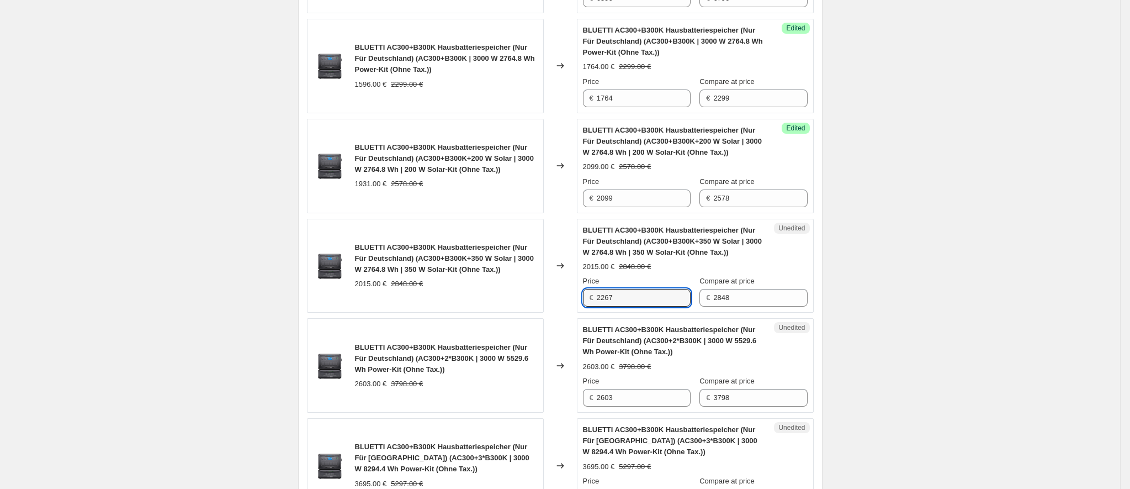
type input "2267"
click at [861, 317] on div "Create new price [MEDICAL_DATA]. This page is ready Create new price [MEDICAL_D…" at bounding box center [560, 280] width 1120 height 2713
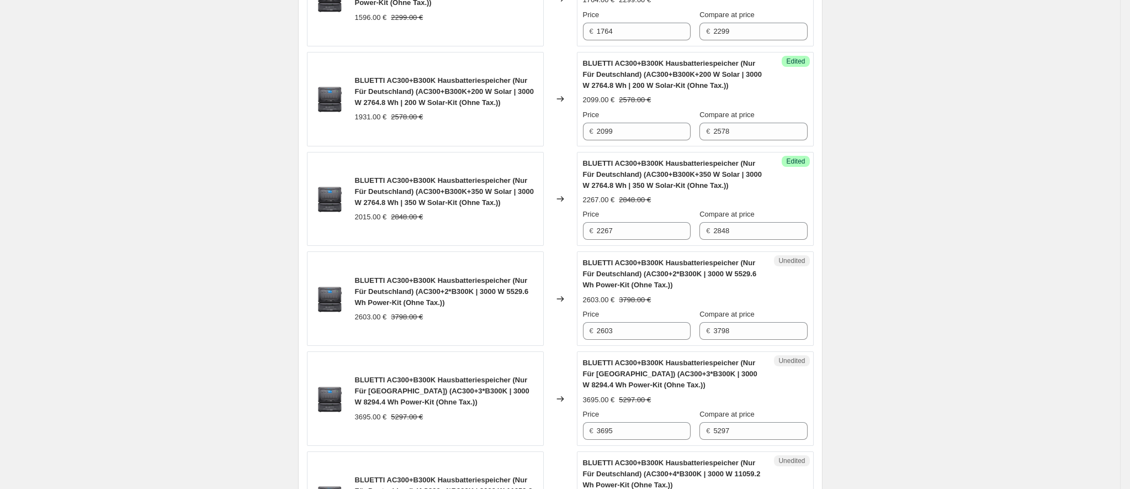
scroll to position [1242, 0]
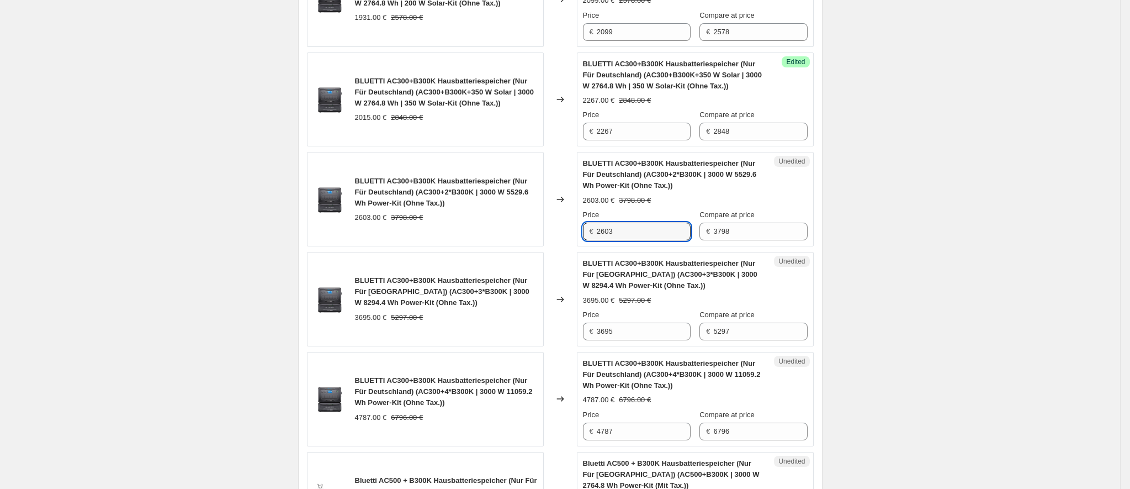
drag, startPoint x: 635, startPoint y: 236, endPoint x: 590, endPoint y: 236, distance: 44.7
click at [590, 236] on div "€ 2603" at bounding box center [637, 232] width 108 height 18
type input "3024"
click at [888, 263] on div "Create new price [MEDICAL_DATA]. This page is ready Create new price [MEDICAL_D…" at bounding box center [560, 114] width 1120 height 2713
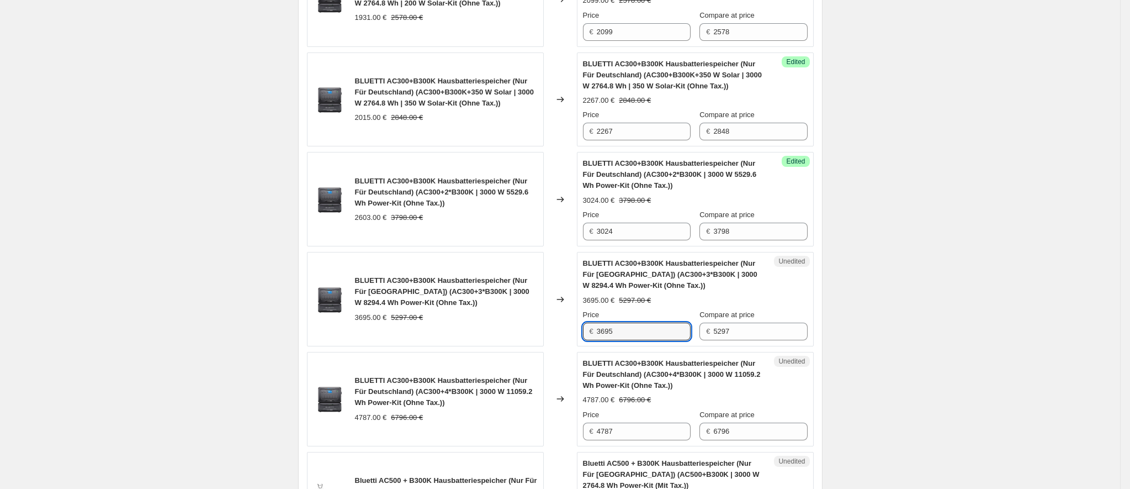
drag, startPoint x: 631, startPoint y: 333, endPoint x: 595, endPoint y: 332, distance: 35.9
click at [595, 332] on div "€ 3695" at bounding box center [637, 331] width 108 height 18
type input "4283"
click at [920, 277] on div "Create new price [MEDICAL_DATA]. This page is ready Create new price [MEDICAL_D…" at bounding box center [560, 114] width 1120 height 2713
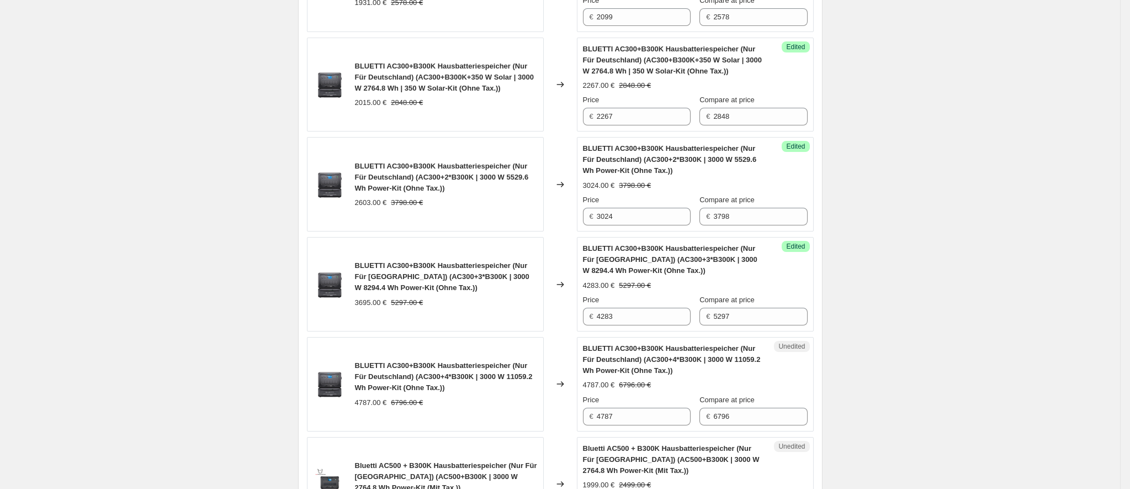
scroll to position [1408, 0]
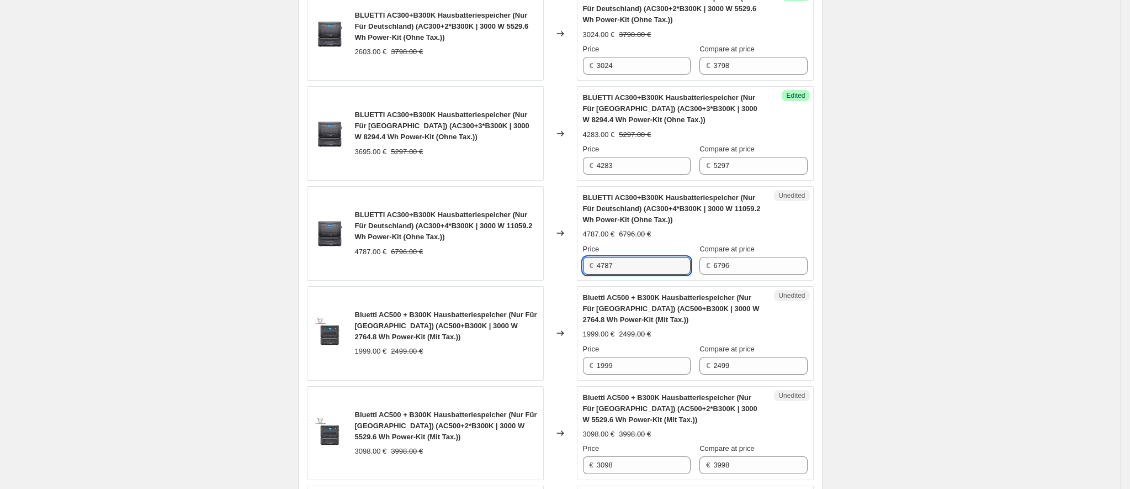
drag, startPoint x: 647, startPoint y: 268, endPoint x: 568, endPoint y: 270, distance: 79.5
click at [568, 270] on div "BLUETTI AC300+B300K Hausbatteriespeicher (Nur Für Deutschland) (AC300+4*B300K |…" at bounding box center [560, 233] width 507 height 94
type input "5543"
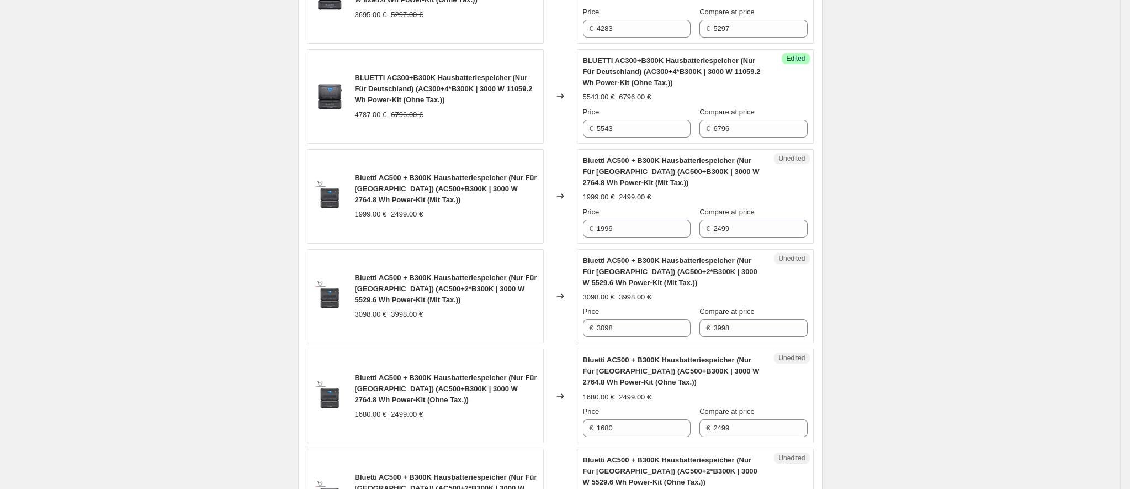
scroll to position [1573, 0]
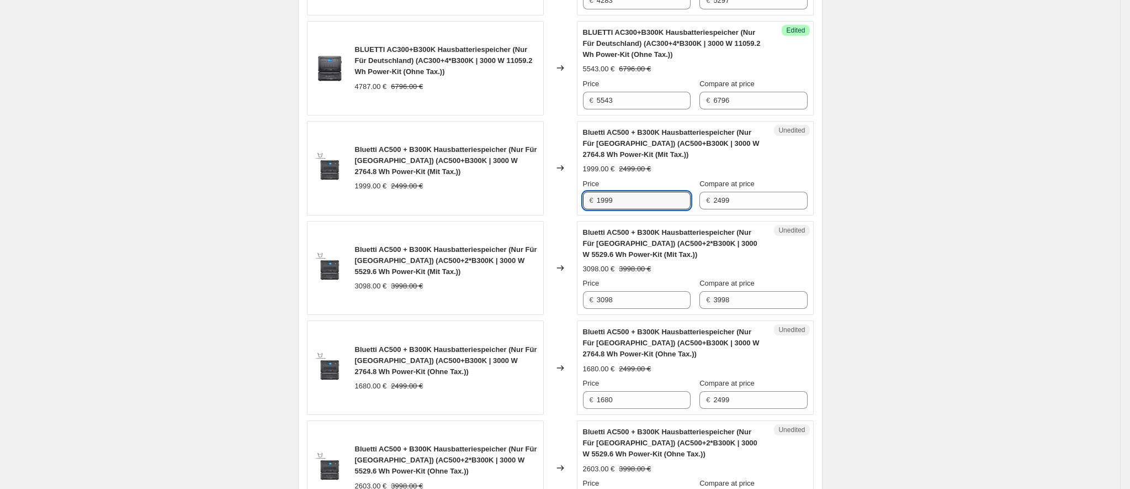
drag, startPoint x: 621, startPoint y: 202, endPoint x: 594, endPoint y: 204, distance: 27.7
click at [594, 204] on div "€ 1999" at bounding box center [637, 201] width 108 height 18
type input "2499"
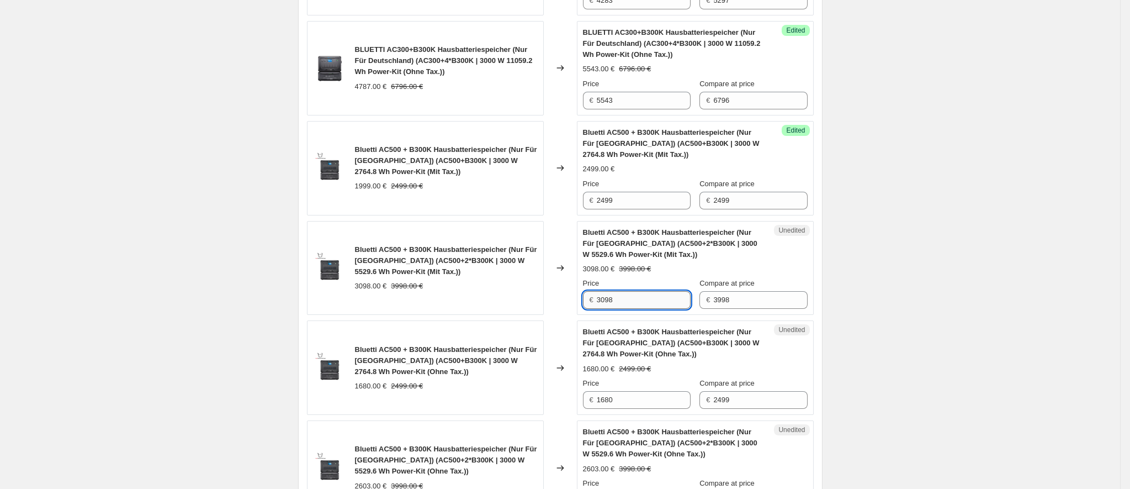
drag, startPoint x: 634, startPoint y: 304, endPoint x: 605, endPoint y: 303, distance: 29.3
click at [605, 303] on input "3098" at bounding box center [644, 300] width 94 height 18
click at [608, 301] on input "3098" at bounding box center [644, 300] width 94 height 18
click at [607, 303] on input "3098" at bounding box center [644, 300] width 94 height 18
type input "3998"
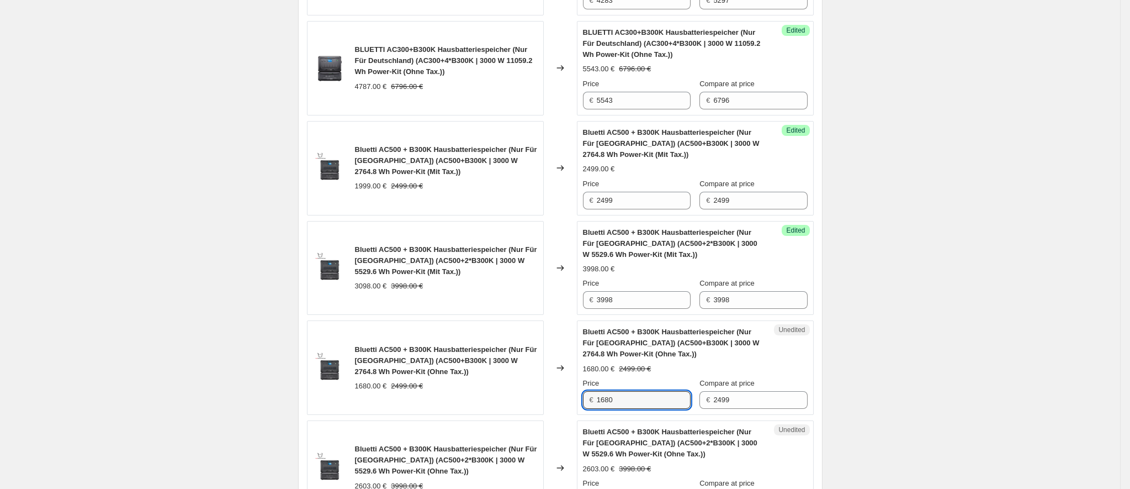
drag, startPoint x: 636, startPoint y: 405, endPoint x: 571, endPoint y: 405, distance: 64.1
click at [571, 405] on div "Bluetti AC500 + B300K Hausbatteriespeicher (Nur Für [GEOGRAPHIC_DATA]) (AC500+B…" at bounding box center [560, 367] width 507 height 94
type input "2100"
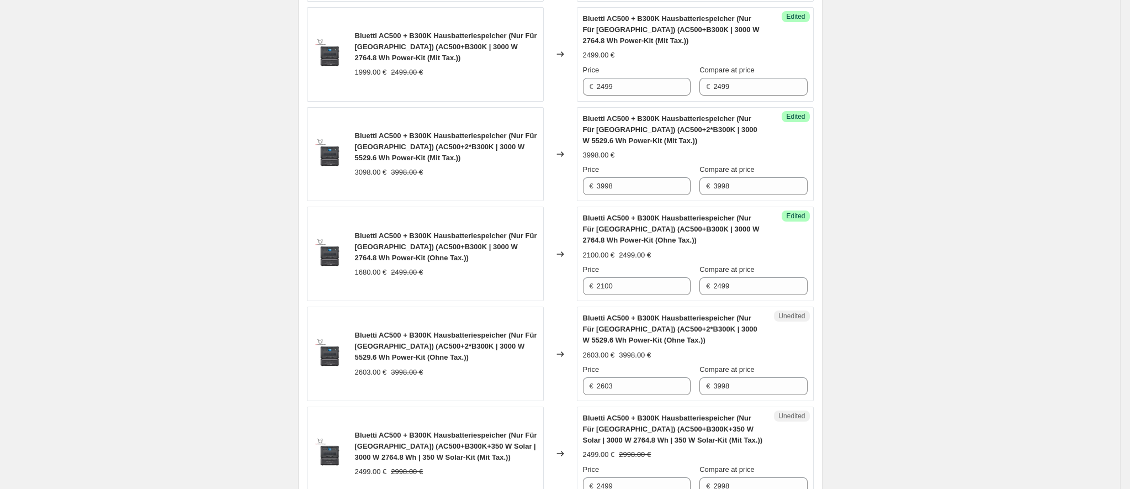
scroll to position [1739, 0]
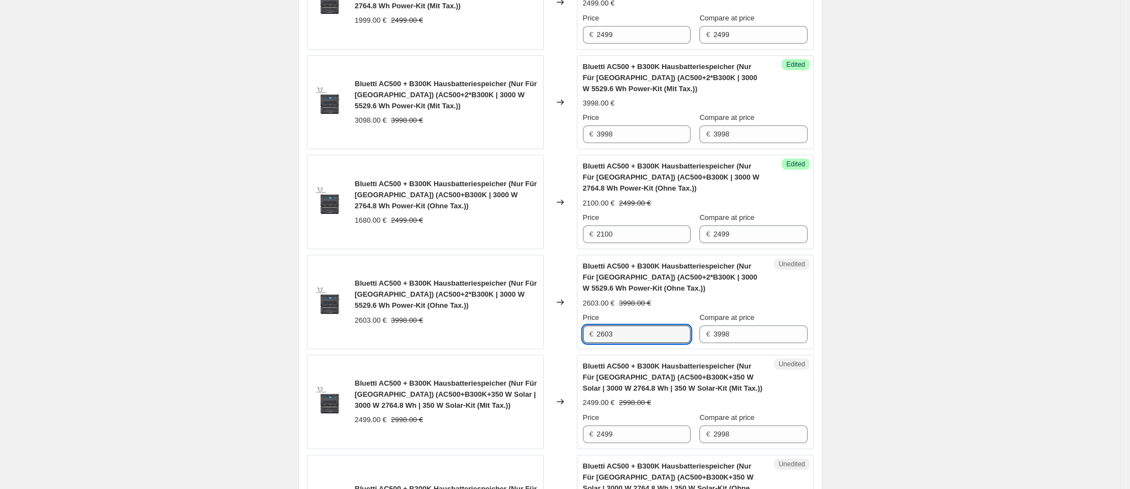
drag, startPoint x: 627, startPoint y: 335, endPoint x: 589, endPoint y: 336, distance: 37.6
click at [589, 336] on div "€ 2603" at bounding box center [637, 334] width 108 height 18
type input "3360"
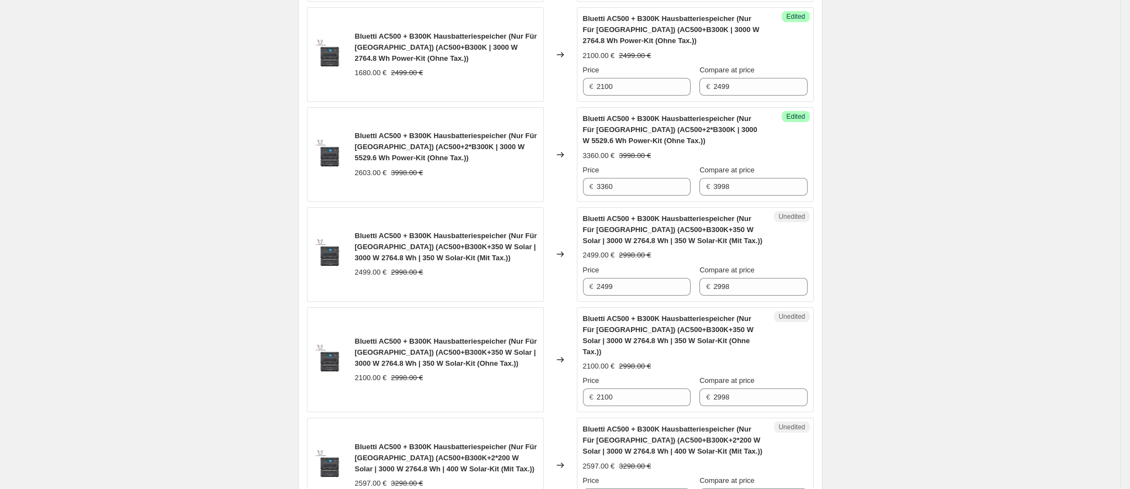
scroll to position [1904, 0]
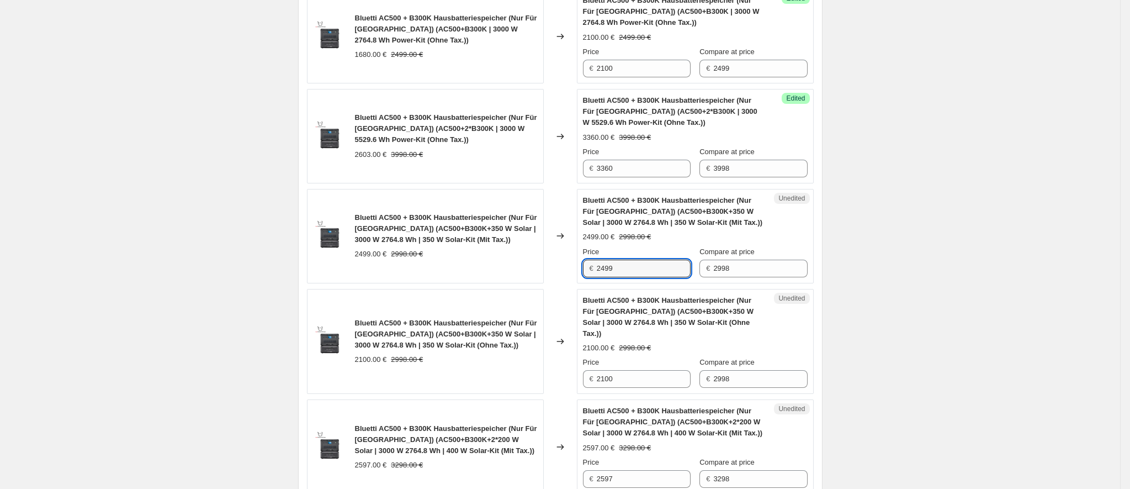
drag, startPoint x: 618, startPoint y: 271, endPoint x: 576, endPoint y: 273, distance: 42.6
click at [576, 273] on div "Bluetti AC500 + B300K Hausbatteriespeicher (Nur Für [GEOGRAPHIC_DATA]) (AC500+B…" at bounding box center [560, 236] width 507 height 94
type input "3098"
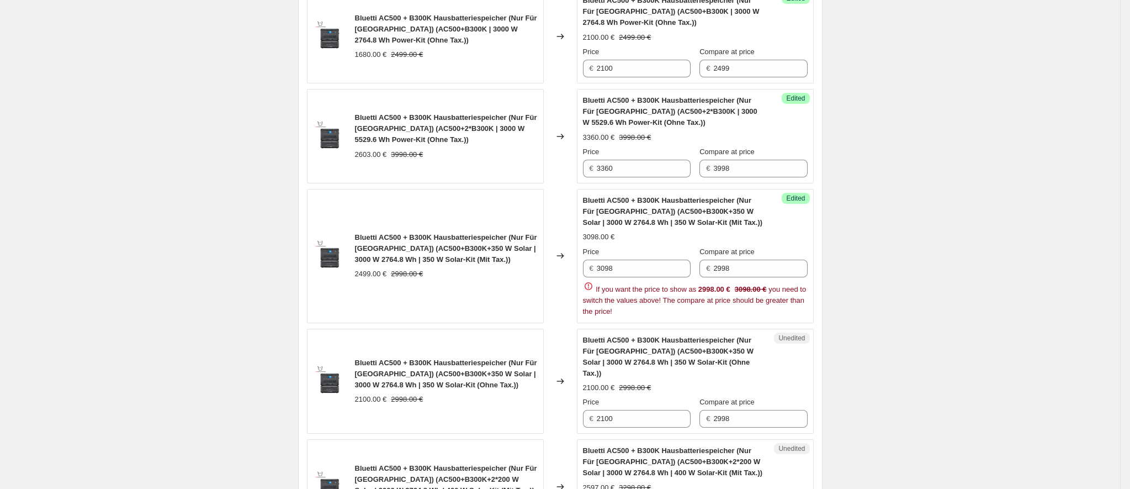
drag, startPoint x: 753, startPoint y: 276, endPoint x: 713, endPoint y: 274, distance: 39.2
click at [713, 274] on div "€ 2998" at bounding box center [754, 269] width 108 height 18
type input "3098"
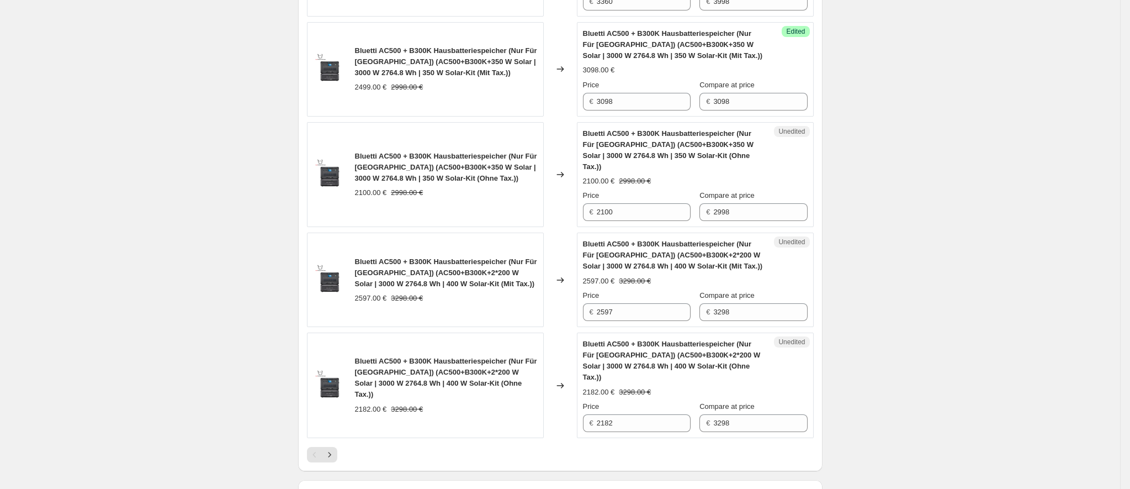
scroll to position [2070, 0]
drag, startPoint x: 640, startPoint y: 206, endPoint x: 597, endPoint y: 207, distance: 43.1
click at [597, 207] on div "€ 2100" at bounding box center [637, 213] width 108 height 18
type input "2603"
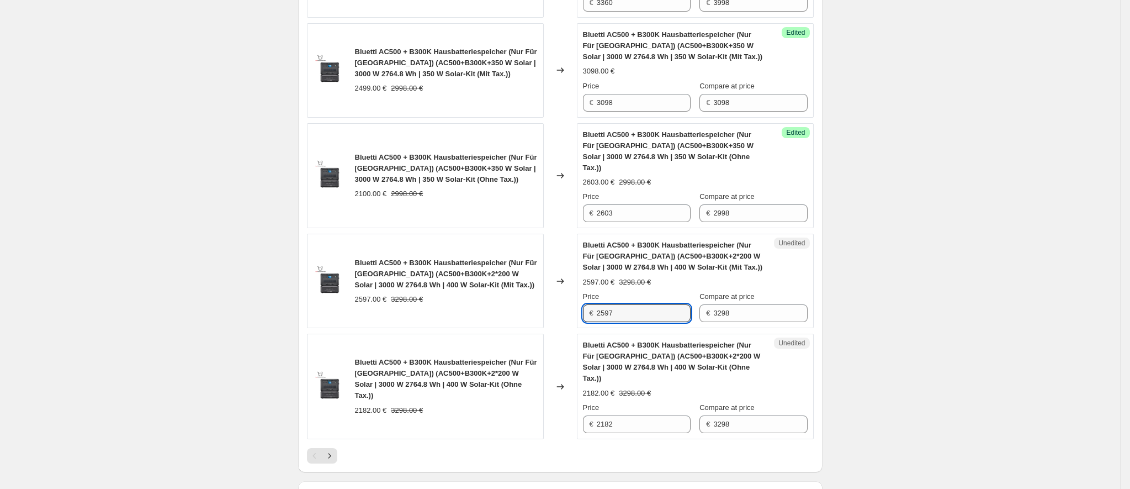
drag, startPoint x: 635, startPoint y: 306, endPoint x: 594, endPoint y: 306, distance: 41.4
click at [594, 306] on div "€ 2597" at bounding box center [637, 313] width 108 height 18
click at [619, 304] on input "2597" at bounding box center [644, 313] width 94 height 18
drag, startPoint x: 608, startPoint y: 306, endPoint x: 601, endPoint y: 309, distance: 7.5
click at [601, 309] on input "2597" at bounding box center [644, 313] width 94 height 18
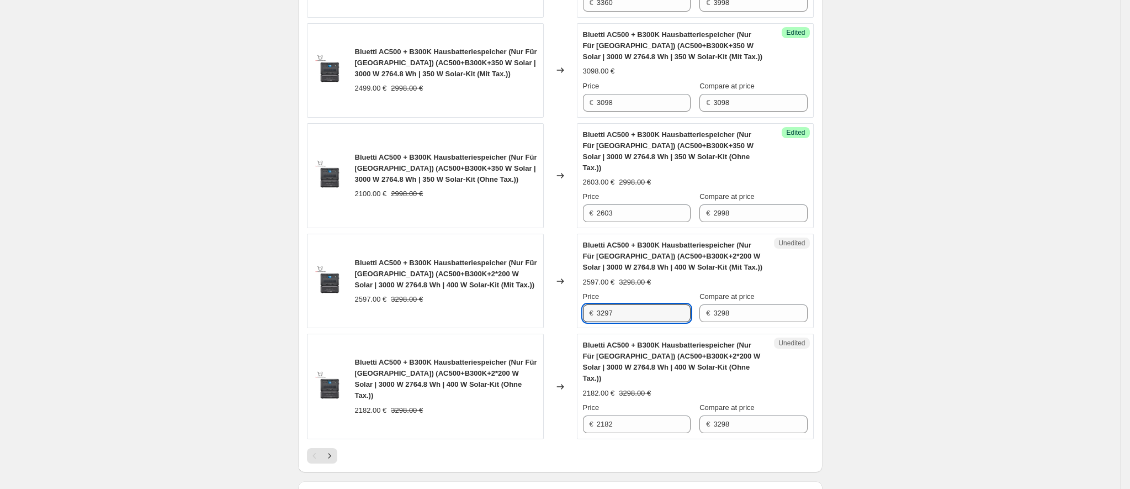
type input "3297"
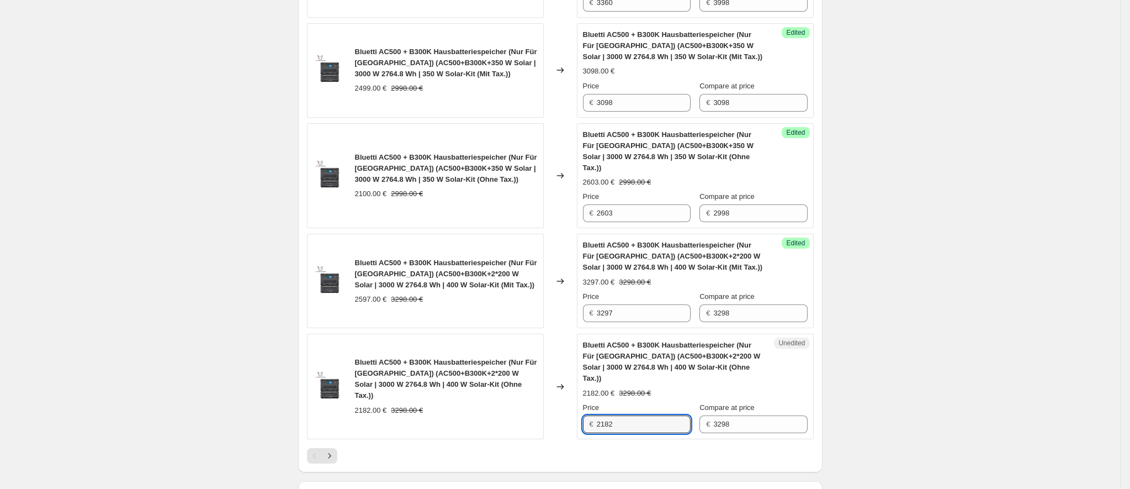
drag, startPoint x: 625, startPoint y: 410, endPoint x: 595, endPoint y: 410, distance: 30.4
click at [595, 415] on div "€ 2182" at bounding box center [637, 424] width 108 height 18
type input "2771"
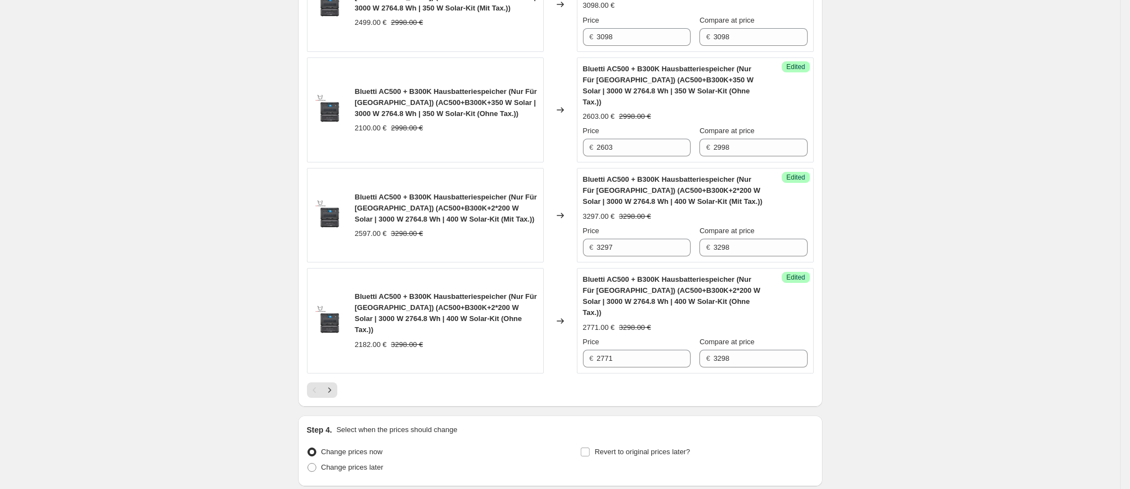
scroll to position [2153, 0]
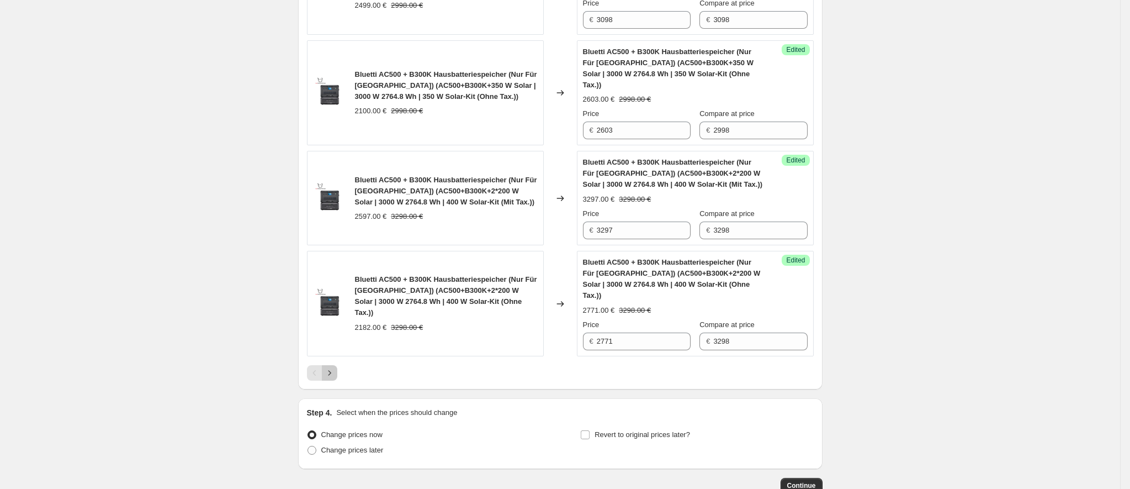
click at [337, 365] on button "Next" at bounding box center [329, 372] width 15 height 15
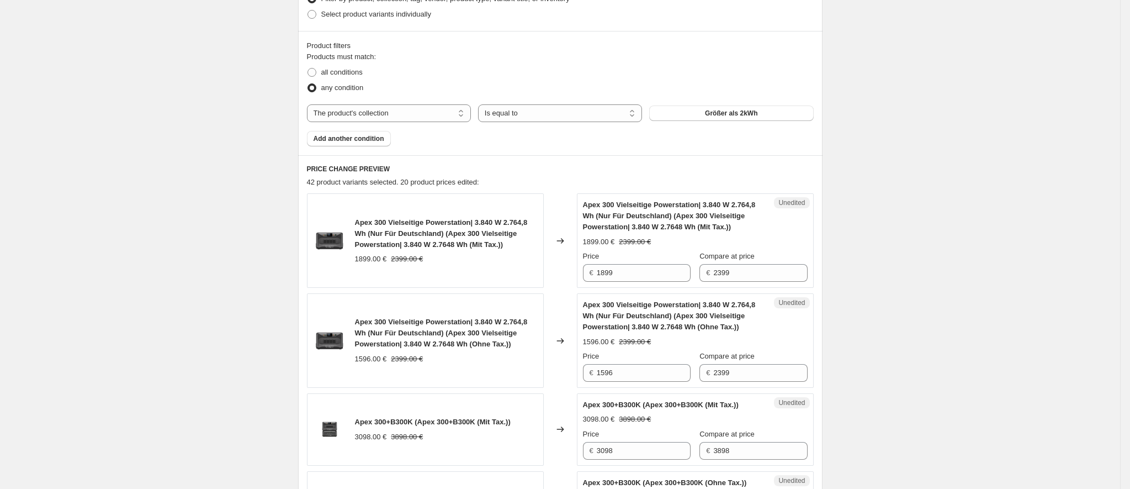
scroll to position [279, 0]
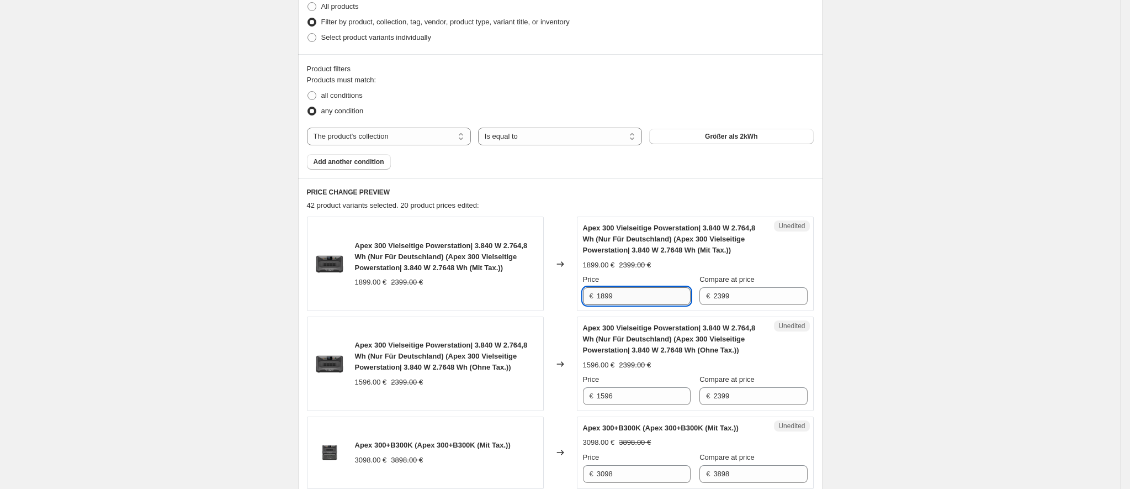
drag, startPoint x: 637, startPoint y: 300, endPoint x: 604, endPoint y: 298, distance: 32.7
click at [604, 298] on input "1899" at bounding box center [644, 296] width 94 height 18
type input "1999"
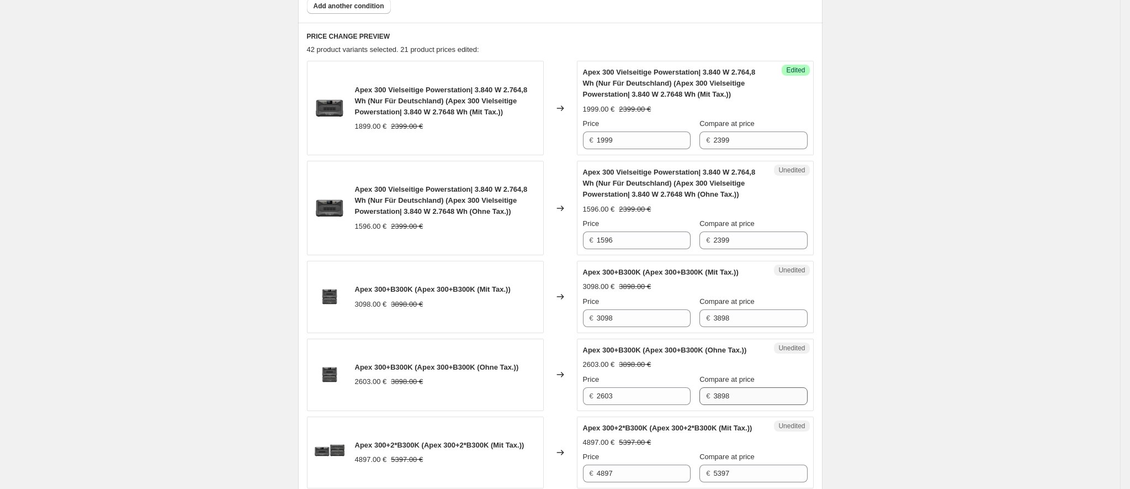
scroll to position [445, 0]
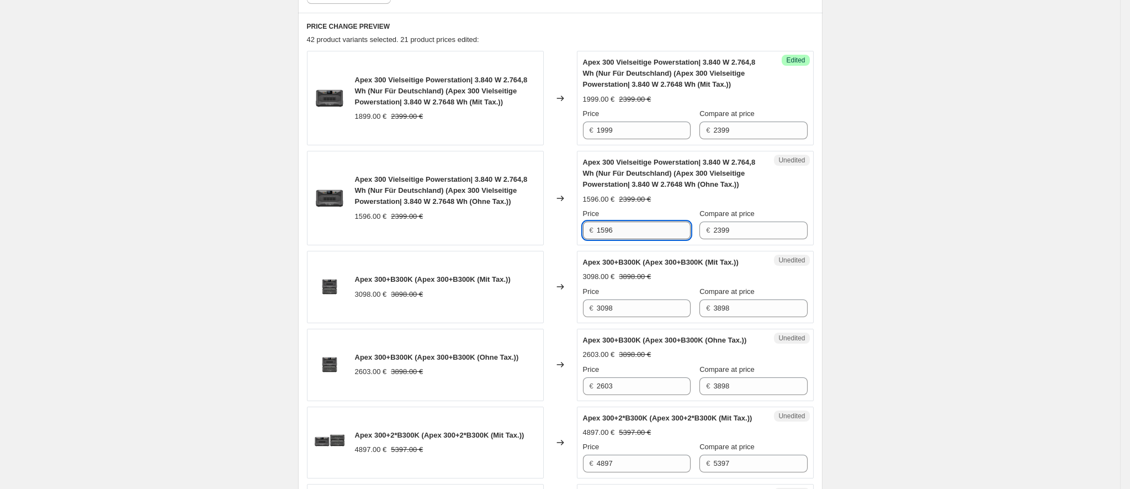
drag, startPoint x: 619, startPoint y: 227, endPoint x: 605, endPoint y: 231, distance: 15.0
click at [605, 231] on input "1596" at bounding box center [644, 230] width 94 height 18
type input "1680"
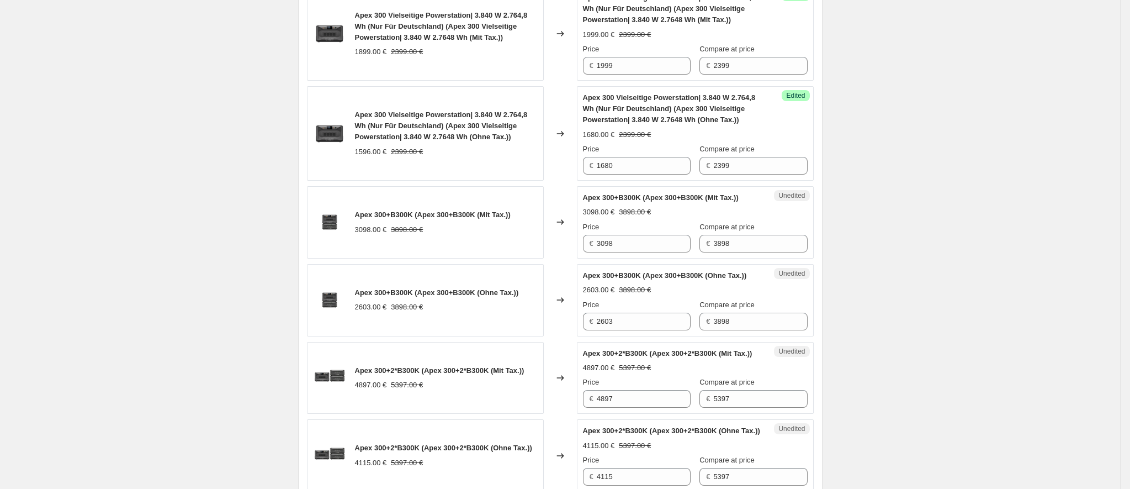
scroll to position [528, 0]
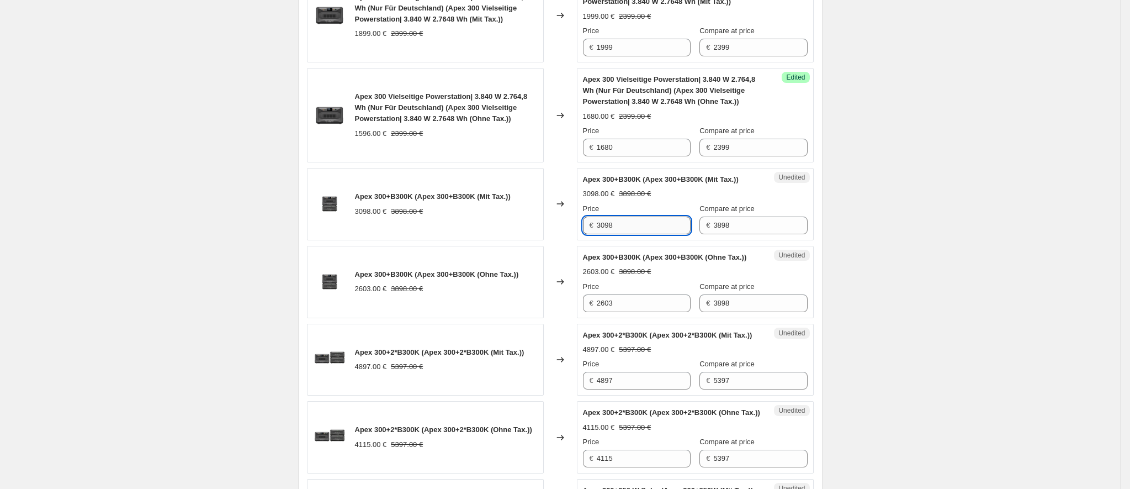
click at [608, 224] on input "3098" at bounding box center [644, 225] width 94 height 18
type input "3498"
drag, startPoint x: 624, startPoint y: 314, endPoint x: 605, endPoint y: 316, distance: 19.9
click at [605, 312] on input "2603" at bounding box center [644, 303] width 94 height 18
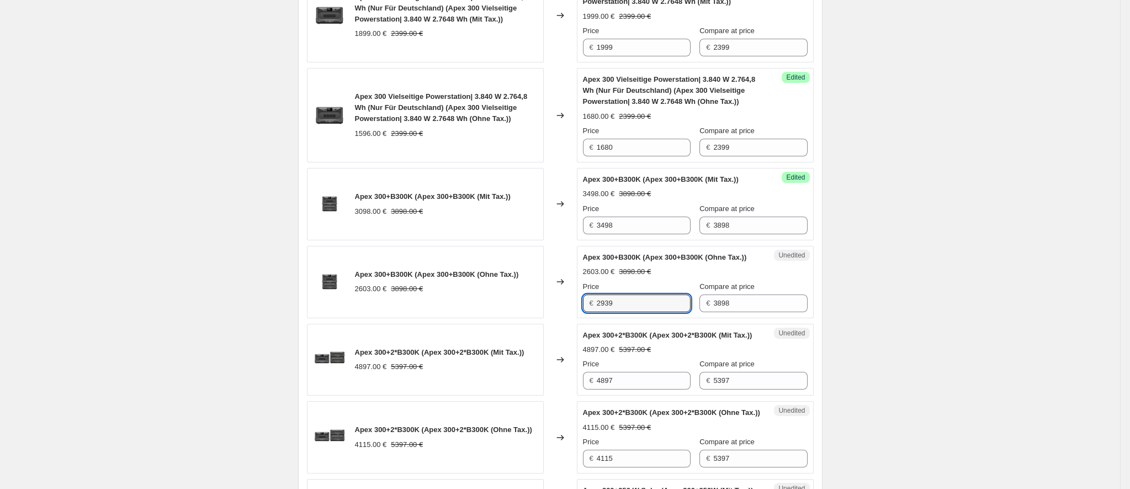
type input "2939"
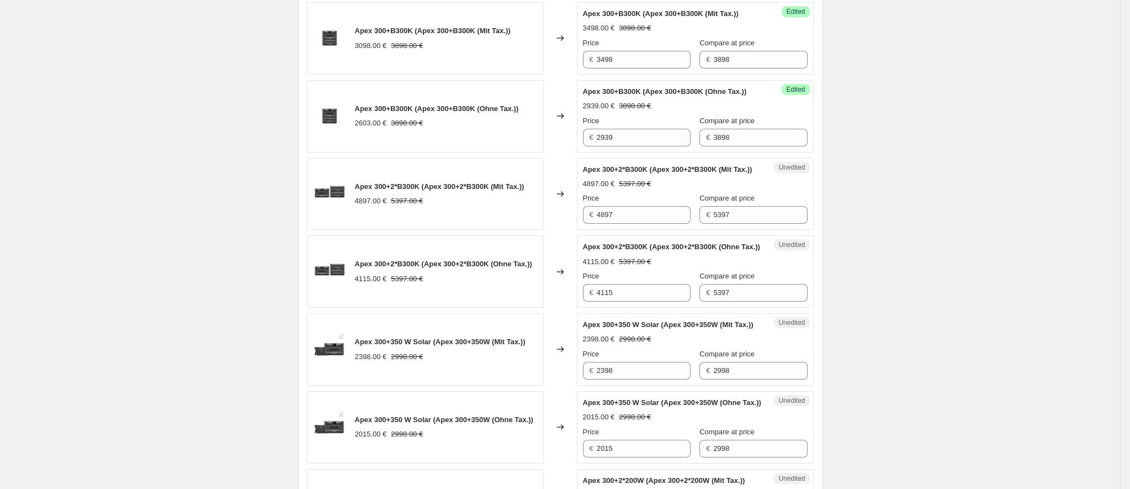
click at [910, 342] on div "Create new price [MEDICAL_DATA]. This page is ready Create new price [MEDICAL_D…" at bounding box center [560, 497] width 1120 height 2382
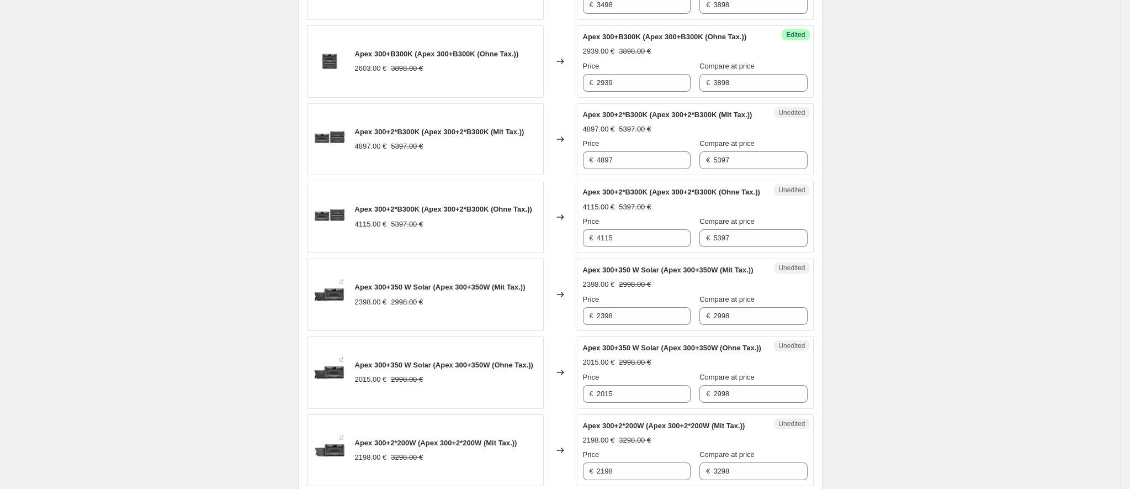
scroll to position [776, 0]
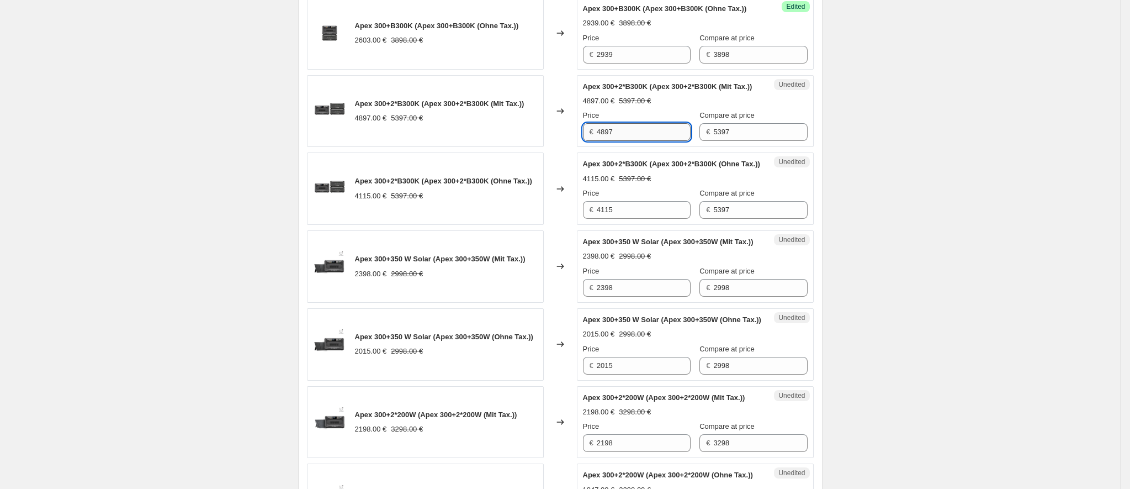
click at [608, 141] on input "4897" at bounding box center [644, 132] width 94 height 18
type input "4997"
click at [899, 274] on div "Create new price [MEDICAL_DATA]. This page is ready Create new price [MEDICAL_D…" at bounding box center [560, 415] width 1120 height 2382
drag, startPoint x: 608, startPoint y: 243, endPoint x: 617, endPoint y: 243, distance: 8.8
click at [617, 219] on input "4115" at bounding box center [644, 210] width 94 height 18
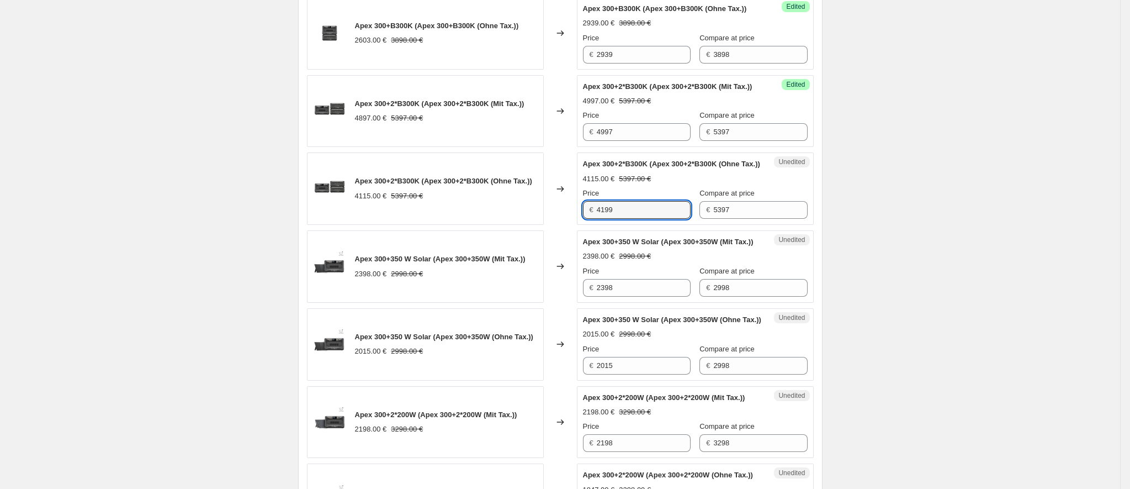
type input "4199"
click at [929, 186] on div "Create new price [MEDICAL_DATA]. This page is ready Create new price [MEDICAL_D…" at bounding box center [560, 415] width 1120 height 2382
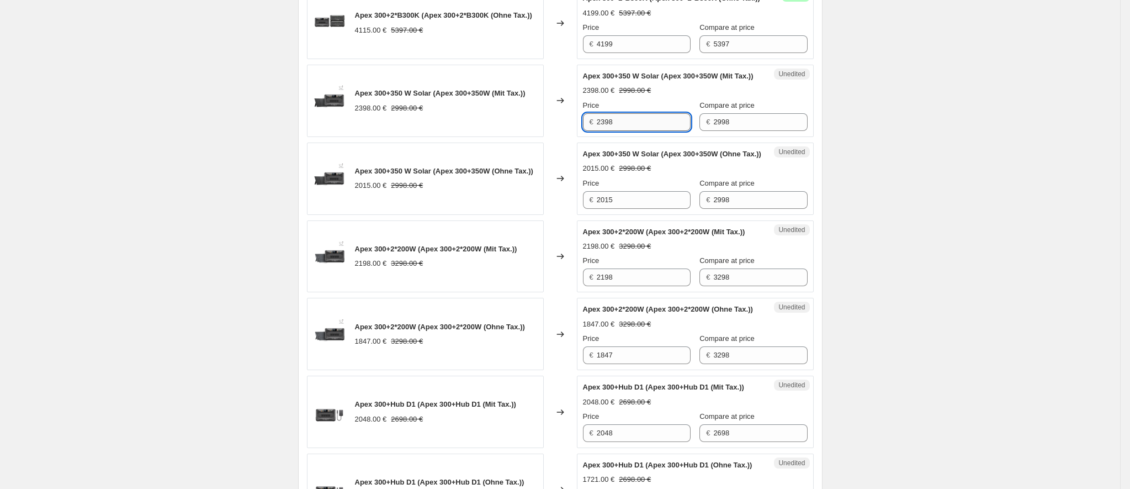
click at [607, 131] on input "2398" at bounding box center [644, 122] width 94 height 18
type input "2598"
click at [907, 184] on div "Create new price [MEDICAL_DATA]. This page is ready Create new price [MEDICAL_D…" at bounding box center [560, 249] width 1120 height 2382
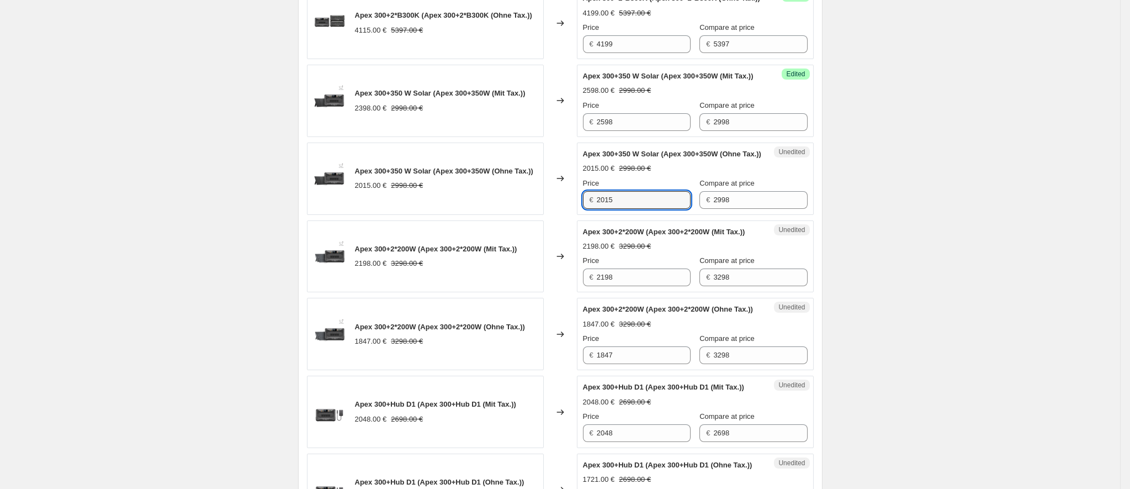
drag, startPoint x: 622, startPoint y: 256, endPoint x: 588, endPoint y: 253, distance: 34.3
click at [588, 209] on div "€ 2015" at bounding box center [637, 200] width 108 height 18
type input "2183"
click at [930, 295] on div "Create new price [MEDICAL_DATA]. This page is ready Create new price [MEDICAL_D…" at bounding box center [560, 249] width 1120 height 2382
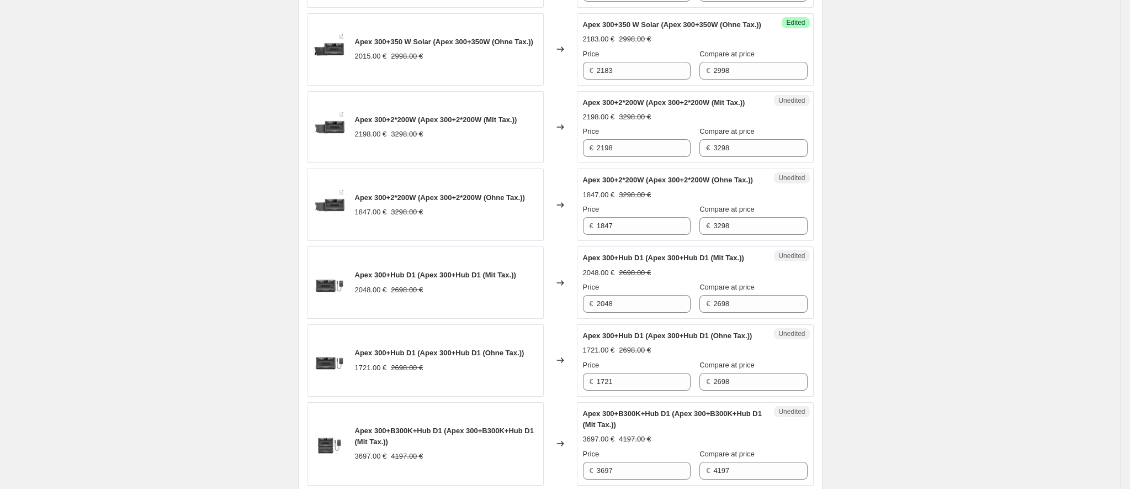
scroll to position [1108, 0]
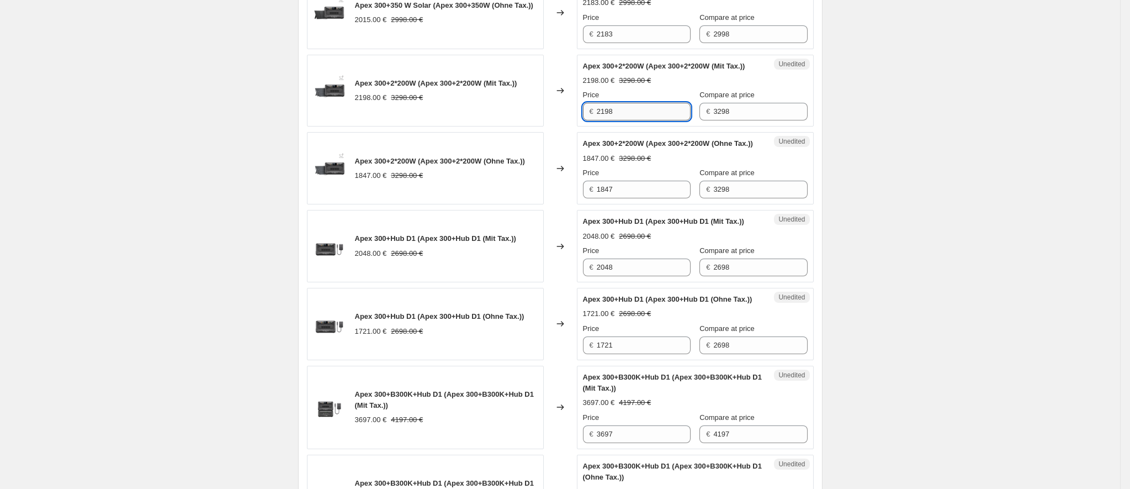
click at [614, 120] on input "2198" at bounding box center [644, 112] width 94 height 18
click at [605, 120] on input "2198" at bounding box center [644, 112] width 94 height 18
click at [607, 120] on input "2198" at bounding box center [644, 112] width 94 height 18
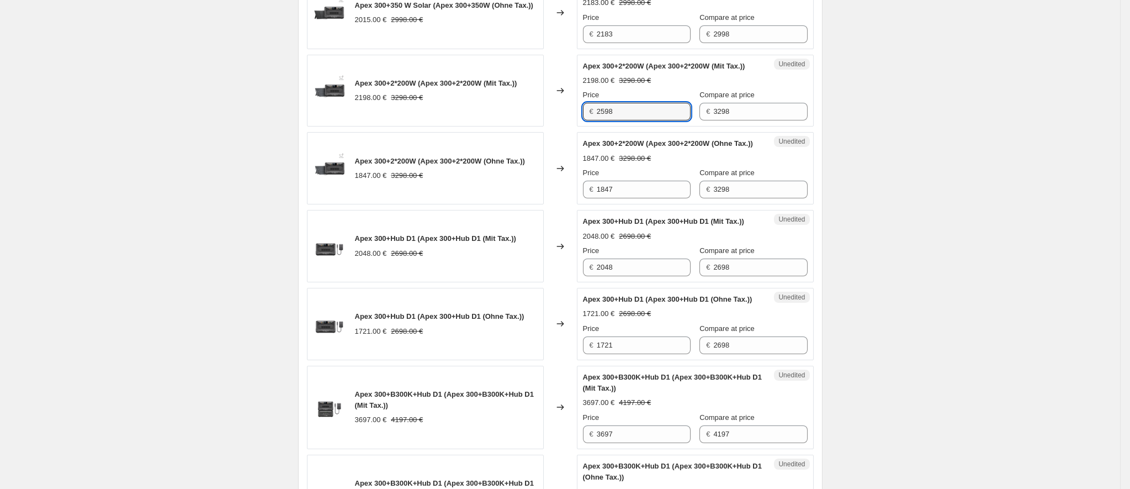
type input "2598"
click at [1021, 247] on div "Create new price [MEDICAL_DATA]. This page is ready Create new price [MEDICAL_D…" at bounding box center [560, 83] width 1120 height 2382
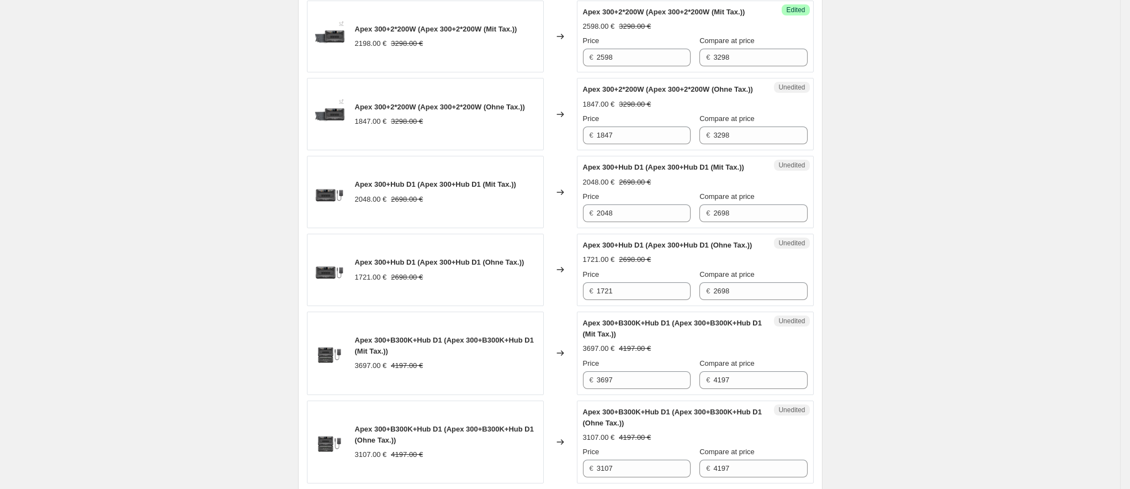
scroll to position [1190, 0]
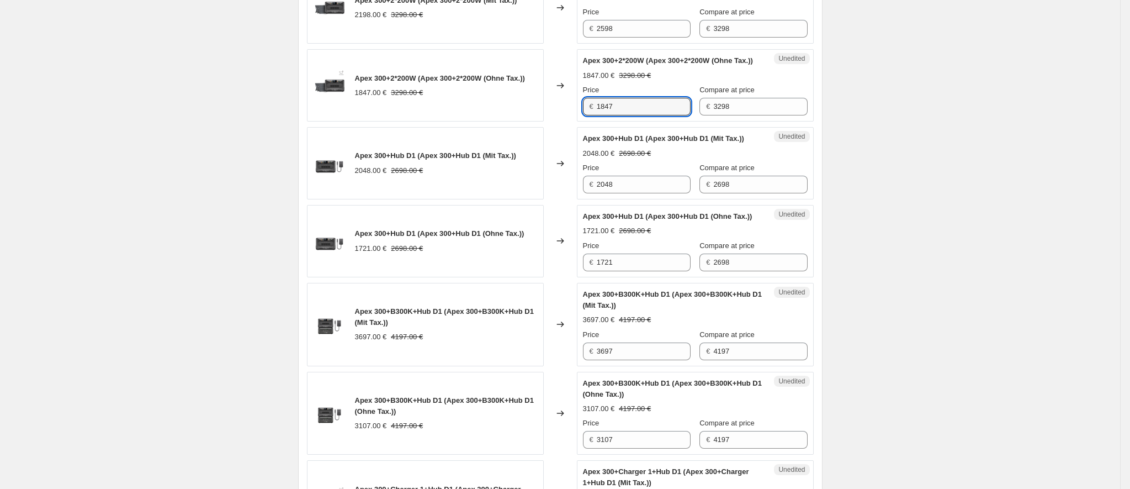
drag, startPoint x: 637, startPoint y: 180, endPoint x: 591, endPoint y: 182, distance: 46.4
click at [591, 115] on div "€ 1847" at bounding box center [637, 107] width 108 height 18
type input "2183"
click at [859, 228] on div "Create new price [MEDICAL_DATA]. This page is ready Create new price [MEDICAL_D…" at bounding box center [560, 1] width 1120 height 2382
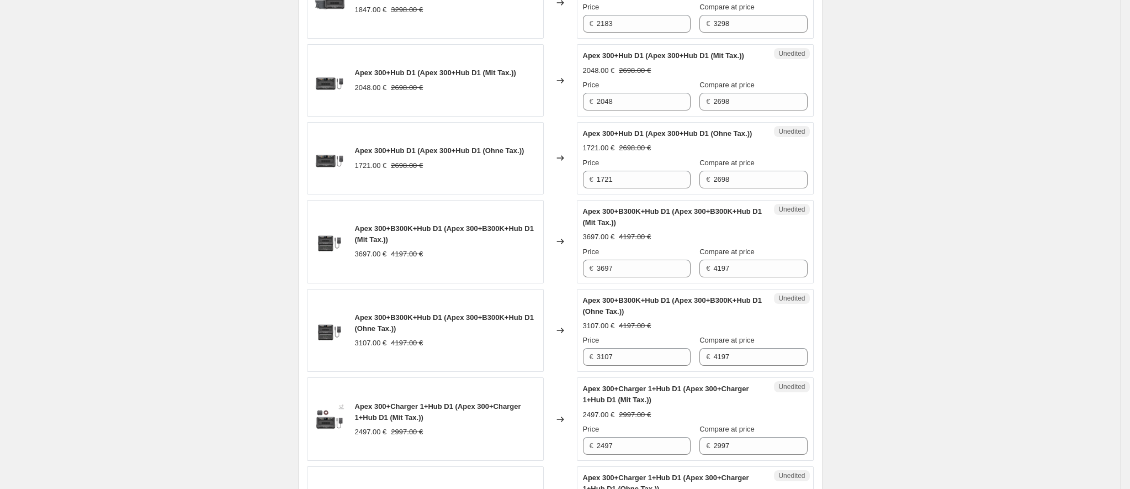
scroll to position [1356, 0]
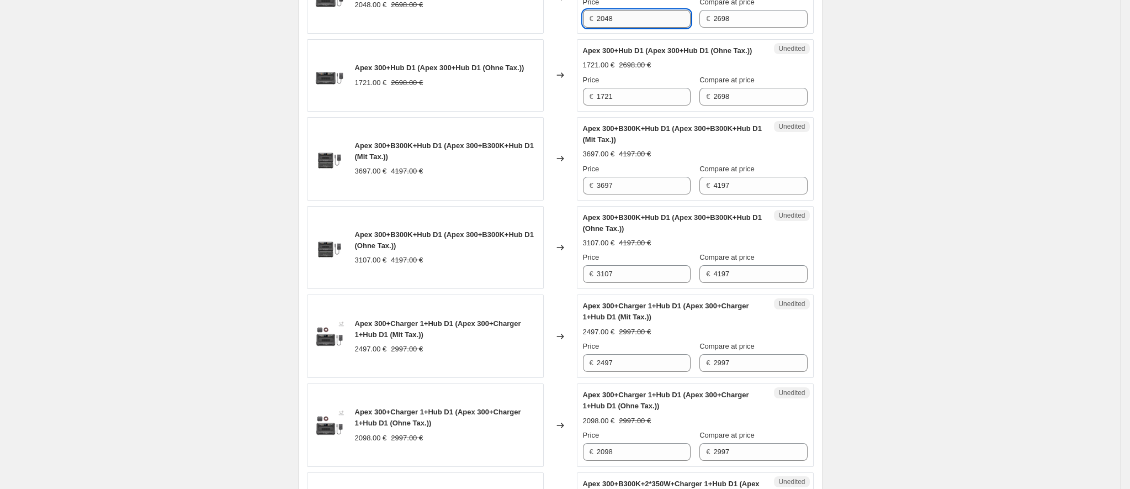
drag, startPoint x: 611, startPoint y: 109, endPoint x: 605, endPoint y: 109, distance: 6.6
click at [605, 28] on input "2048" at bounding box center [644, 19] width 94 height 18
type input "2198"
drag, startPoint x: 618, startPoint y: 197, endPoint x: 601, endPoint y: 197, distance: 17.1
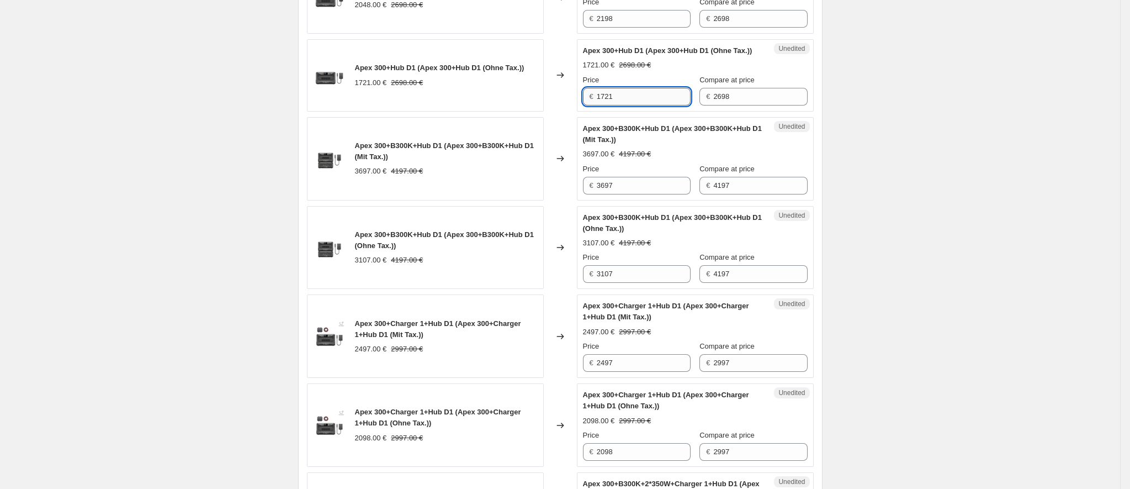
click at [601, 105] on input "1721" at bounding box center [644, 97] width 94 height 18
type input "1847"
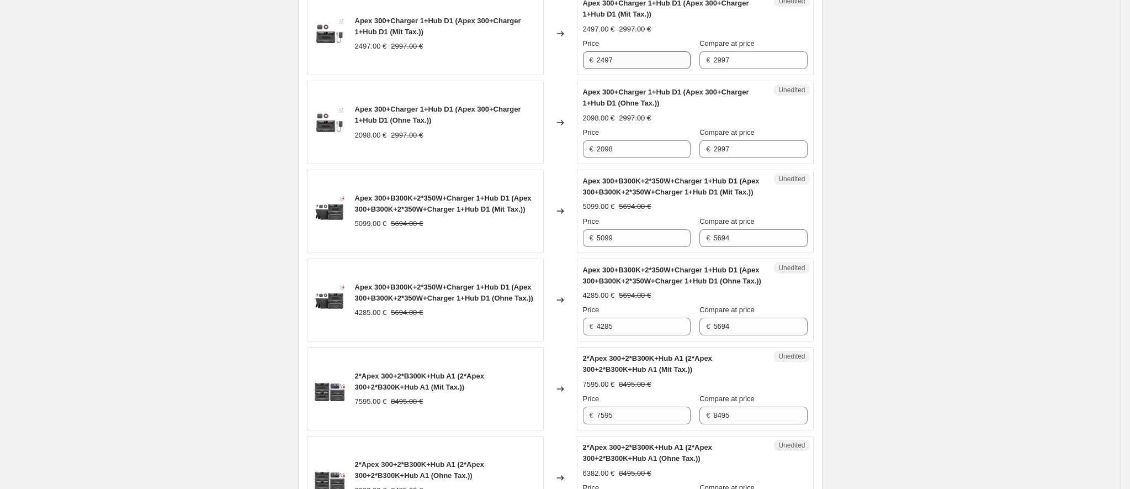
scroll to position [1687, 0]
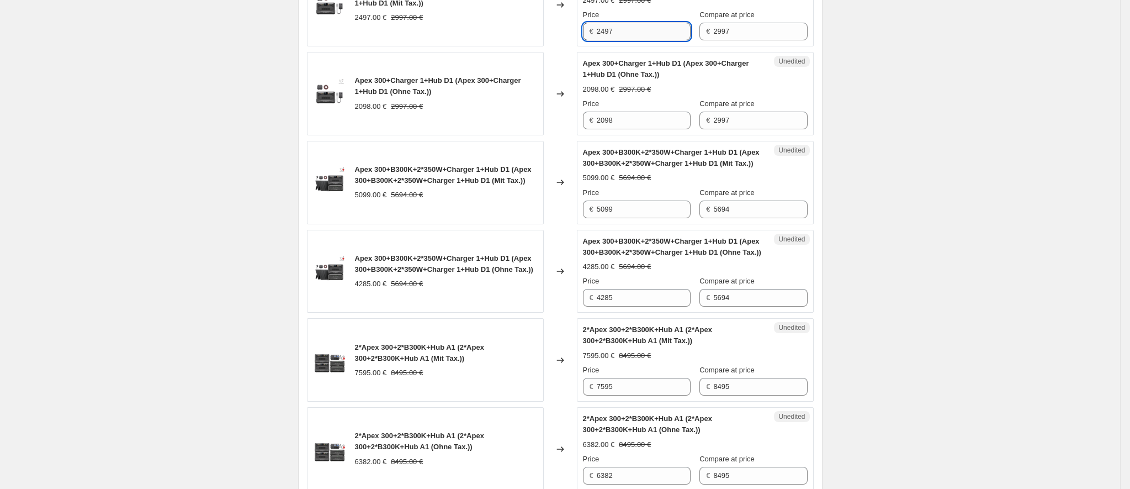
drag, startPoint x: 630, startPoint y: 134, endPoint x: 609, endPoint y: 133, distance: 21.0
click at [609, 40] on input "2497" at bounding box center [644, 32] width 94 height 18
type input "2487"
drag, startPoint x: 876, startPoint y: 174, endPoint x: 809, endPoint y: 389, distance: 225.6
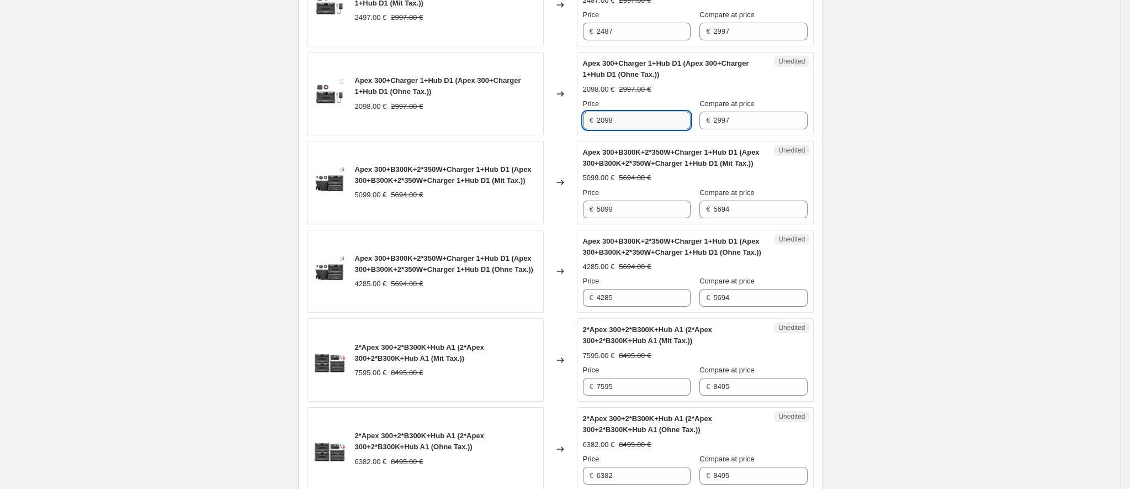
drag, startPoint x: 627, startPoint y: 223, endPoint x: 612, endPoint y: 225, distance: 14.5
click at [612, 129] on input "2098" at bounding box center [644, 121] width 94 height 18
drag, startPoint x: 627, startPoint y: 221, endPoint x: 612, endPoint y: 224, distance: 14.5
click at [612, 129] on input "2098" at bounding box center [644, 121] width 94 height 18
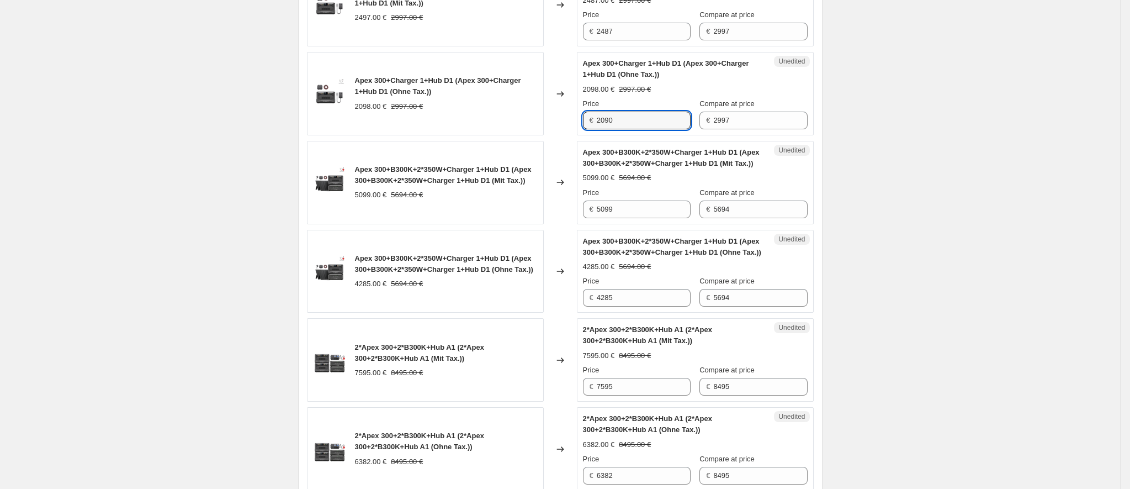
type input "2090"
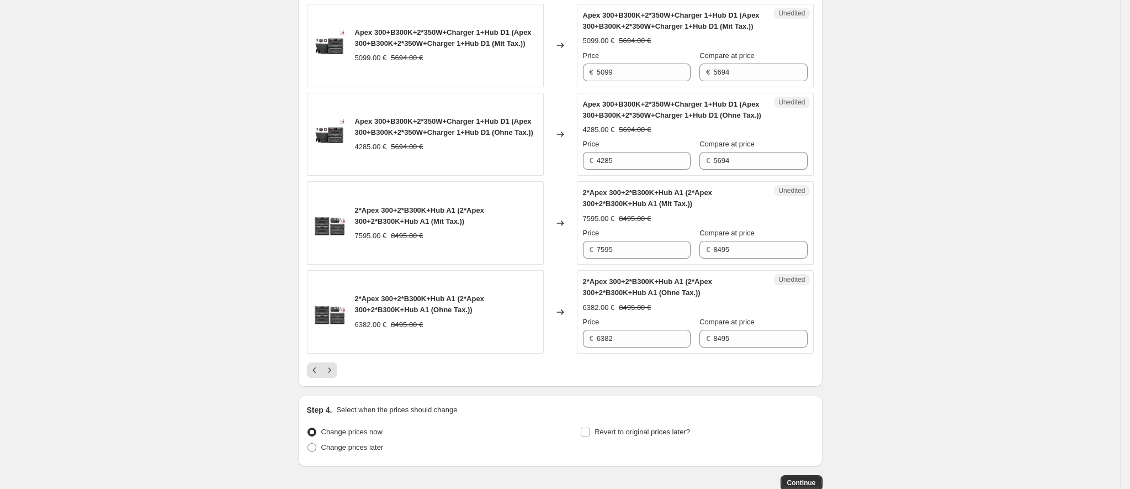
scroll to position [1853, 0]
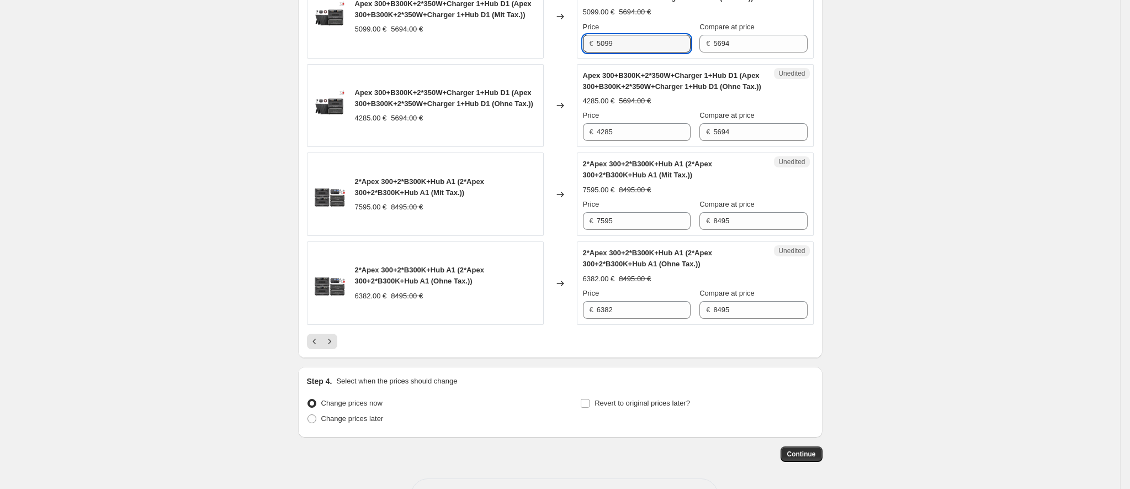
drag, startPoint x: 631, startPoint y: 158, endPoint x: 596, endPoint y: 158, distance: 35.3
click at [596, 52] on div "€ 5099" at bounding box center [637, 44] width 108 height 18
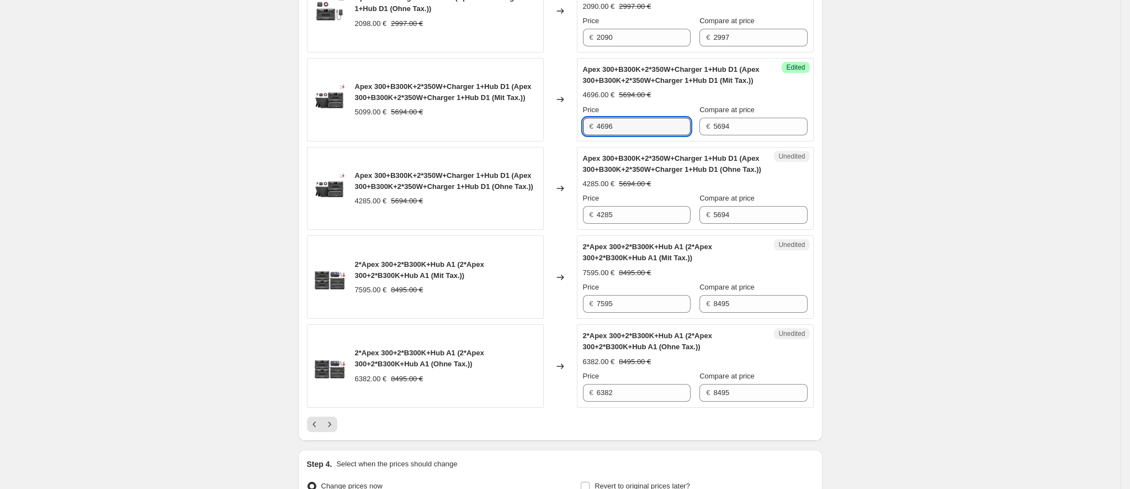
drag, startPoint x: 631, startPoint y: 243, endPoint x: 597, endPoint y: 242, distance: 33.7
click at [597, 135] on div "€ 4696" at bounding box center [637, 127] width 108 height 18
type input "5194"
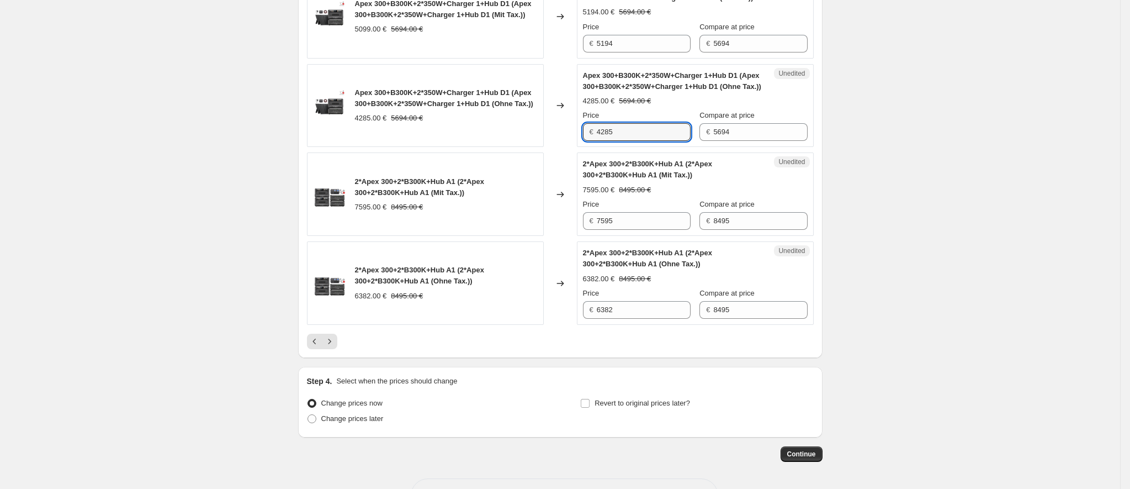
drag, startPoint x: 622, startPoint y: 260, endPoint x: 600, endPoint y: 260, distance: 21.5
click at [600, 141] on div "€ 4285" at bounding box center [637, 132] width 108 height 18
click at [621, 141] on input "4285" at bounding box center [644, 132] width 94 height 18
drag, startPoint x: 614, startPoint y: 258, endPoint x: 607, endPoint y: 258, distance: 7.2
click at [607, 141] on input "4285" at bounding box center [644, 132] width 94 height 18
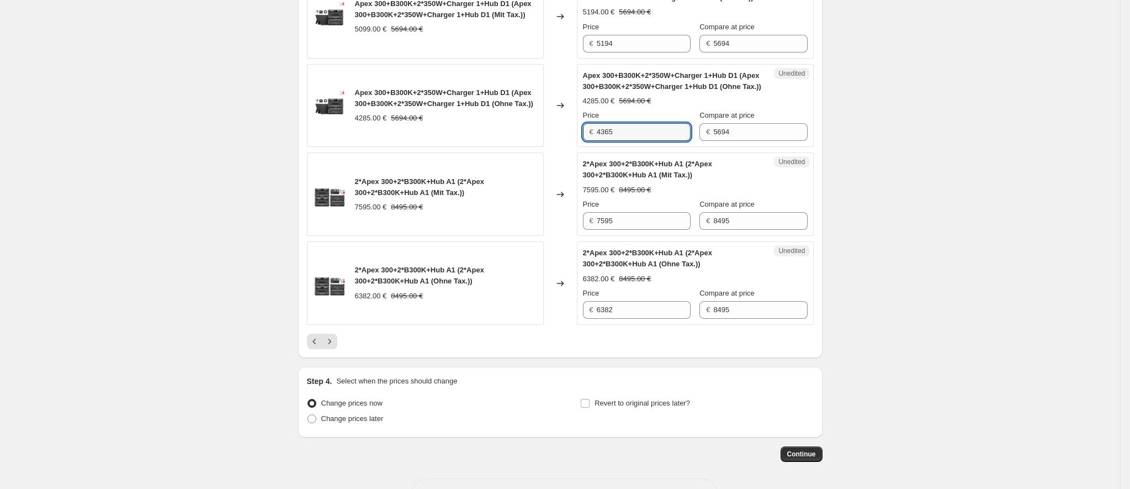
type input "4365"
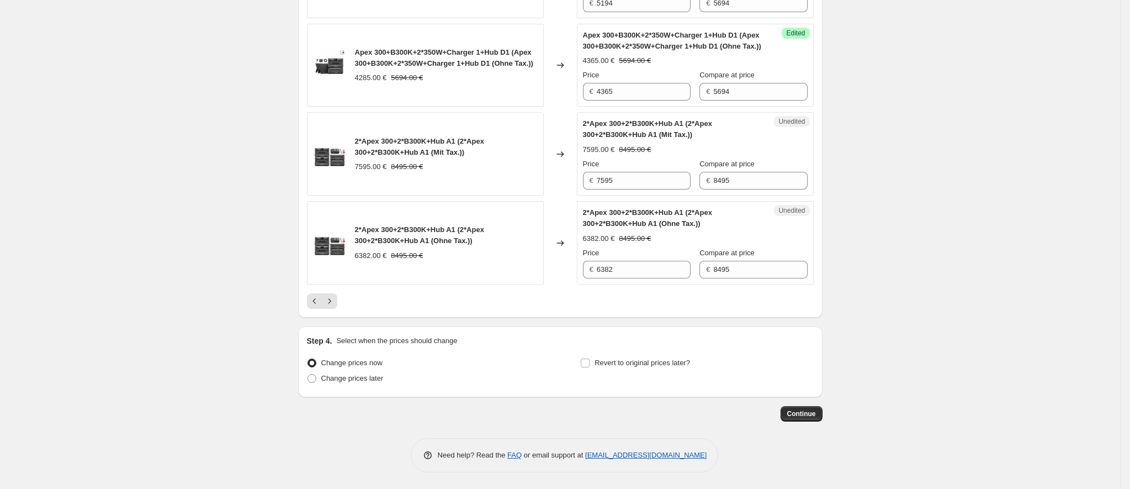
scroll to position [1936, 0]
click at [334, 306] on icon "Next" at bounding box center [329, 300] width 11 height 11
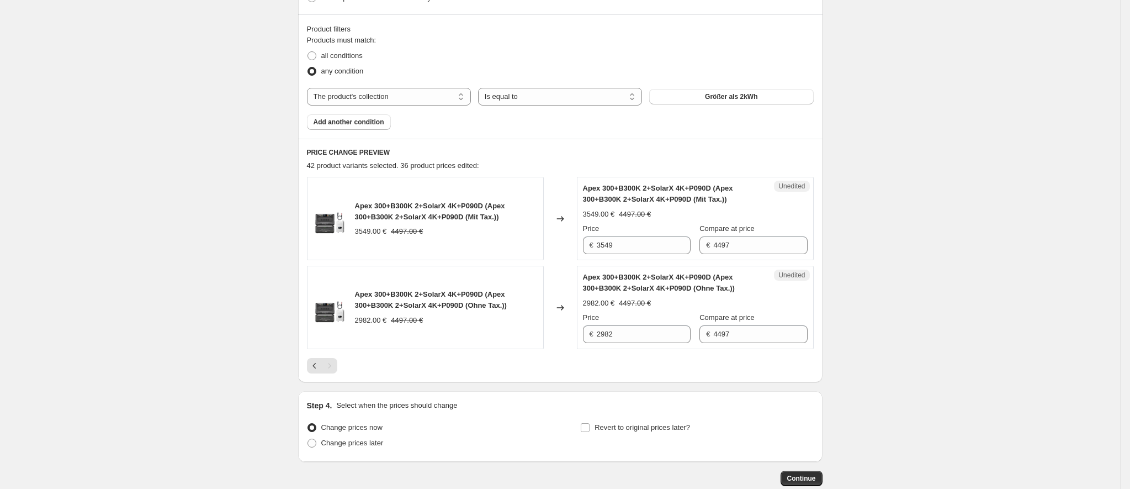
scroll to position [384, 0]
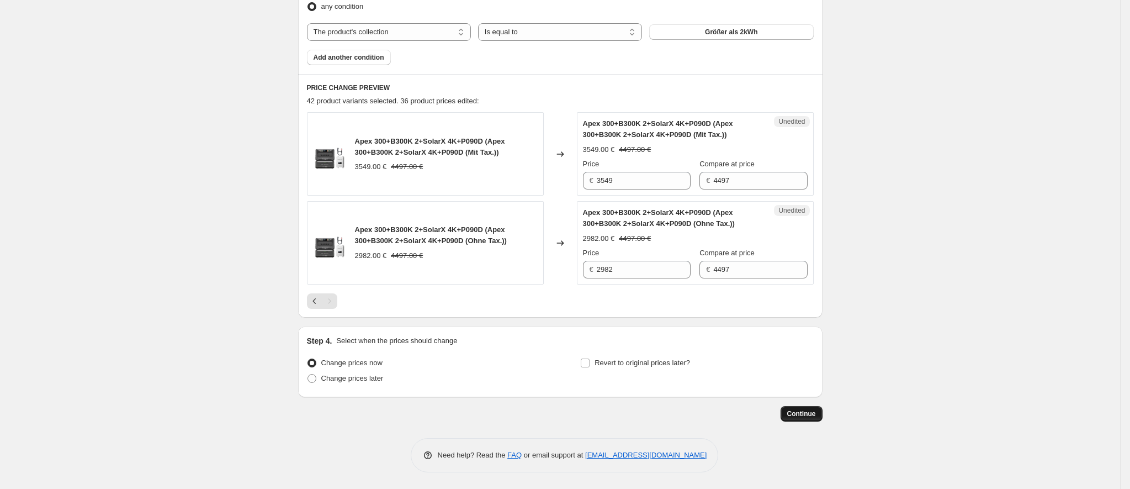
click at [816, 412] on span "Continue" at bounding box center [801, 413] width 29 height 9
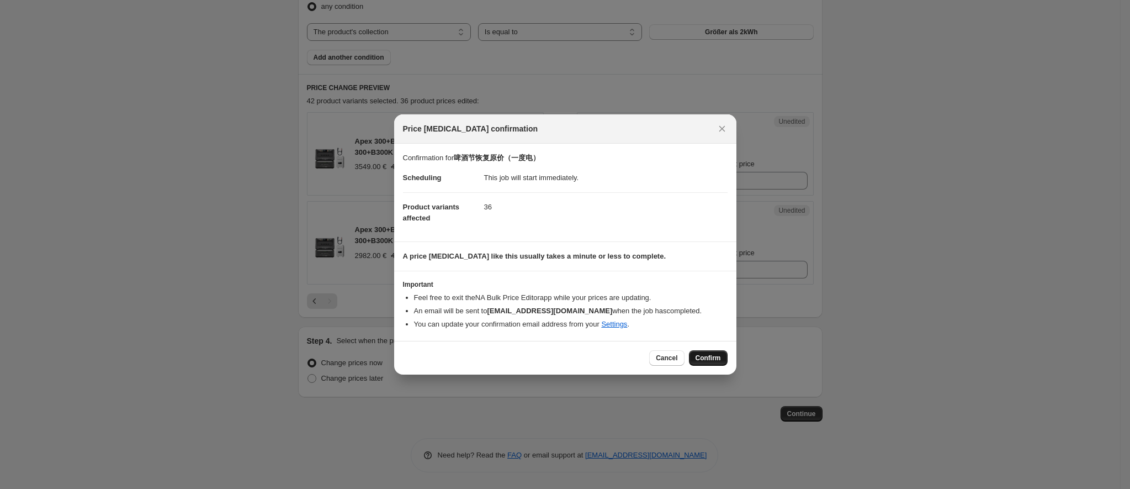
click at [710, 362] on span "Confirm" at bounding box center [708, 357] width 25 height 9
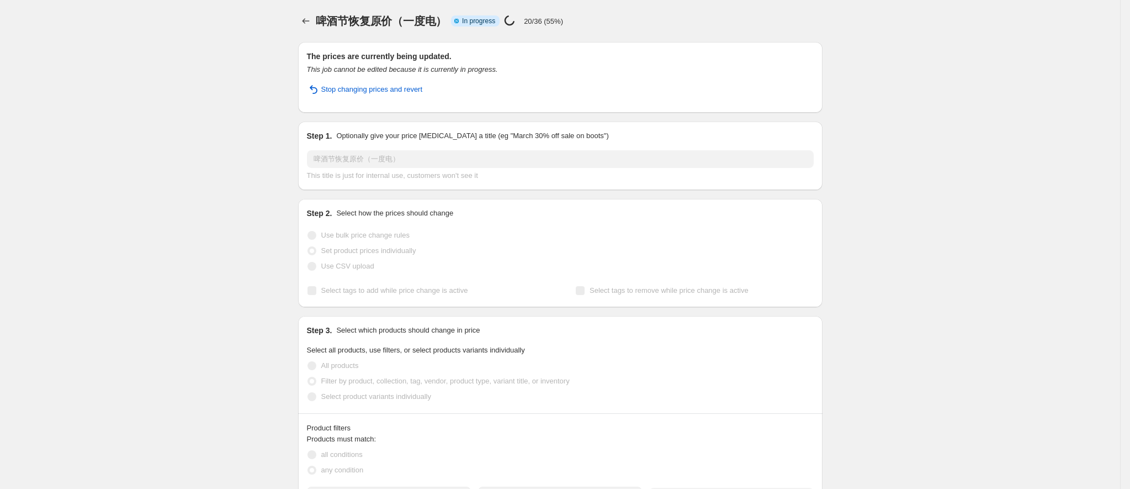
click at [415, 20] on span "啤酒节恢复原价（一度电）" at bounding box center [381, 21] width 131 height 12
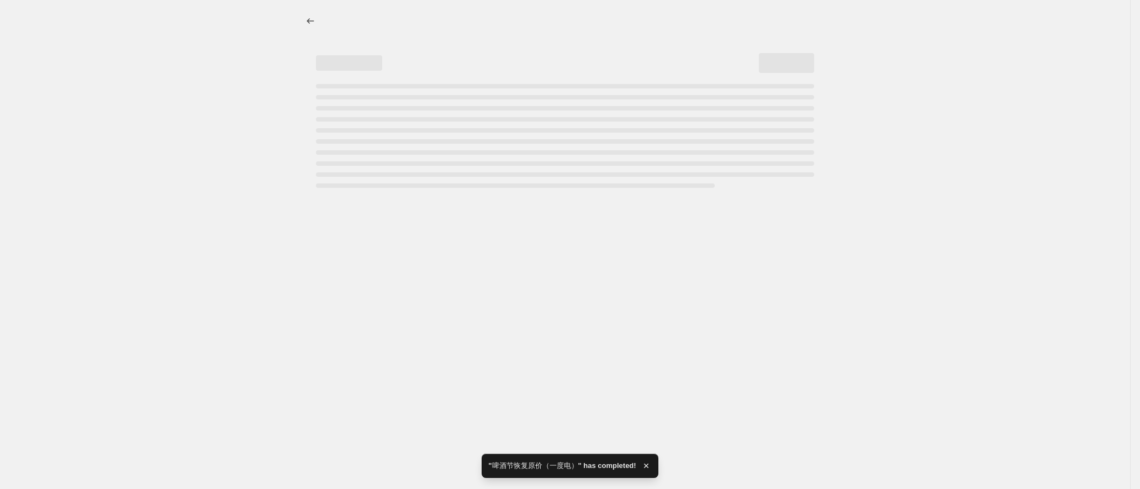
select select "collection"
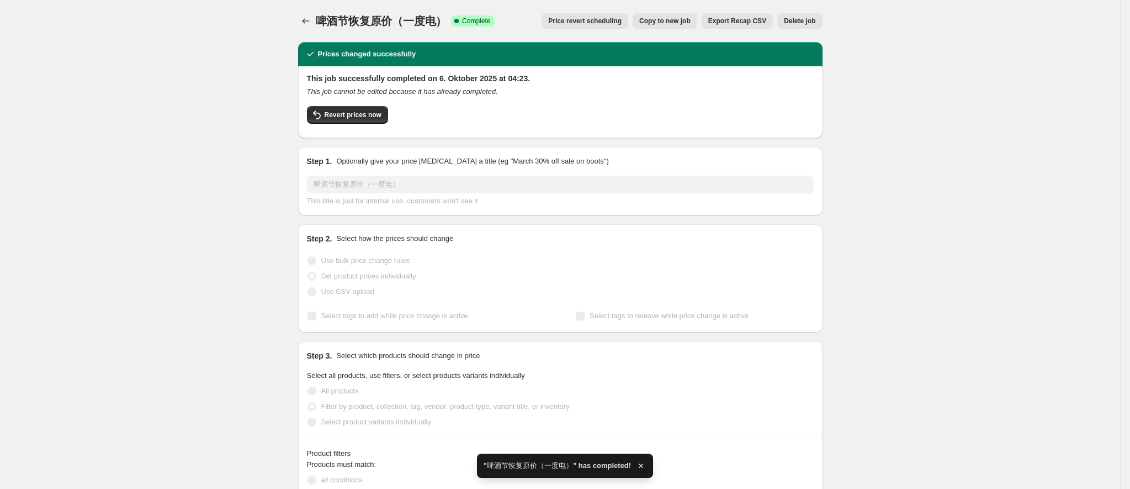
click at [425, 15] on span "啤酒节恢复原价（一度电）" at bounding box center [381, 21] width 131 height 12
click at [311, 17] on icon "Price change jobs" at bounding box center [305, 20] width 11 height 11
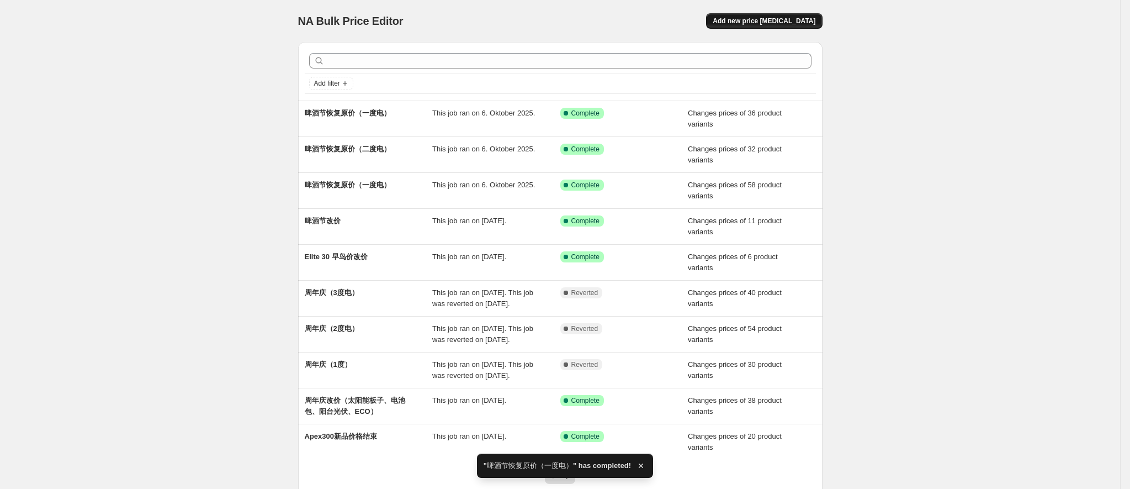
click at [763, 17] on span "Add new price [MEDICAL_DATA]" at bounding box center [764, 21] width 103 height 9
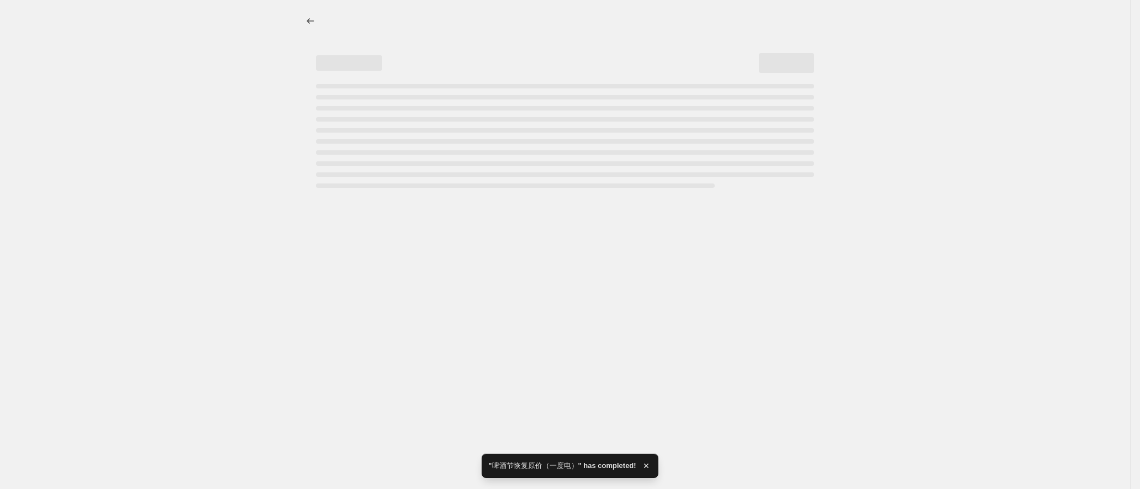
select select "percentage"
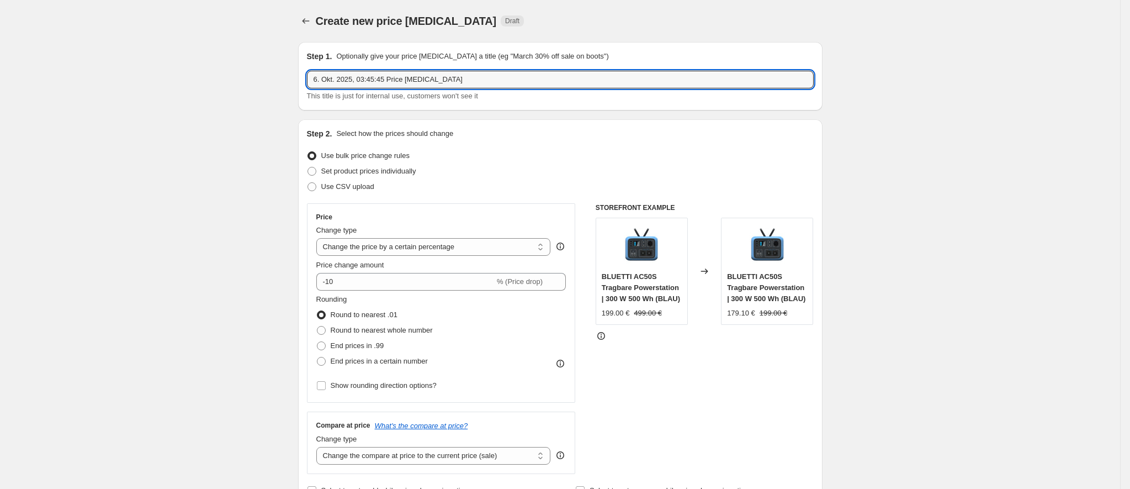
drag, startPoint x: 465, startPoint y: 81, endPoint x: 293, endPoint y: 79, distance: 172.3
paste input "啤酒节恢复原价（一度电）"
drag, startPoint x: 393, startPoint y: 79, endPoint x: 376, endPoint y: 79, distance: 17.1
click at [376, 79] on input "啤酒节恢复原价（一度电）" at bounding box center [560, 80] width 507 height 18
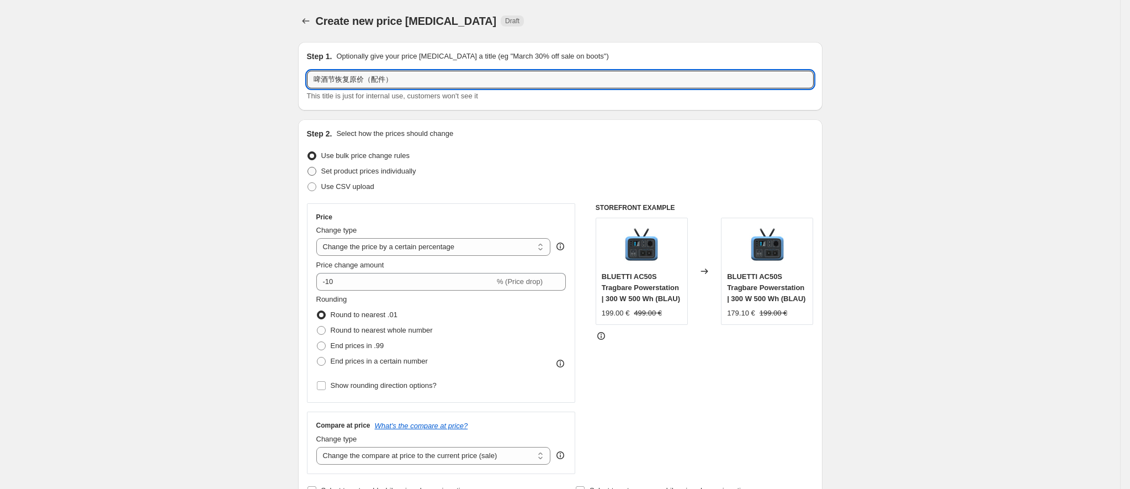
type input "啤酒节恢复原价（配件）"
click at [405, 178] on label "Set product prices individually" at bounding box center [361, 170] width 109 height 15
click at [308, 167] on input "Set product prices individually" at bounding box center [308, 167] width 1 height 1
radio input "true"
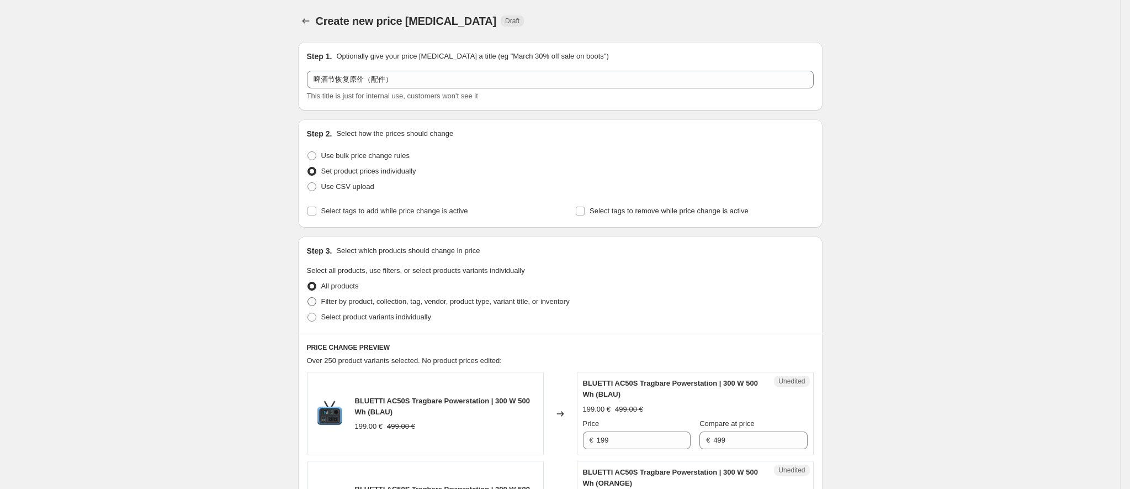
click at [398, 303] on span "Filter by product, collection, tag, vendor, product type, variant title, or inv…" at bounding box center [445, 301] width 248 height 8
click at [308, 298] on input "Filter by product, collection, tag, vendor, product type, variant title, or inv…" at bounding box center [308, 297] width 1 height 1
radio input "true"
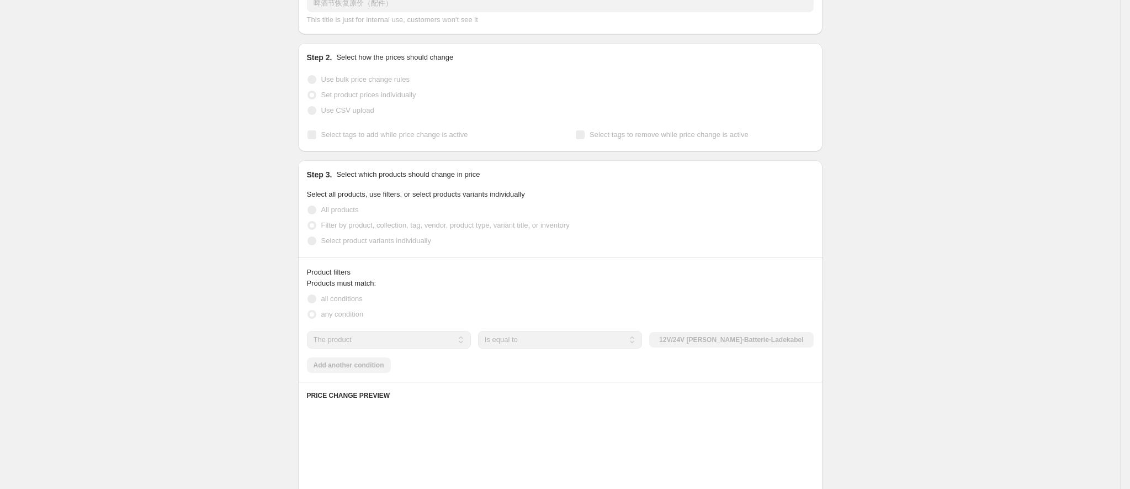
scroll to position [166, 0]
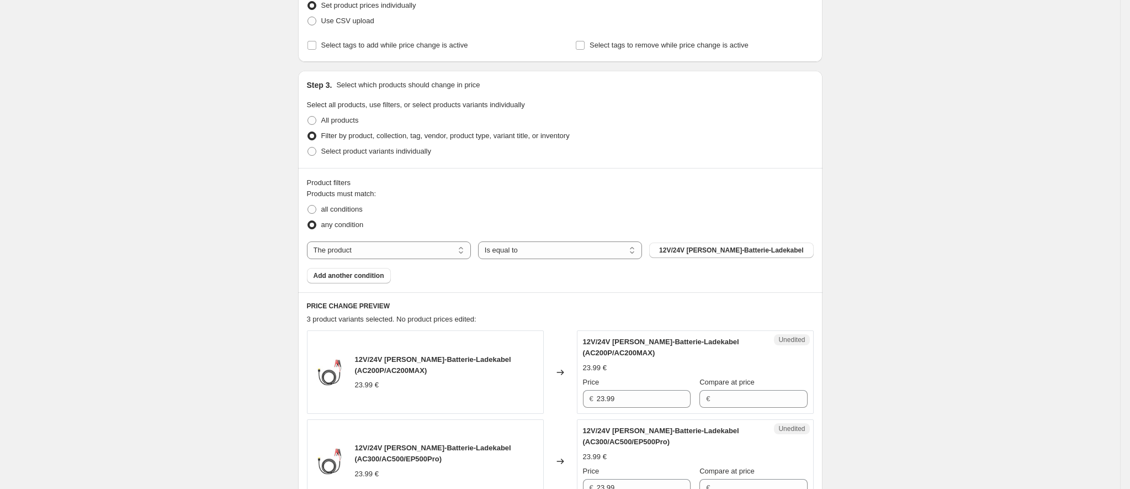
click at [368, 210] on div "all conditions" at bounding box center [560, 209] width 507 height 15
click at [359, 209] on span "all conditions" at bounding box center [341, 209] width 41 height 8
click at [308, 205] on input "all conditions" at bounding box center [308, 205] width 1 height 1
radio input "true"
click at [362, 227] on span "any condition" at bounding box center [342, 224] width 43 height 8
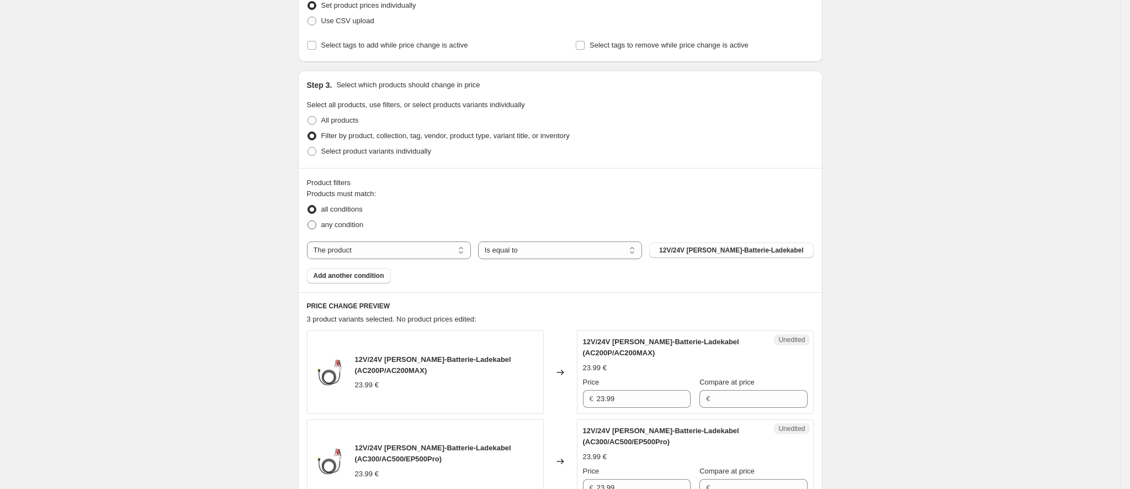
click at [308, 221] on input "any condition" at bounding box center [308, 220] width 1 height 1
radio input "true"
click at [526, 250] on select "Is equal to Is not equal to" at bounding box center [560, 250] width 164 height 18
click at [761, 255] on button "12V/24V [PERSON_NAME]-Batterie-Ladekabel" at bounding box center [731, 249] width 164 height 15
click at [427, 239] on div "Products must match: all conditions any condition The product The product's col…" at bounding box center [560, 235] width 507 height 95
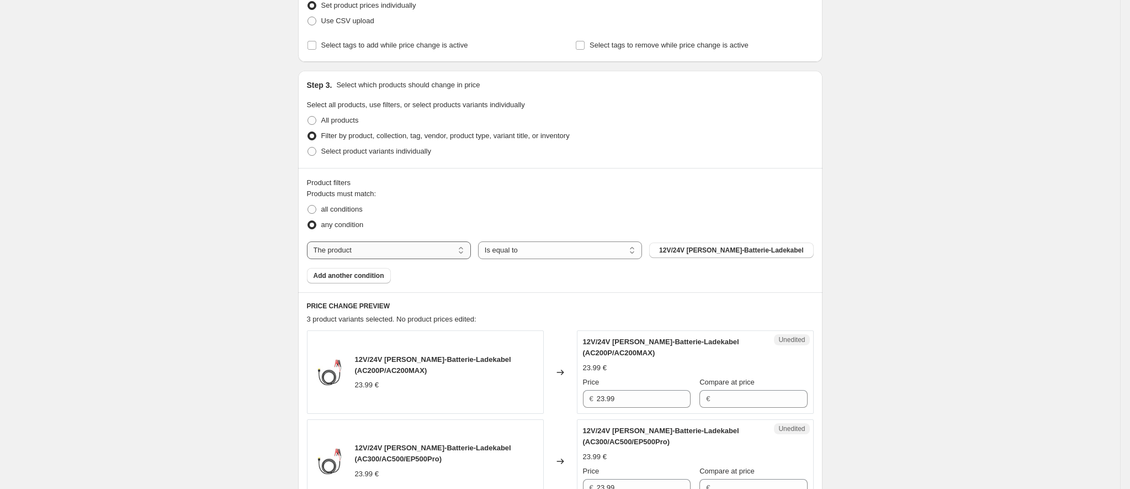
click at [428, 243] on select "The product The product's collection The product's tag The product's vendor The…" at bounding box center [389, 250] width 164 height 18
select select "collection"
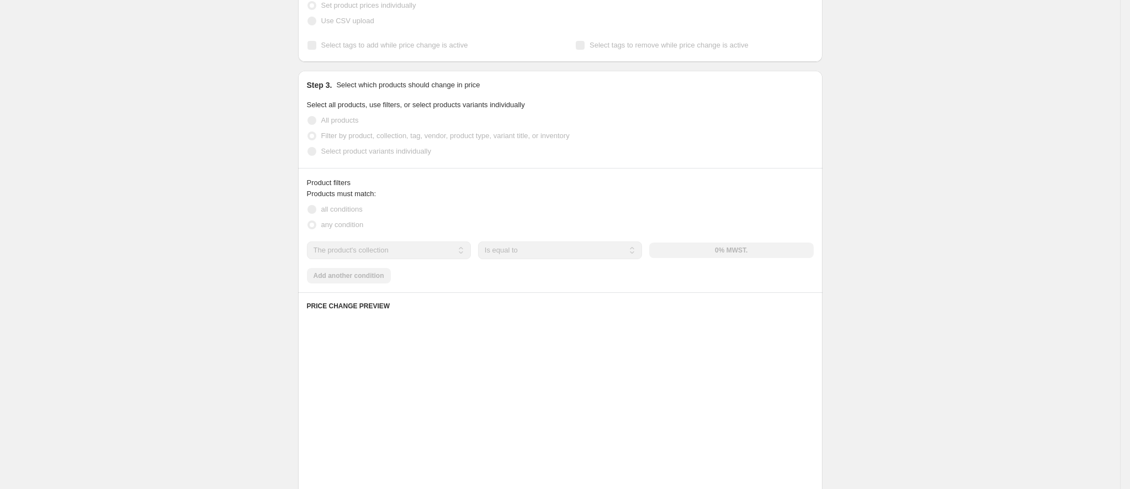
click at [380, 274] on div "Products must match: all conditions any condition The product The product's col…" at bounding box center [560, 235] width 507 height 95
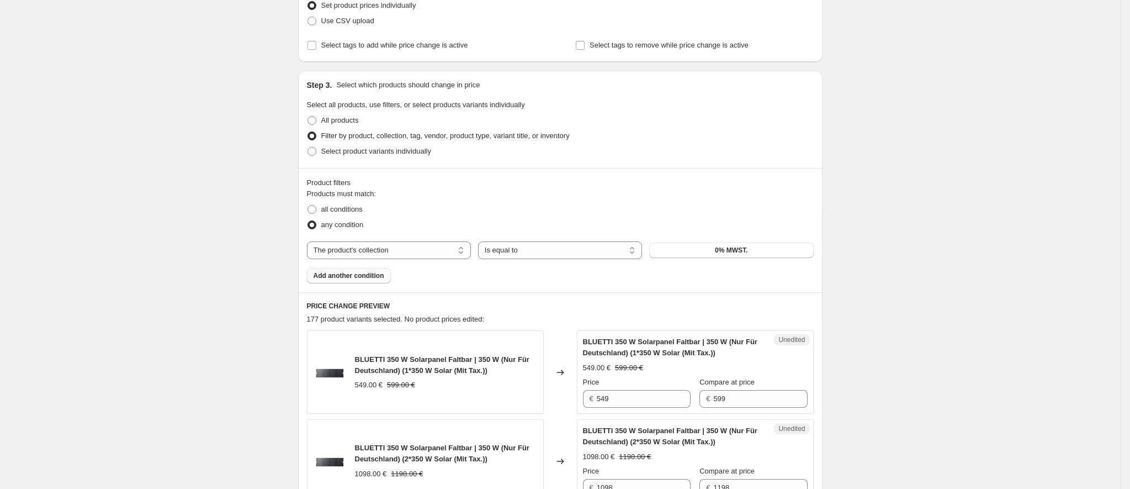
click at [377, 279] on span "Add another condition" at bounding box center [349, 275] width 71 height 9
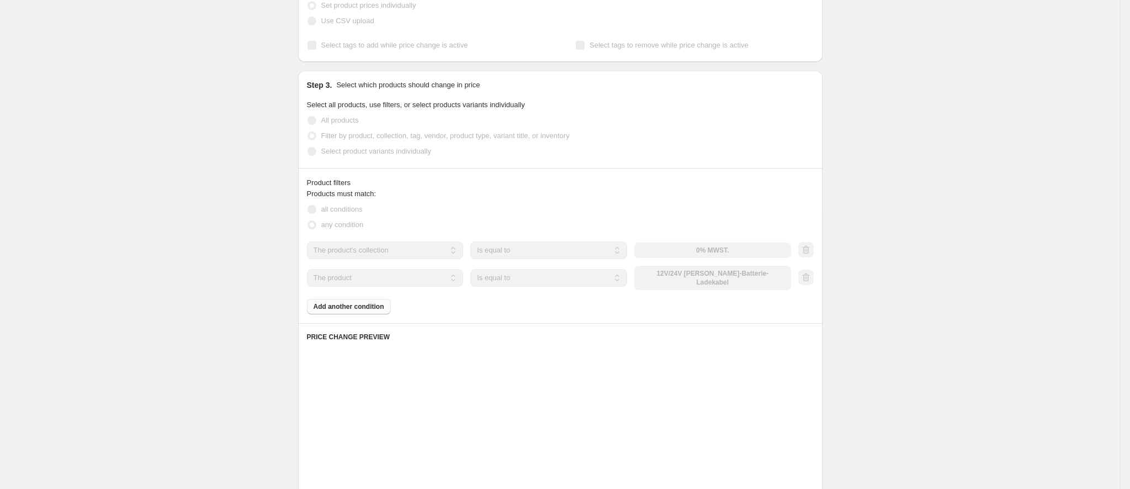
click at [414, 276] on select "The product The product's collection The product's tag The product's vendor The…" at bounding box center [385, 278] width 157 height 18
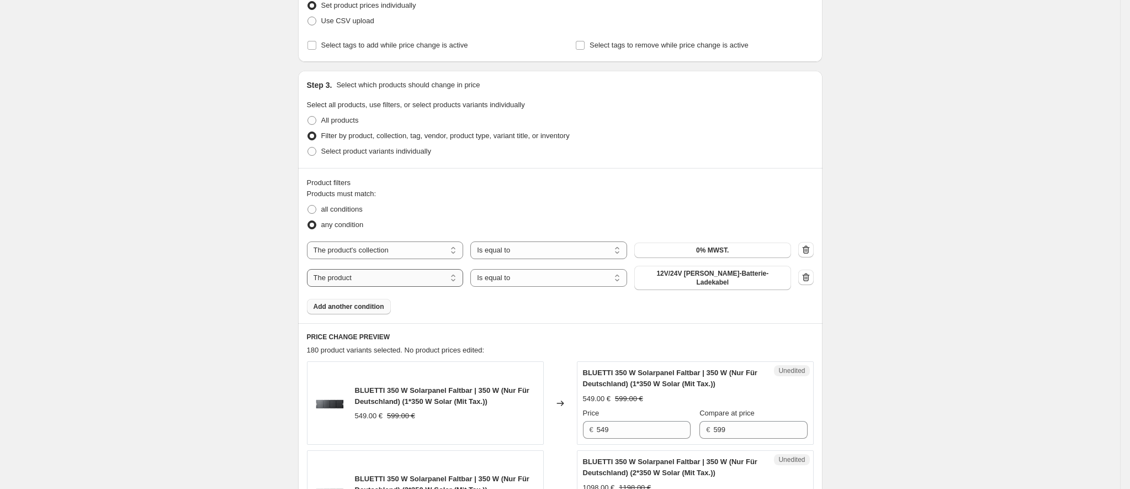
select select "collection"
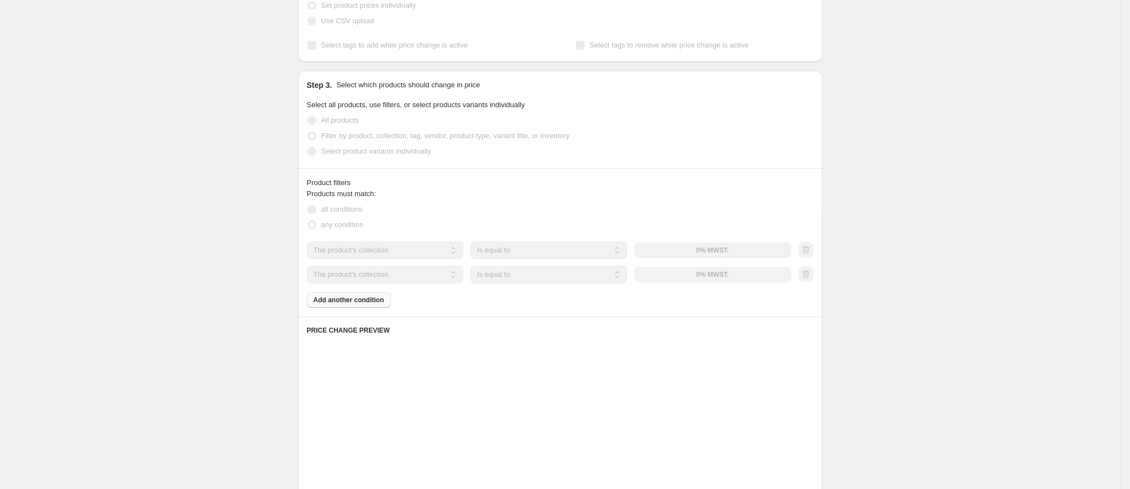
click at [751, 252] on div "The product The product's collection The product's tag The product's vendor The…" at bounding box center [549, 250] width 484 height 18
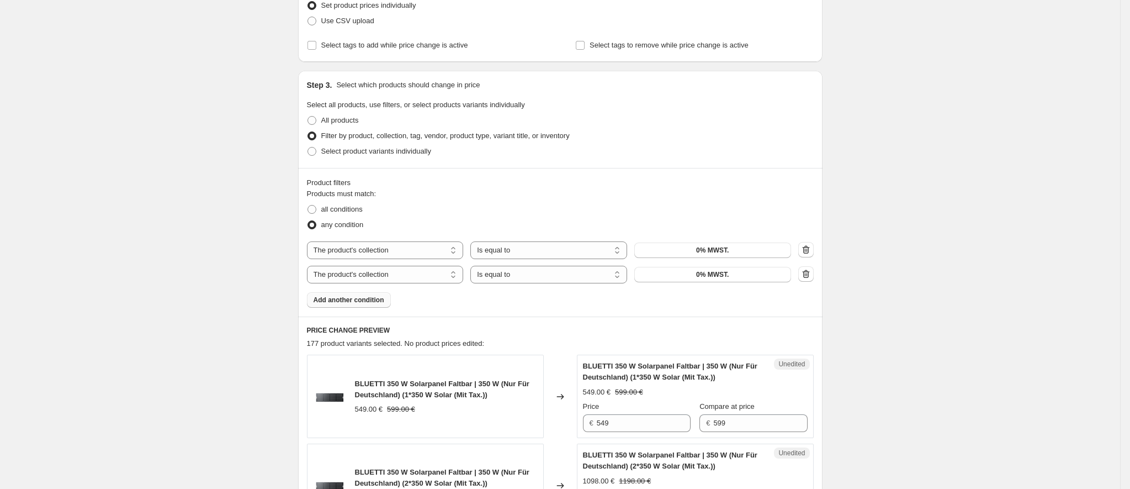
click at [751, 252] on button "0% MWST." at bounding box center [712, 249] width 157 height 15
click at [747, 276] on button "0% MWST." at bounding box center [712, 274] width 157 height 15
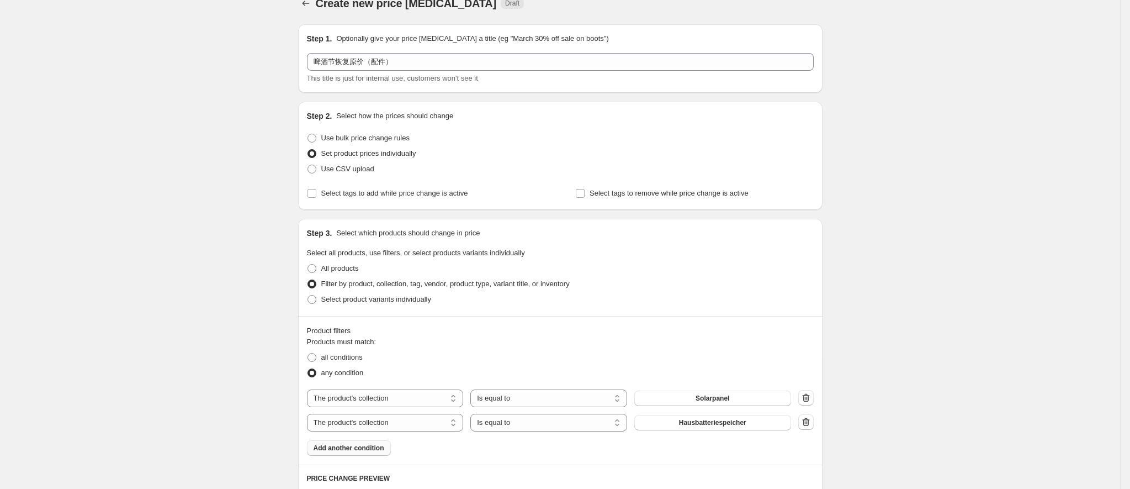
scroll to position [0, 0]
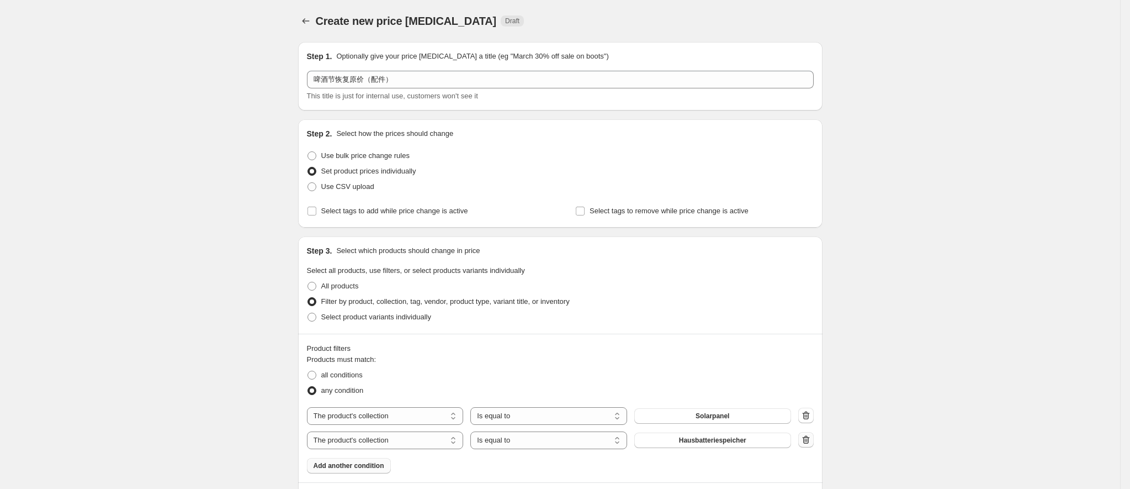
click at [812, 442] on icon "button" at bounding box center [806, 439] width 11 height 11
click at [364, 442] on span "Add another condition" at bounding box center [349, 441] width 71 height 9
click at [412, 439] on select "The product The product's collection The product's tag The product's vendor The…" at bounding box center [385, 444] width 157 height 18
select select "collection"
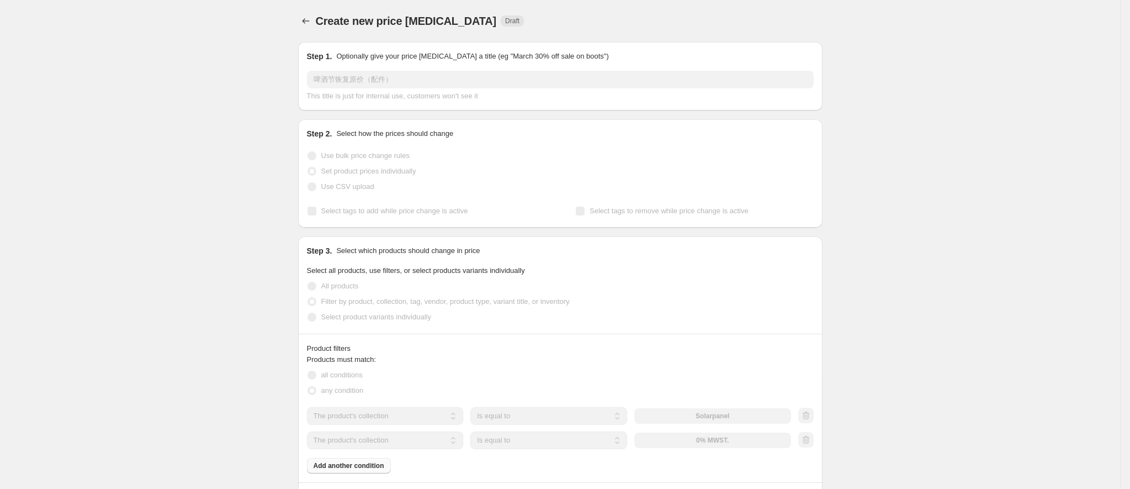
click at [740, 437] on div "The product The product's collection The product's tag The product's vendor The…" at bounding box center [549, 440] width 484 height 18
click at [740, 440] on button "0% MWST." at bounding box center [712, 439] width 157 height 15
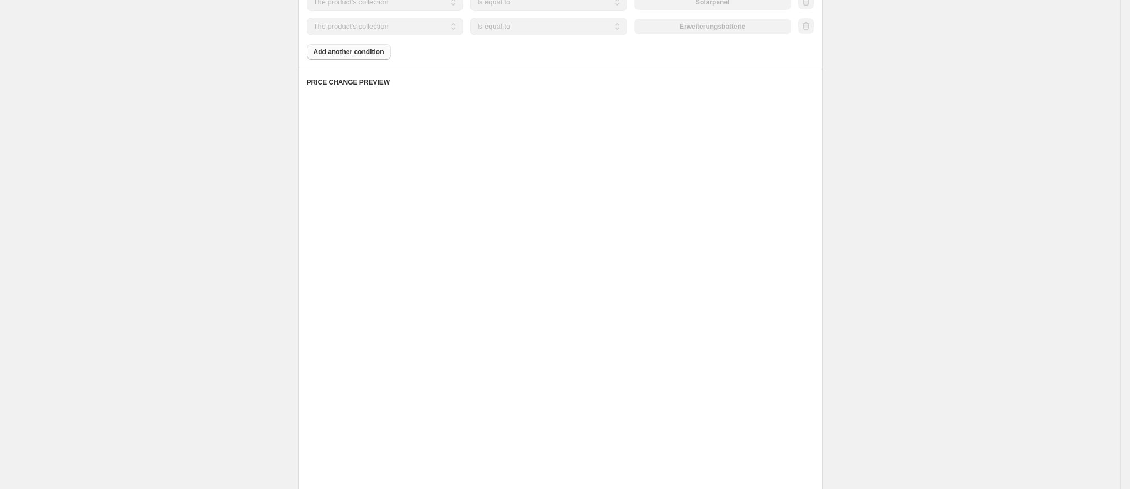
scroll to position [496, 0]
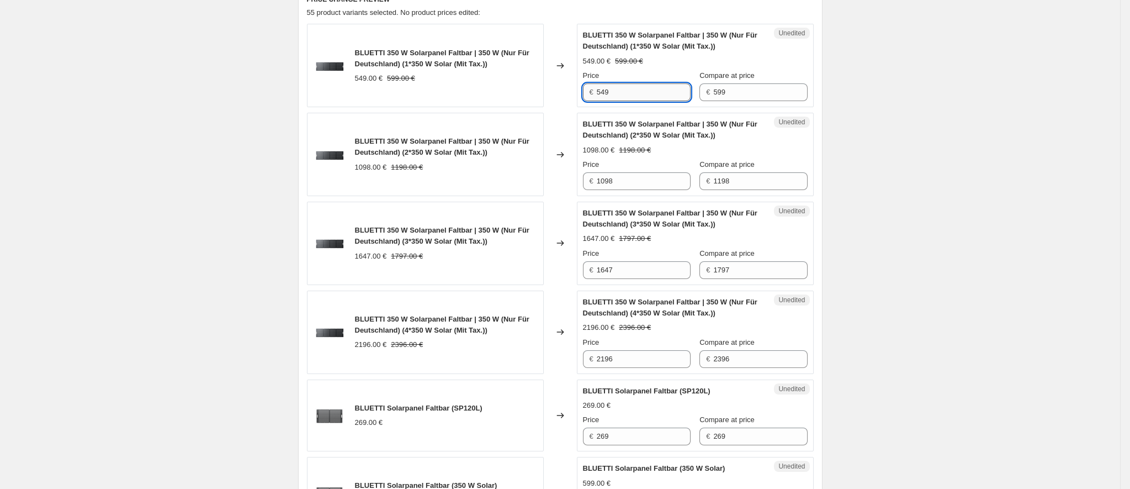
click at [605, 91] on input "549" at bounding box center [644, 92] width 94 height 18
type input "599"
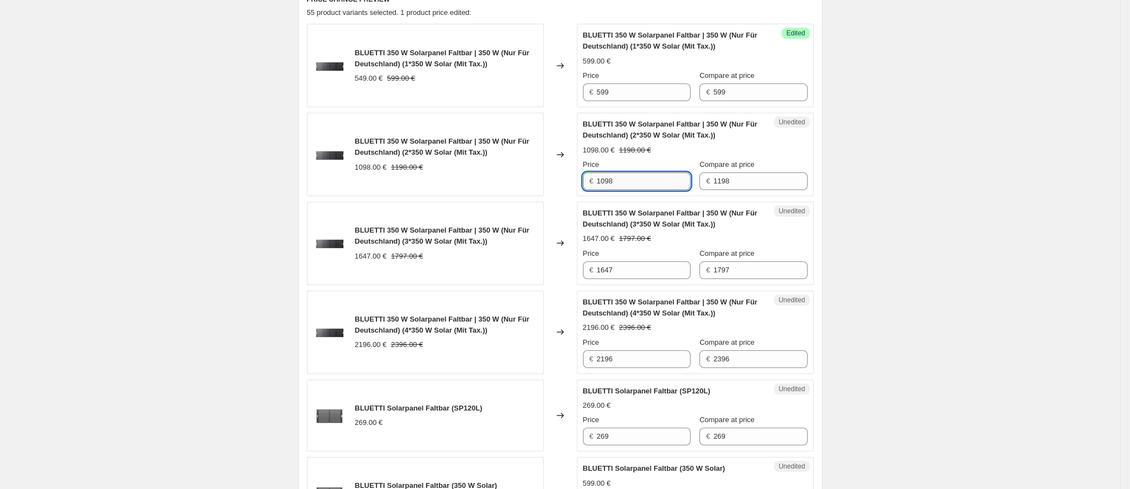
click at [608, 183] on input "1098" at bounding box center [644, 181] width 94 height 18
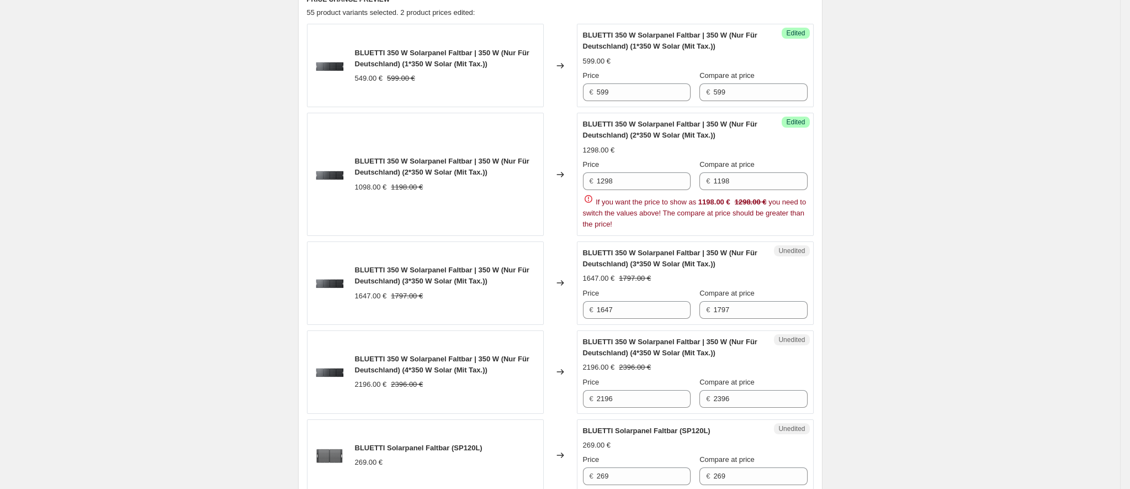
click at [608, 183] on input "1298" at bounding box center [644, 181] width 94 height 18
type input "1198"
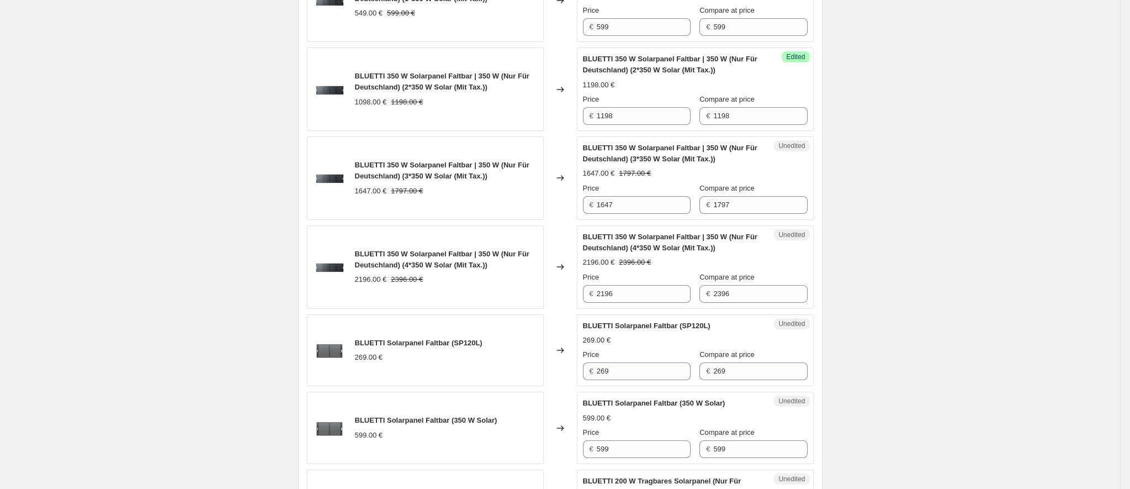
scroll to position [580, 0]
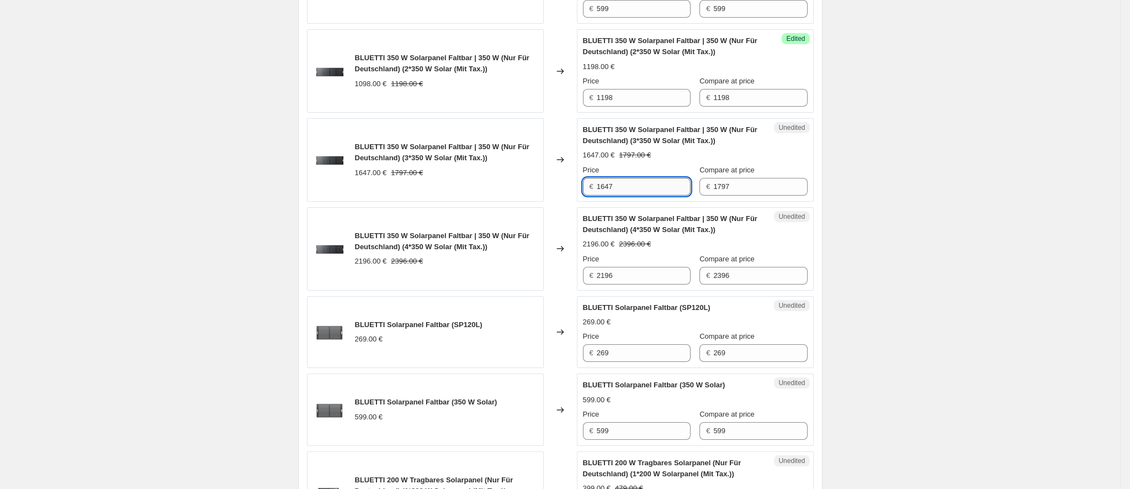
drag, startPoint x: 620, startPoint y: 190, endPoint x: 605, endPoint y: 190, distance: 15.5
click at [605, 190] on input "1647" at bounding box center [644, 187] width 94 height 18
type input "1797"
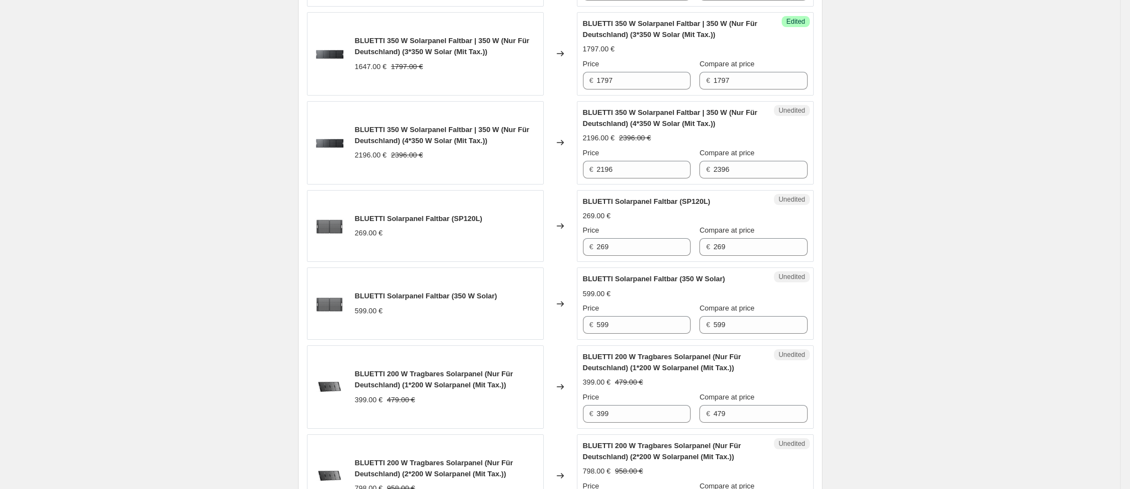
scroll to position [745, 0]
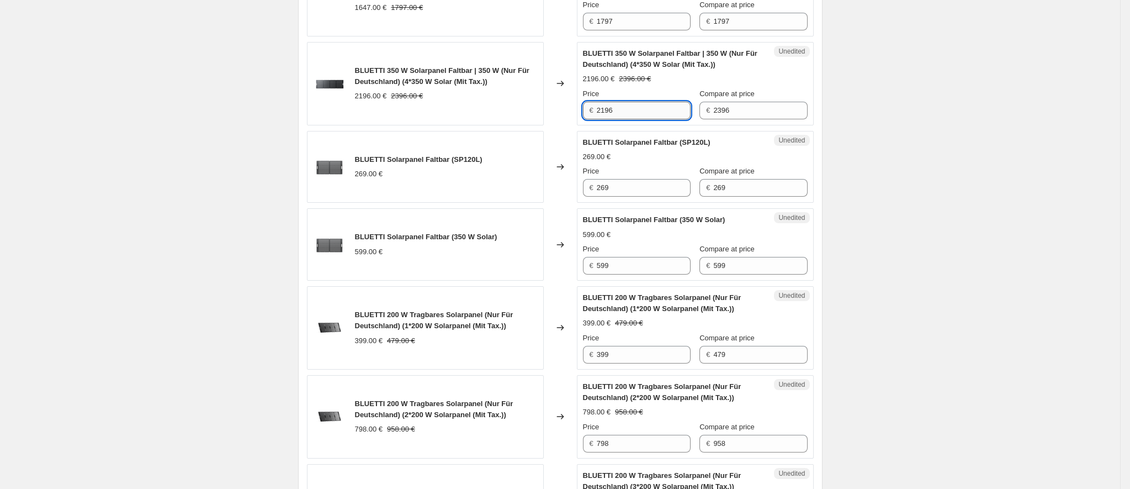
click at [616, 110] on input "2196" at bounding box center [644, 111] width 94 height 18
click at [608, 110] on input "2196" at bounding box center [644, 111] width 94 height 18
type input "2396"
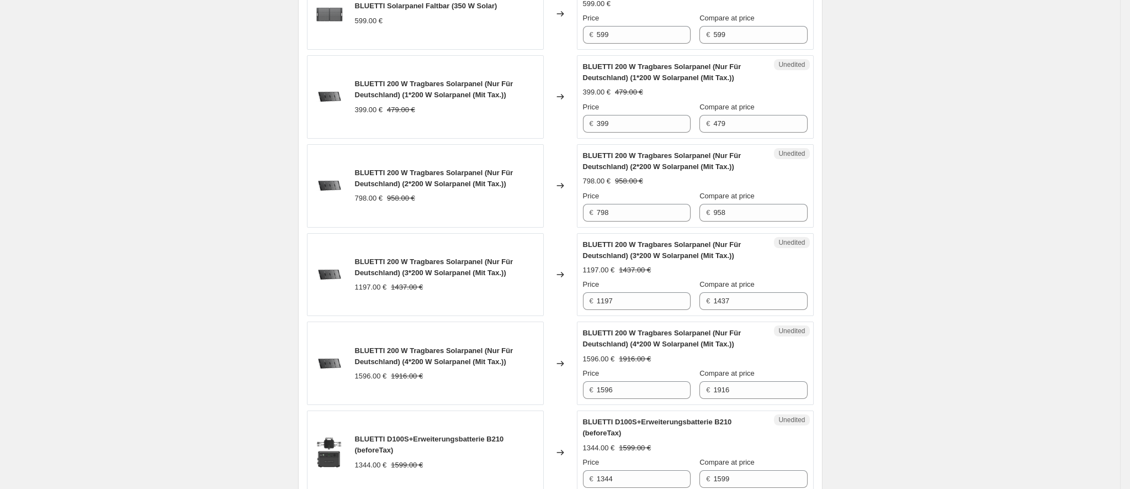
scroll to position [993, 0]
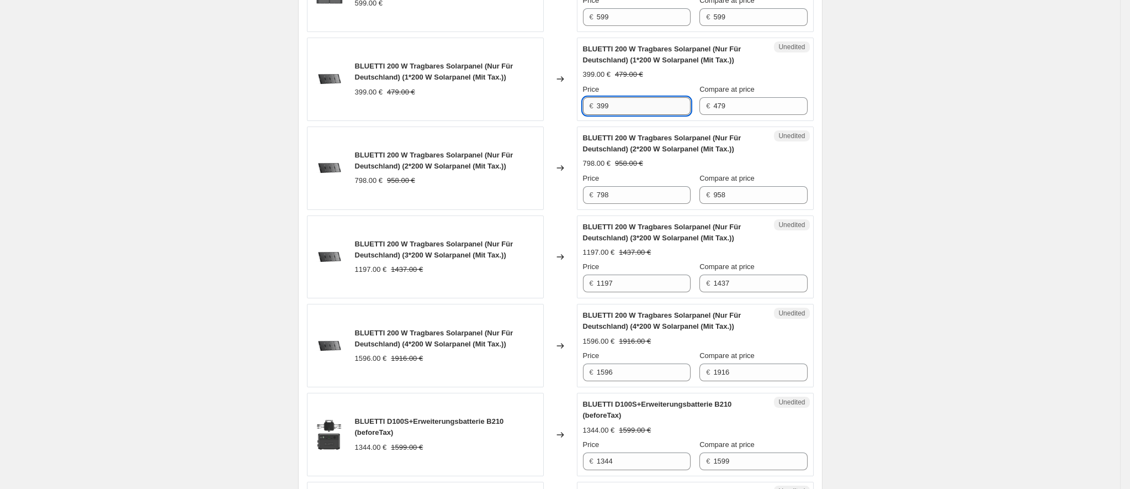
click at [607, 108] on input "399" at bounding box center [644, 106] width 94 height 18
click at [919, 243] on div "Create new price [MEDICAL_DATA]. This page is ready Create new price [MEDICAL_D…" at bounding box center [560, 276] width 1120 height 2539
drag, startPoint x: 612, startPoint y: 107, endPoint x: 605, endPoint y: 109, distance: 7.5
click at [605, 109] on input "379" at bounding box center [644, 106] width 94 height 18
type input "399"
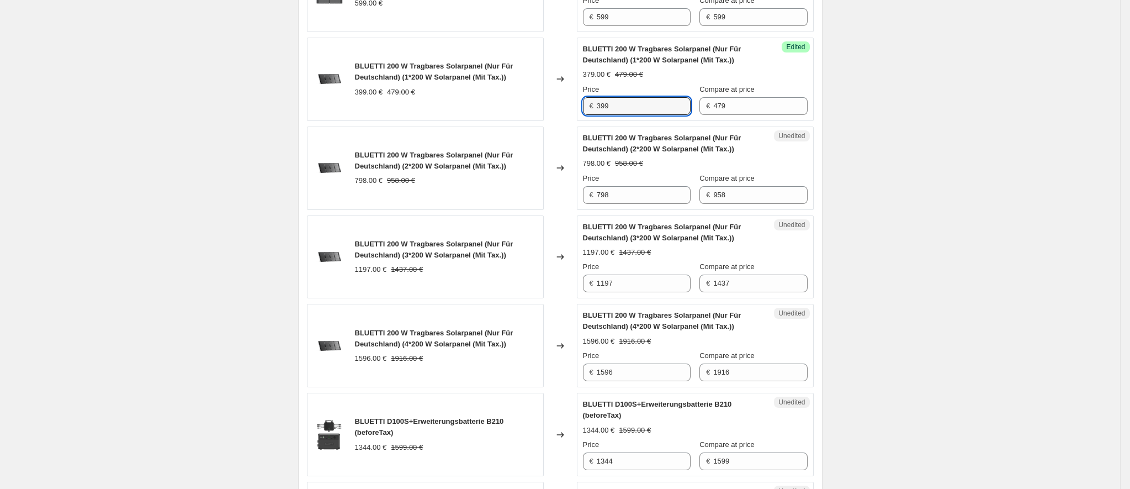
click at [855, 174] on div "Create new price [MEDICAL_DATA]. This page is ready Create new price [MEDICAL_D…" at bounding box center [560, 276] width 1120 height 2539
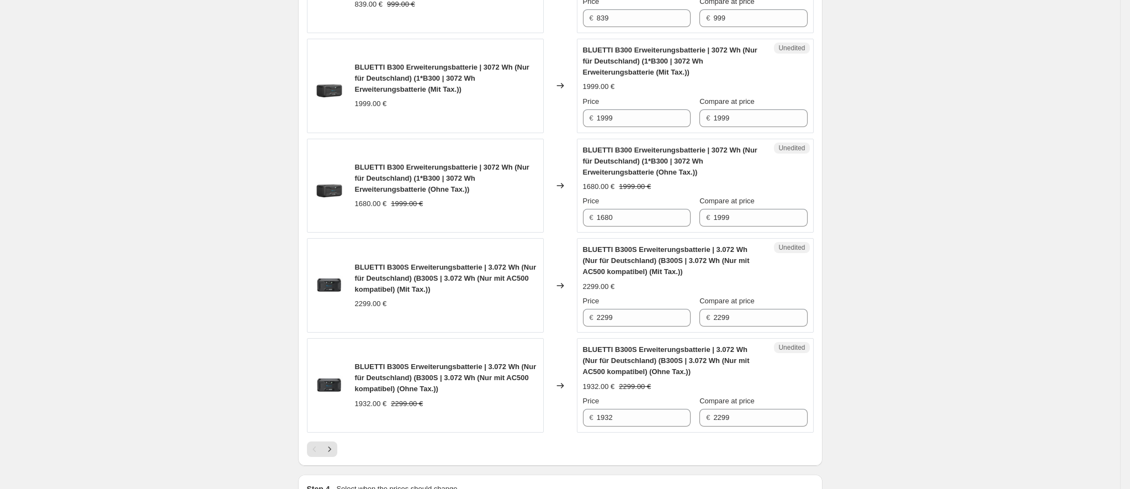
scroll to position [1904, 0]
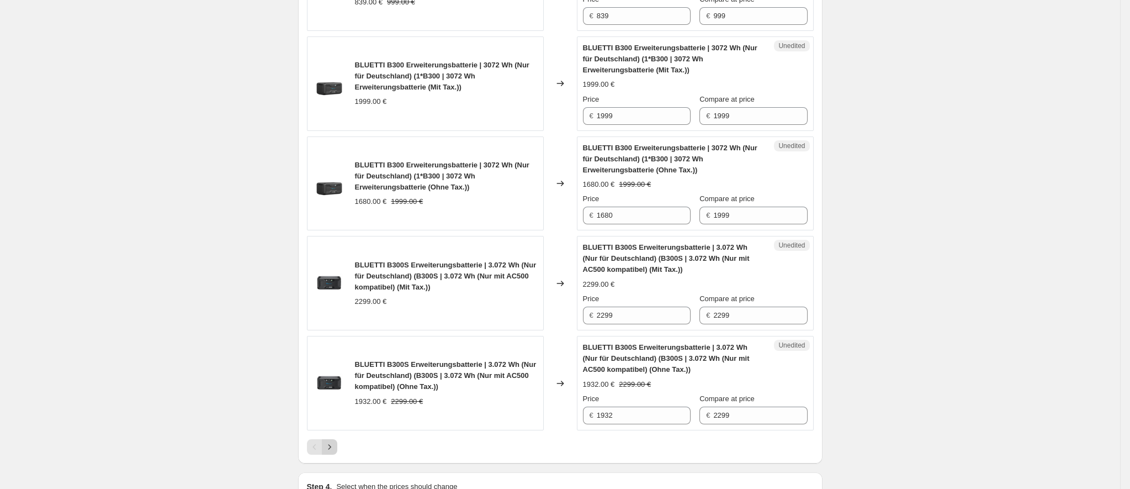
click at [331, 449] on icon "Next" at bounding box center [329, 446] width 3 height 5
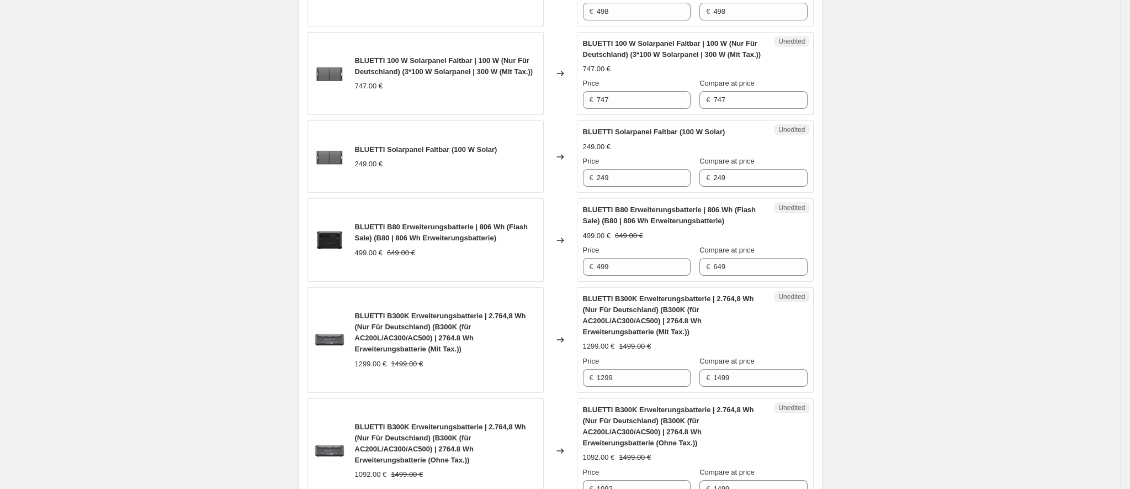
scroll to position [1293, 0]
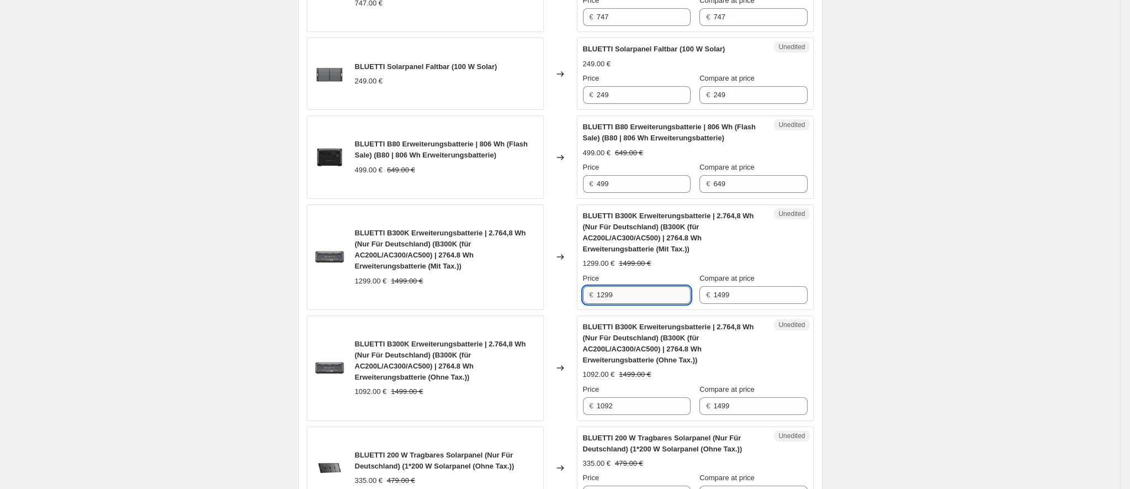
drag, startPoint x: 617, startPoint y: 333, endPoint x: 606, endPoint y: 335, distance: 11.8
click at [605, 304] on input "1299" at bounding box center [644, 295] width 94 height 18
click at [624, 304] on input "1299" at bounding box center [644, 295] width 94 height 18
click at [608, 304] on input "1299" at bounding box center [644, 295] width 94 height 18
type input "1499"
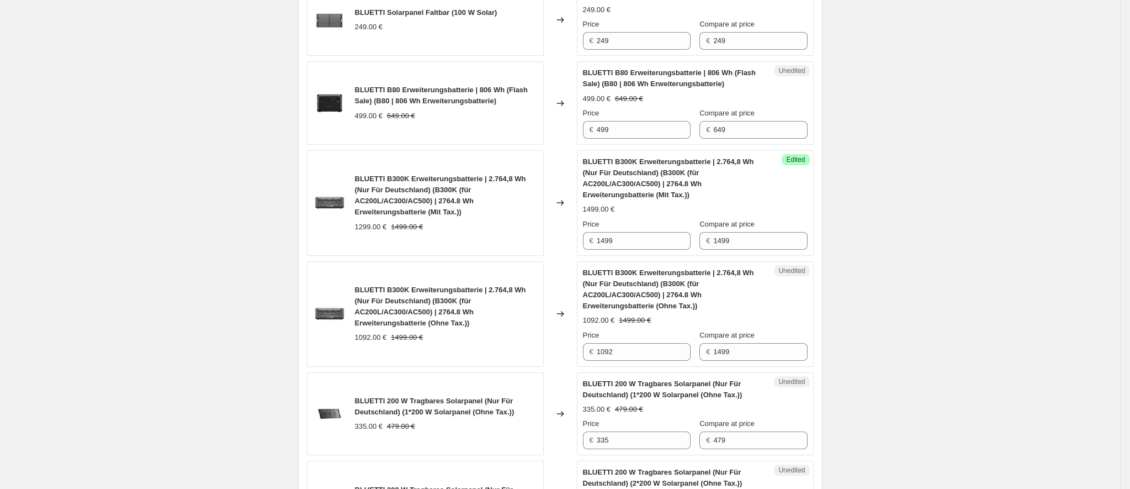
scroll to position [1375, 0]
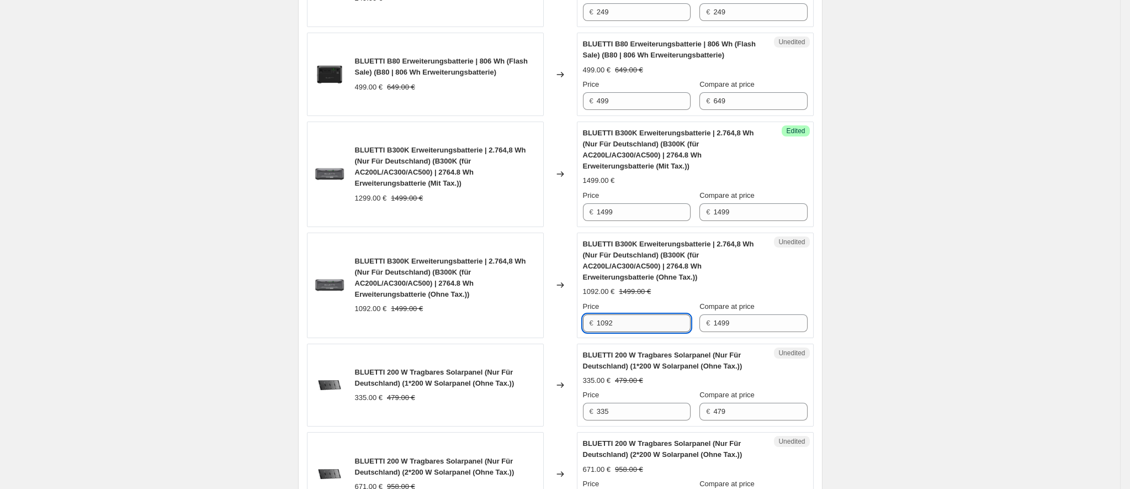
drag, startPoint x: 633, startPoint y: 356, endPoint x: 604, endPoint y: 361, distance: 29.6
click at [604, 332] on input "1092" at bounding box center [644, 323] width 94 height 18
type input "1260"
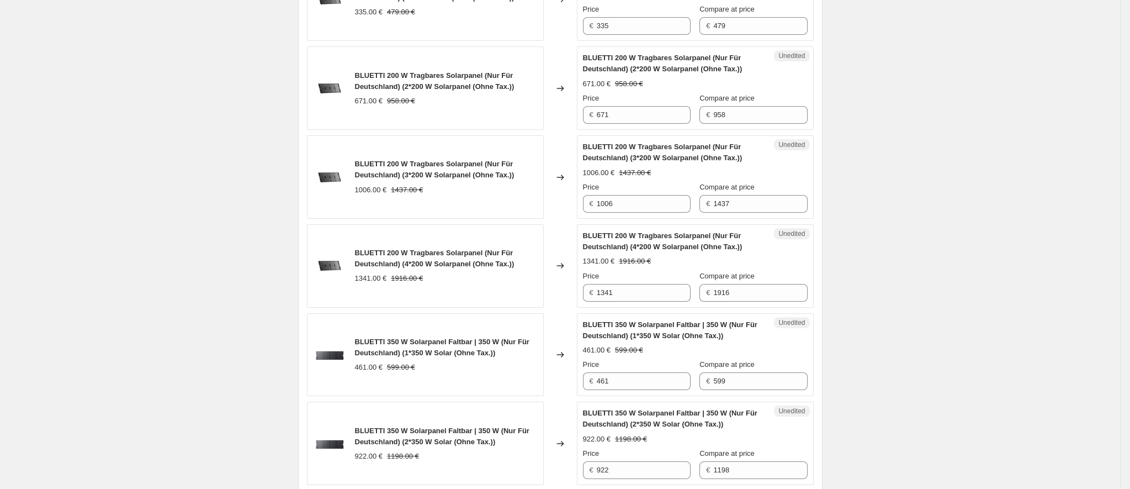
scroll to position [1790, 0]
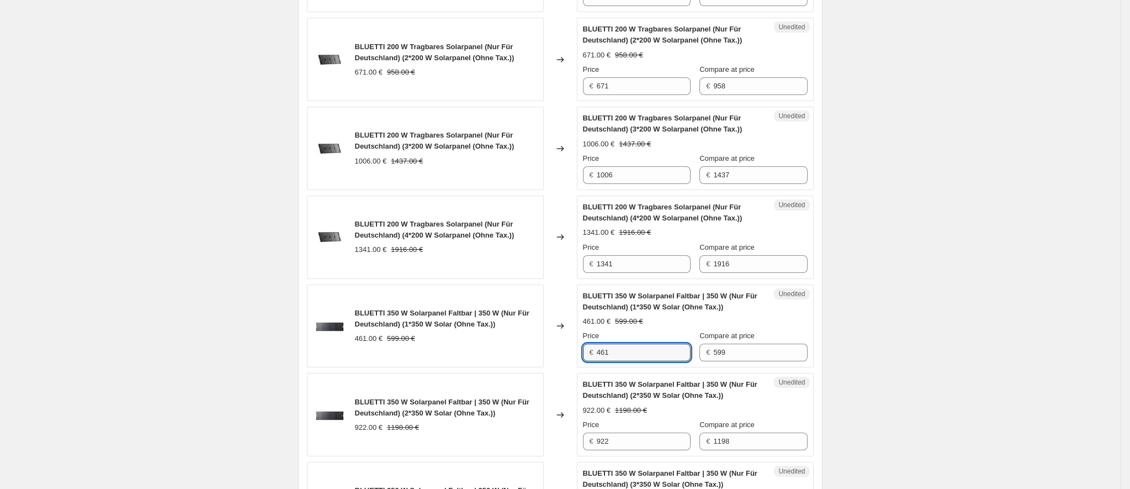
drag, startPoint x: 618, startPoint y: 390, endPoint x: 597, endPoint y: 389, distance: 21.6
click at [597, 361] on div "€ 461" at bounding box center [637, 352] width 108 height 18
type input "503"
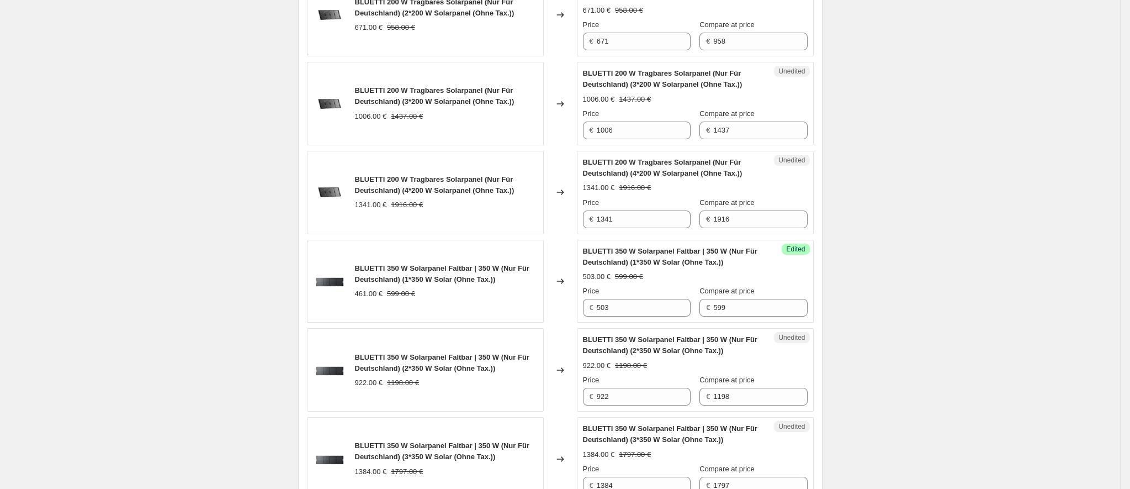
scroll to position [1955, 0]
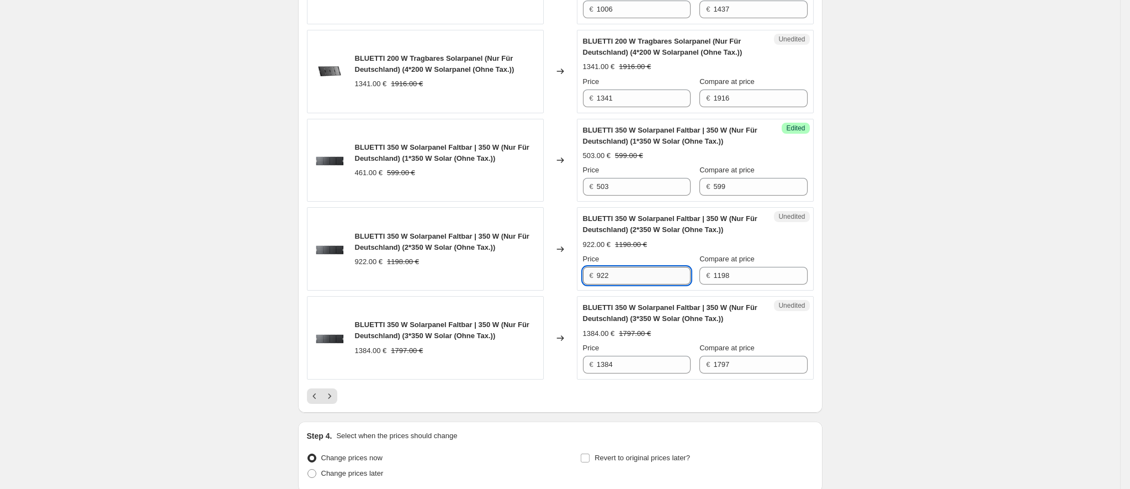
drag, startPoint x: 628, startPoint y: 317, endPoint x: 601, endPoint y: 312, distance: 27.6
click at [601, 284] on input "922" at bounding box center [644, 276] width 94 height 18
type input "1007"
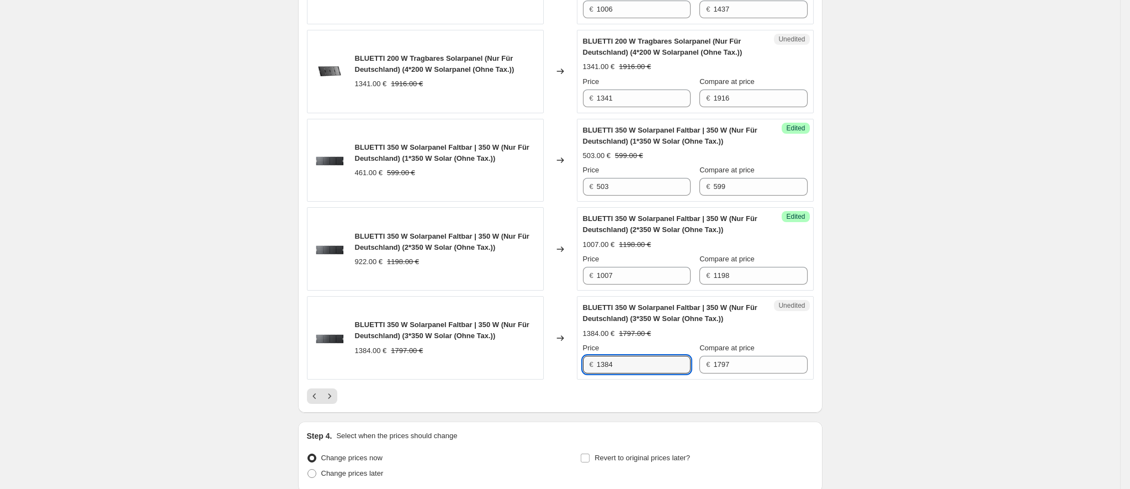
drag, startPoint x: 631, startPoint y: 404, endPoint x: 592, endPoint y: 404, distance: 38.1
click at [592, 373] on div "€ 1384" at bounding box center [637, 365] width 108 height 18
type input "1510"
click at [335, 401] on icon "Next" at bounding box center [329, 395] width 11 height 11
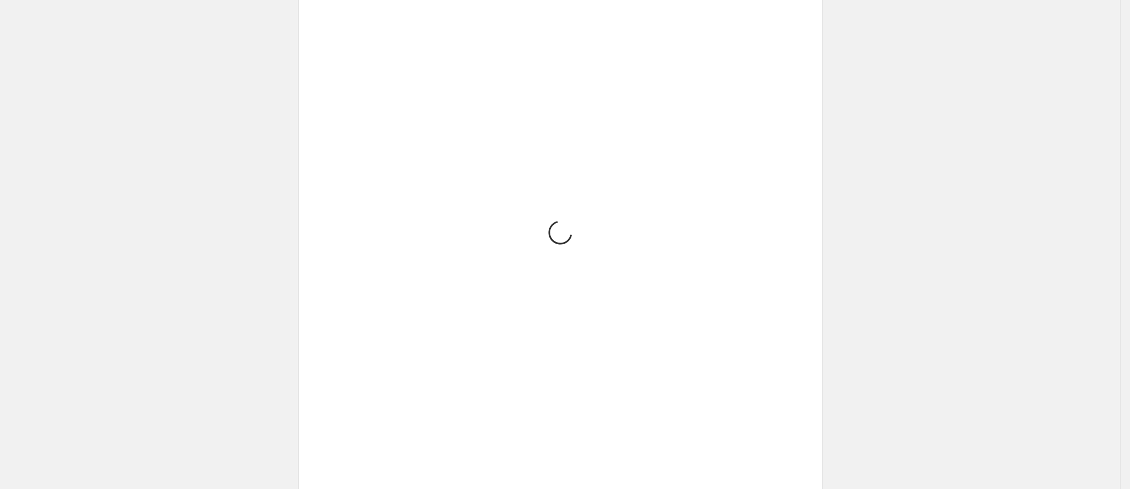
scroll to position [1044, 0]
click at [941, 55] on div "Create new price [MEDICAL_DATA]. This page is ready Create new price [MEDICAL_D…" at bounding box center [560, 93] width 1120 height 2274
click at [608, 187] on div "Unedited Placeholder 53.15 € 59.05 € Price € 53.15 Compare at price € 59.05" at bounding box center [695, 207] width 237 height 72
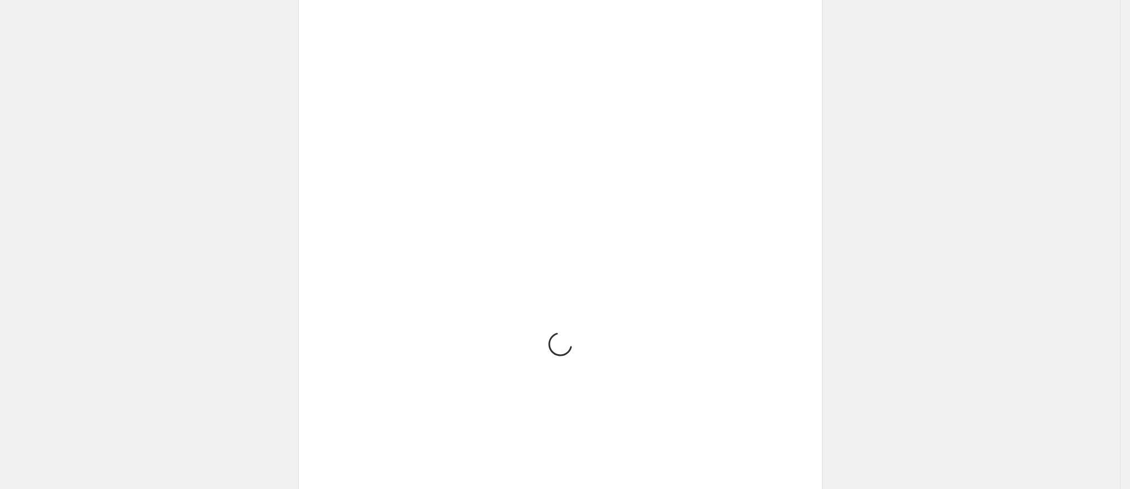
click at [744, 269] on div "Placeholder" at bounding box center [691, 269] width 144 height 11
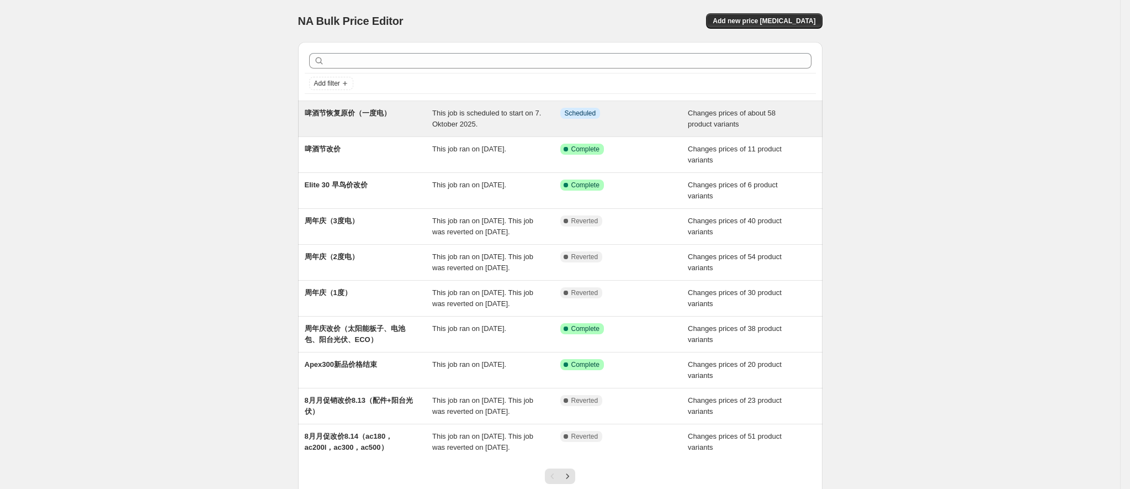
click at [361, 117] on span "啤酒节恢复原价（一度电）" at bounding box center [348, 113] width 86 height 8
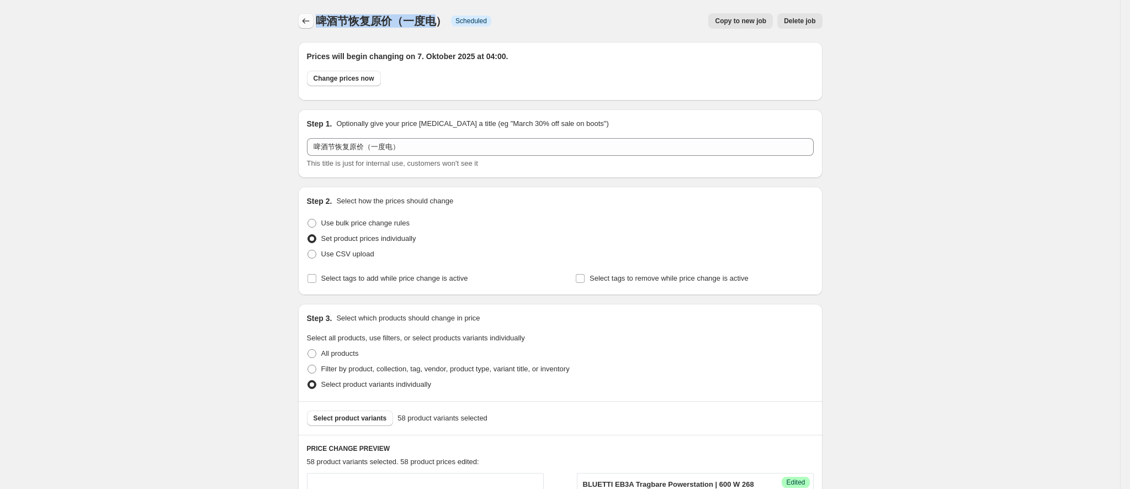
drag, startPoint x: 443, startPoint y: 19, endPoint x: 313, endPoint y: 19, distance: 130.3
click at [313, 19] on div "啤酒节恢复原价（一度电） Info Scheduled Copy to new job Delete job More actions Copy to new…" at bounding box center [560, 20] width 525 height 15
copy span "啤酒节恢复原价（一度电"
click at [441, 21] on span "啤酒节恢复原价（一度电）" at bounding box center [381, 21] width 131 height 12
click at [443, 23] on span "啤酒节恢复原价（一度电）" at bounding box center [381, 21] width 131 height 12
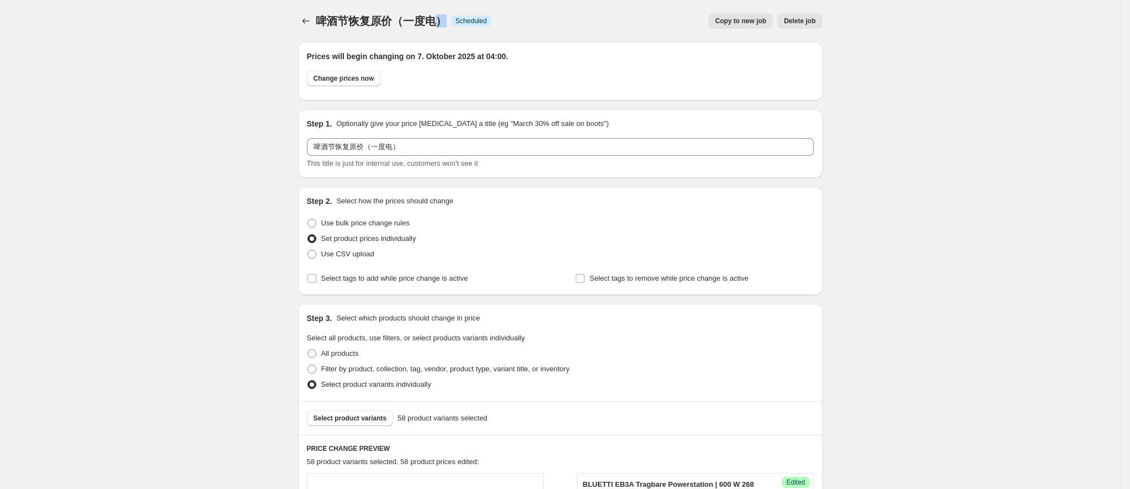
drag, startPoint x: 446, startPoint y: 23, endPoint x: 438, endPoint y: 22, distance: 7.8
click at [438, 22] on span "啤酒节恢复原价（一度电）" at bounding box center [381, 21] width 131 height 12
copy span "）"
click at [435, 23] on span "啤酒节恢复原价（一度电）" at bounding box center [381, 21] width 131 height 12
drag, startPoint x: 443, startPoint y: 24, endPoint x: 346, endPoint y: 18, distance: 97.4
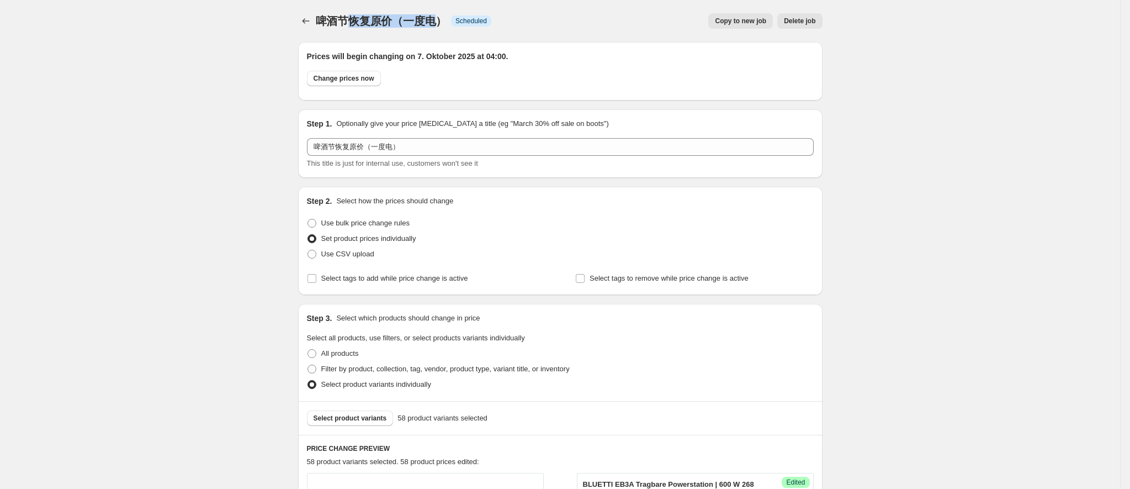
click at [346, 18] on span "啤酒节恢复原价（一度电）" at bounding box center [381, 21] width 131 height 12
click at [338, 18] on span "啤酒节恢复原价（一度电）" at bounding box center [381, 21] width 131 height 12
click at [447, 23] on span "啤酒节恢复原价（一度电）" at bounding box center [381, 21] width 131 height 12
drag, startPoint x: 447, startPoint y: 22, endPoint x: 320, endPoint y: 21, distance: 127.0
click at [320, 21] on span "啤酒节恢复原价（一度电）" at bounding box center [381, 21] width 131 height 12
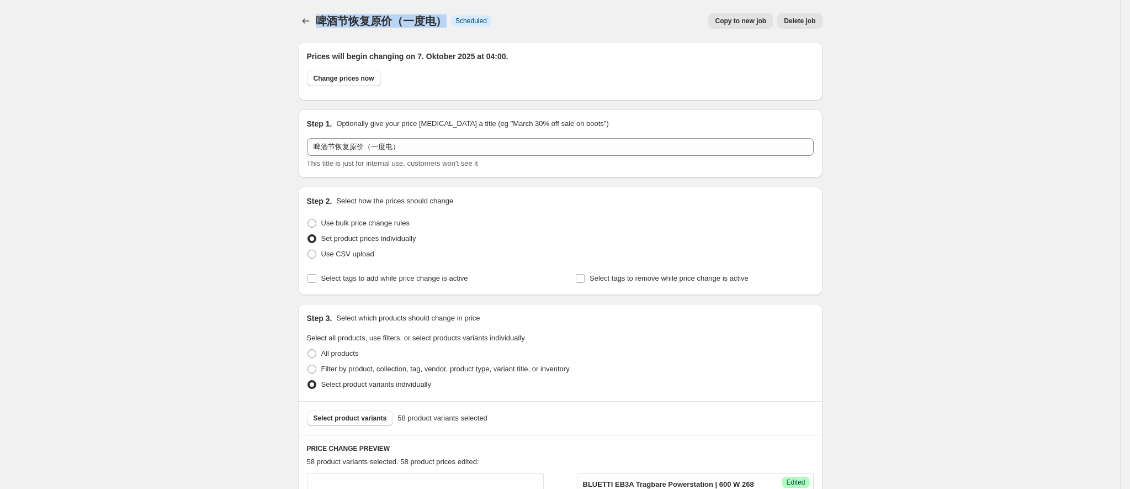
copy span "啤酒节恢复原价（一度电）"
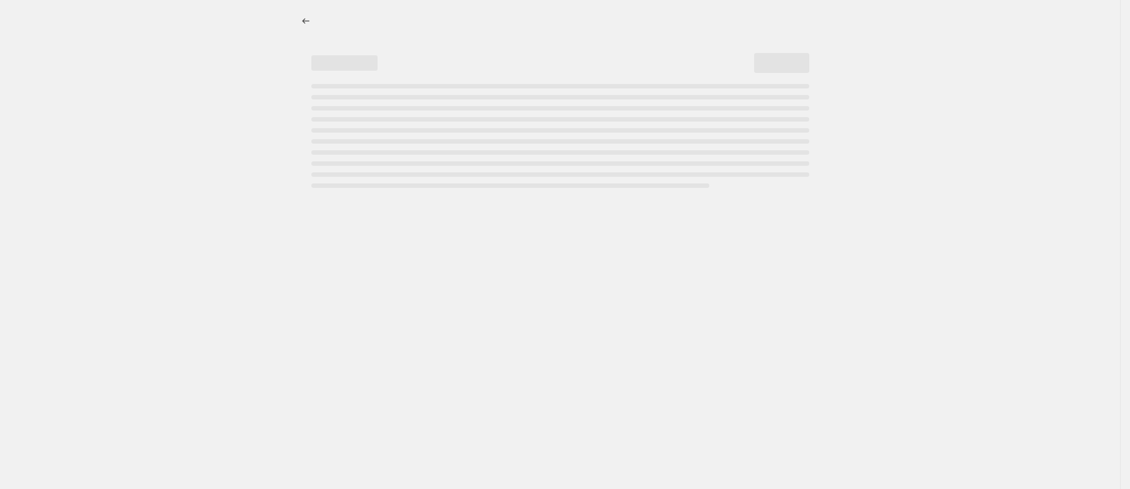
select select "percentage"
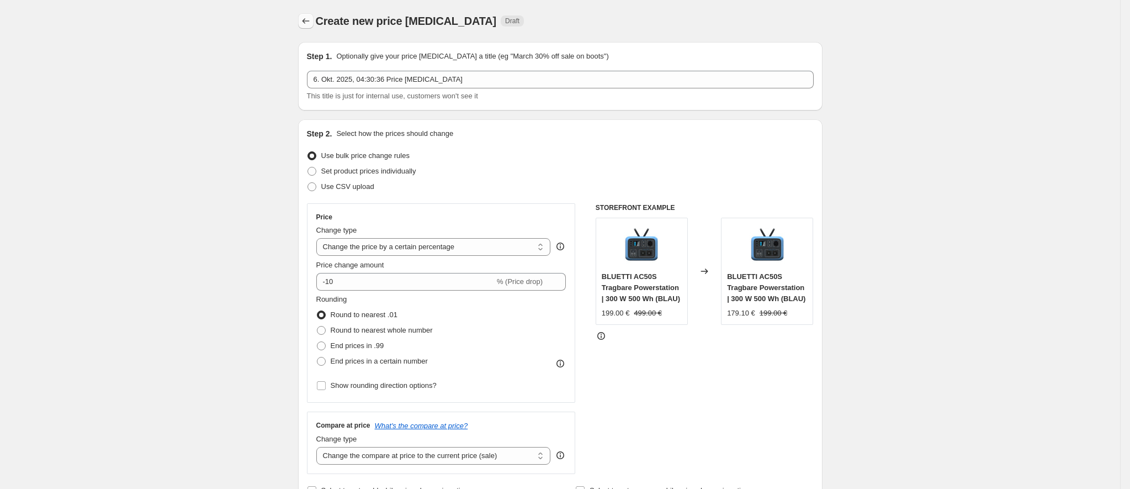
click at [311, 21] on icon "Price change jobs" at bounding box center [305, 20] width 11 height 11
